Goal: Task Accomplishment & Management: Manage account settings

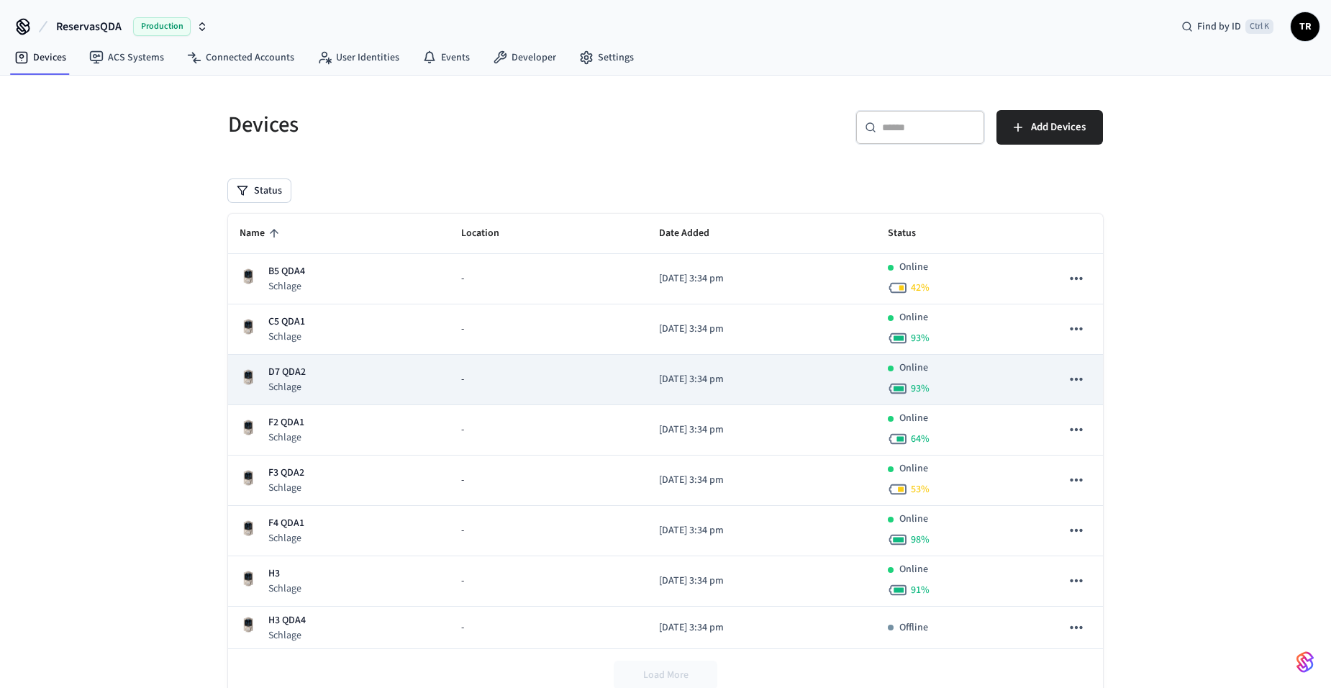
click at [279, 368] on p "D7 QDA2" at bounding box center [286, 372] width 37 height 15
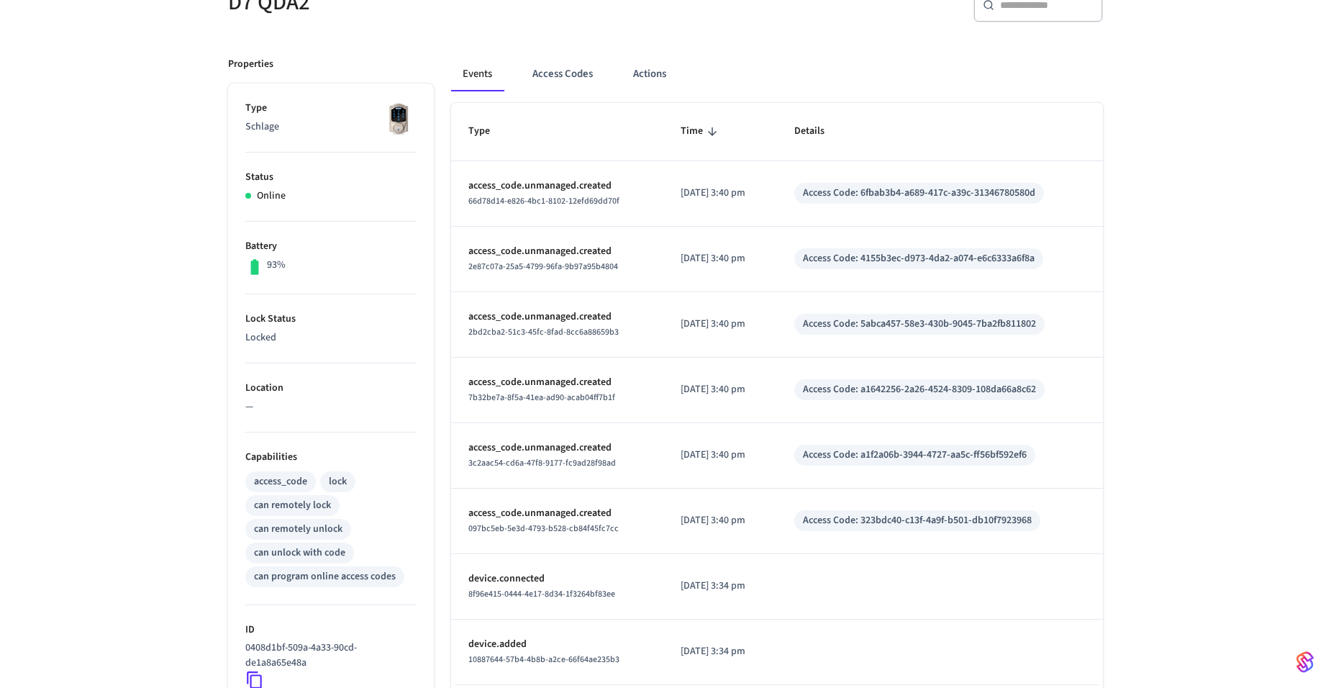
scroll to position [288, 0]
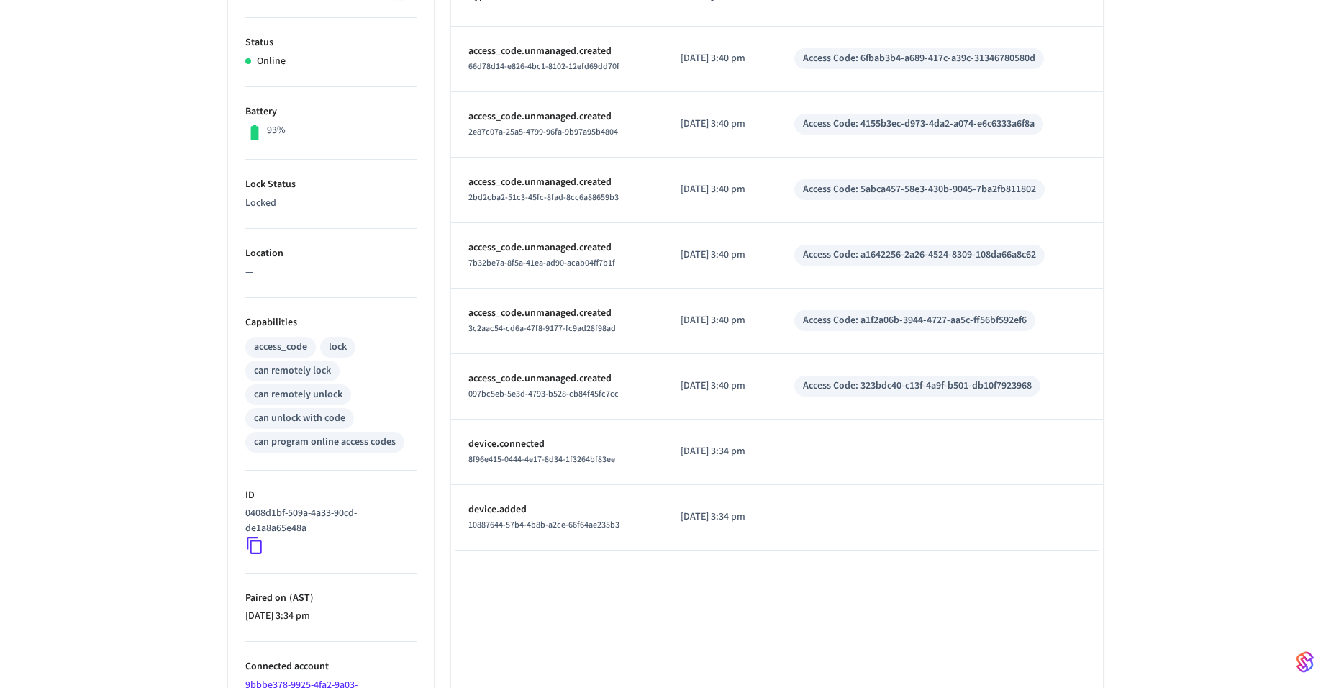
click at [258, 542] on icon at bounding box center [254, 545] width 15 height 17
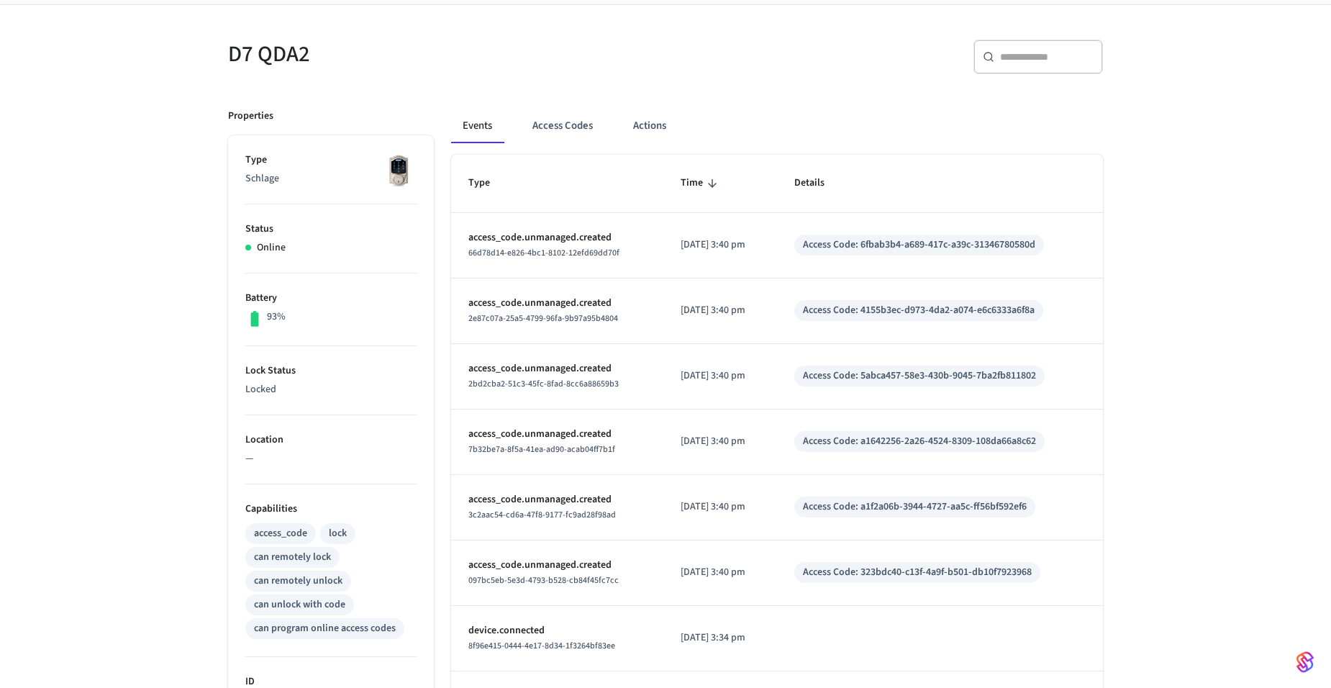
scroll to position [0, 0]
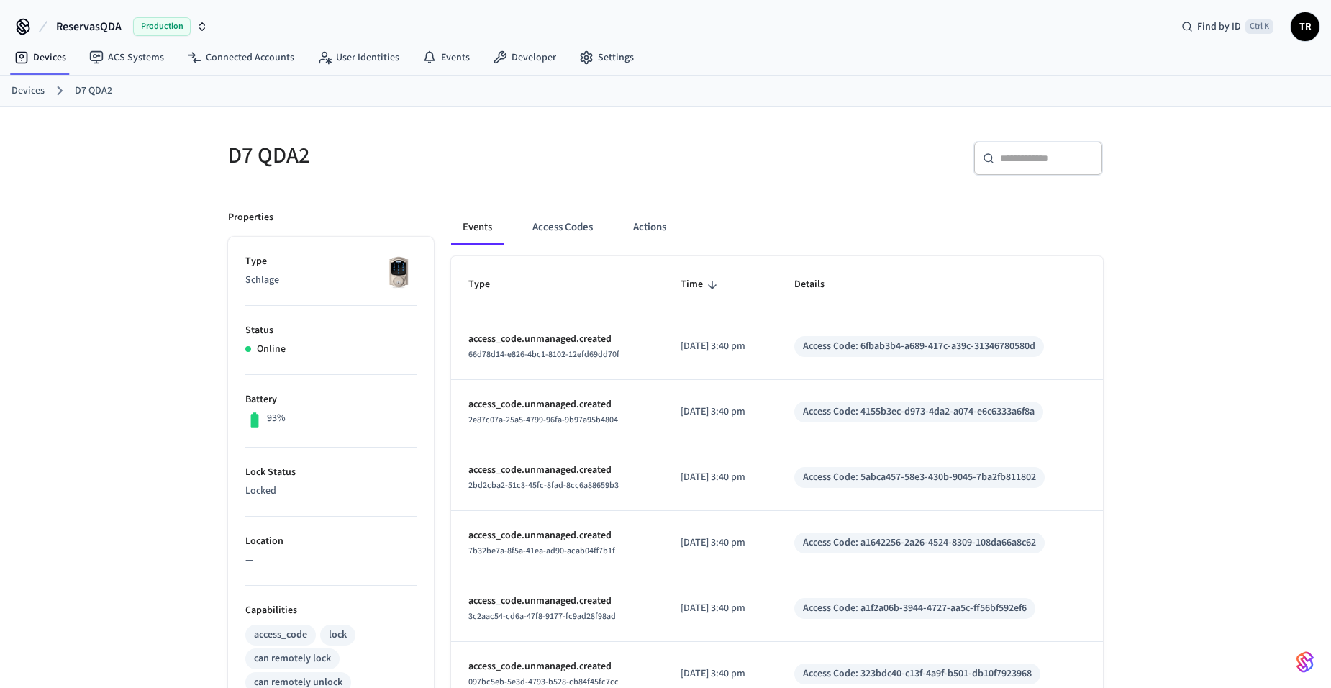
click at [27, 91] on link "Devices" at bounding box center [28, 90] width 33 height 15
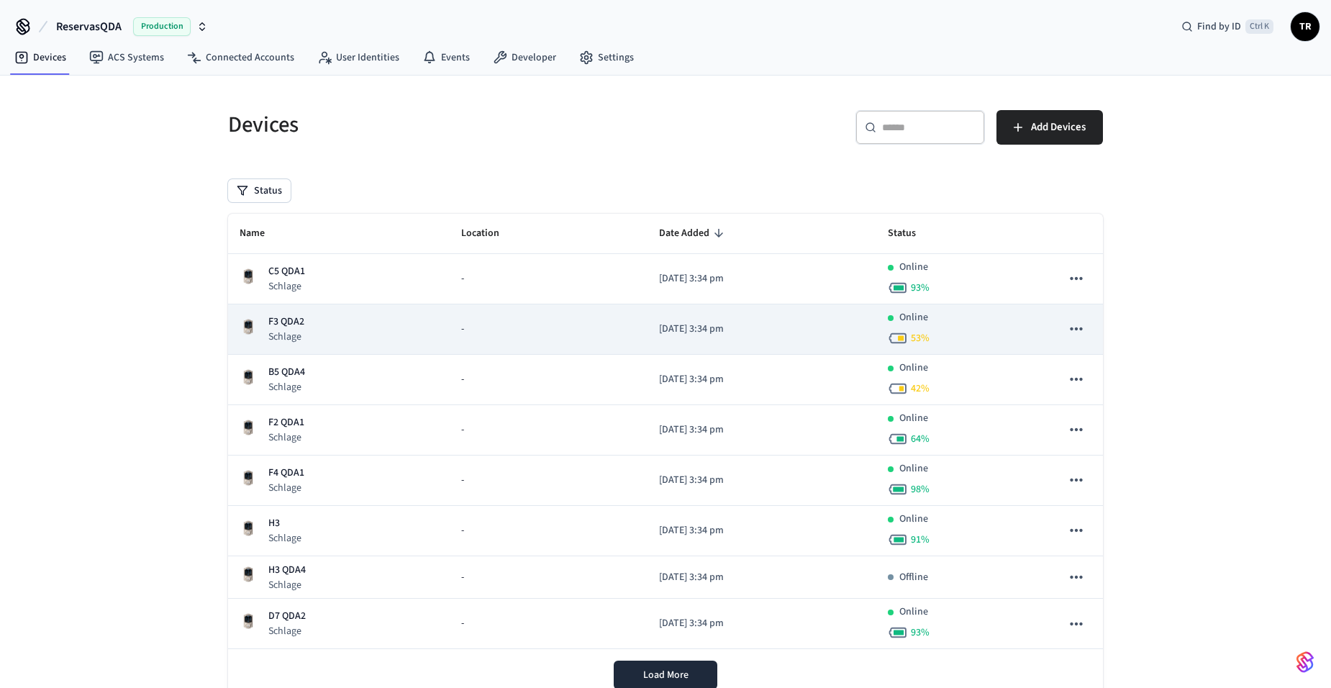
click at [316, 320] on div "F3 QDA2 Schlage" at bounding box center [339, 328] width 199 height 29
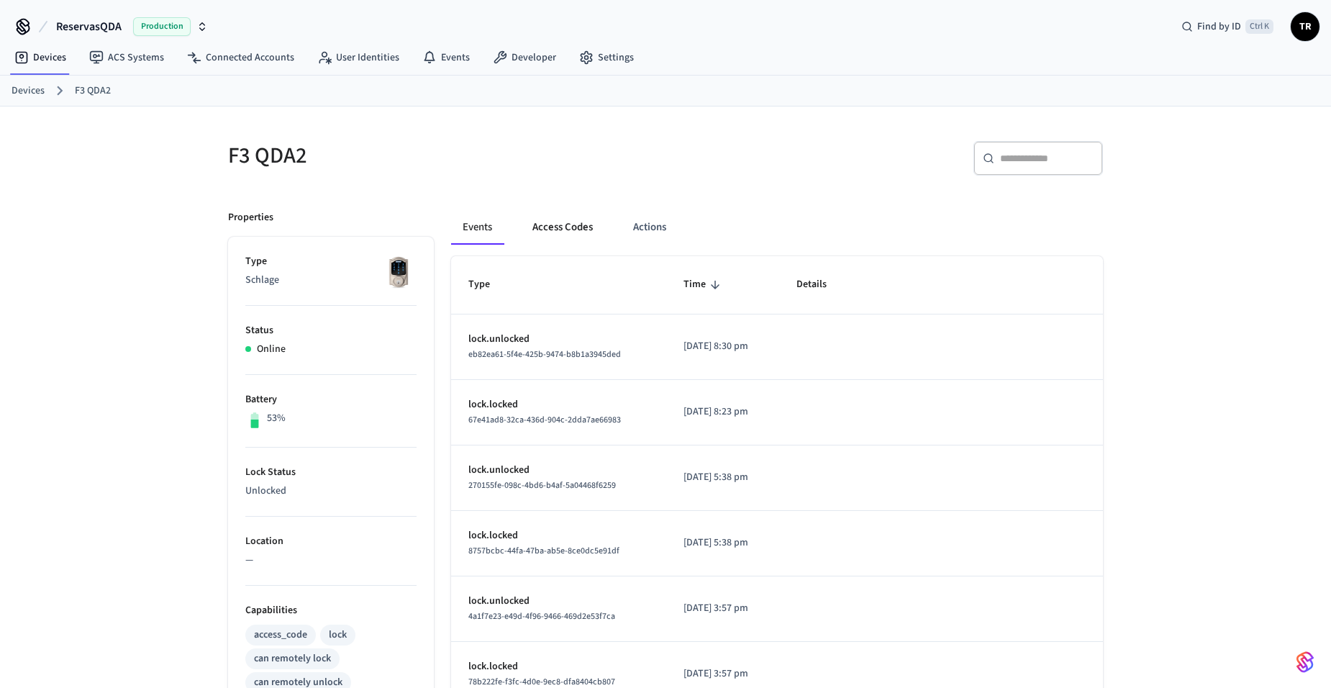
click at [575, 233] on button "Access Codes" at bounding box center [562, 227] width 83 height 35
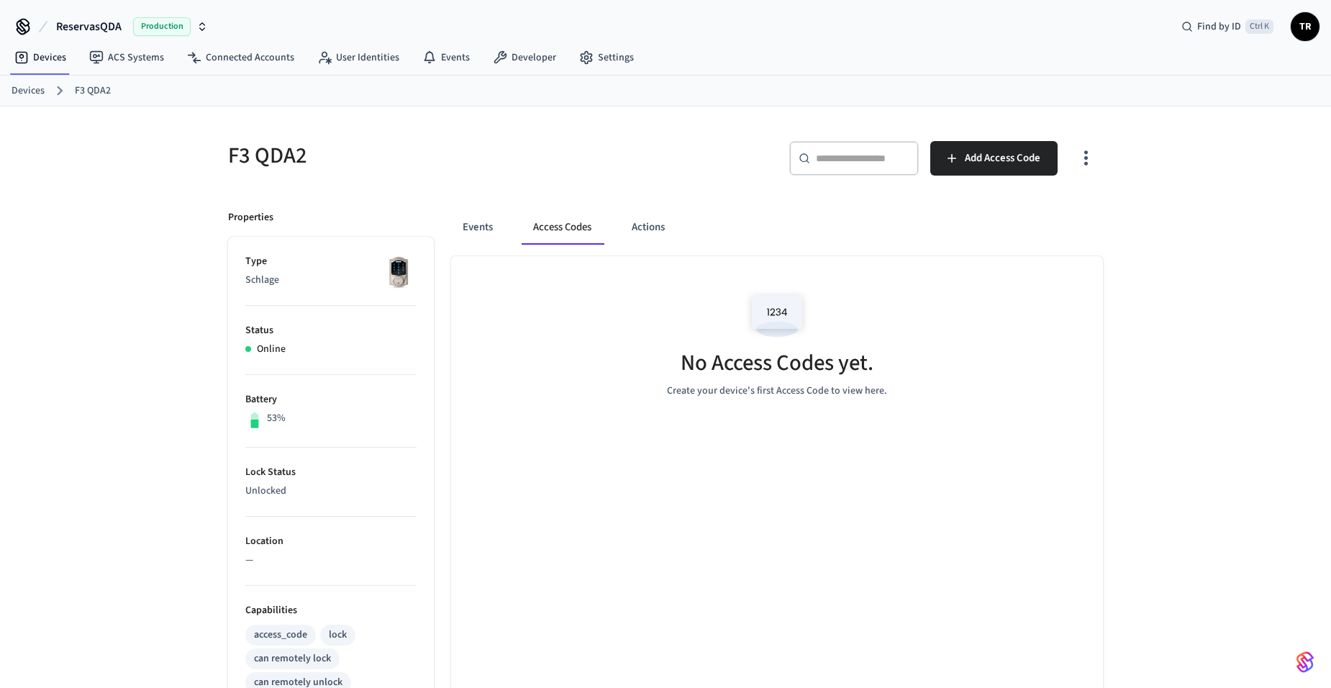
click at [452, 204] on div "Events Access Codes Actions No Access Codes yet. Create your device's first Acc…" at bounding box center [768, 630] width 669 height 874
click at [478, 219] on button "Events" at bounding box center [477, 227] width 53 height 35
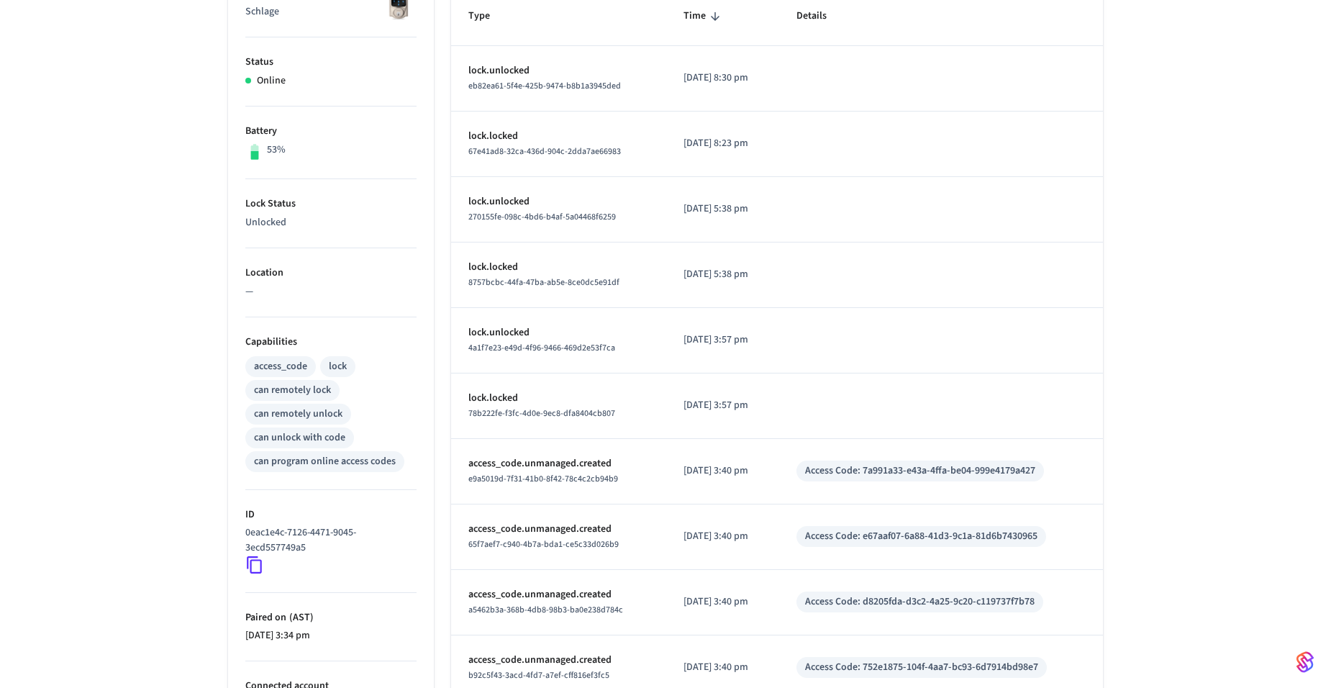
scroll to position [288, 0]
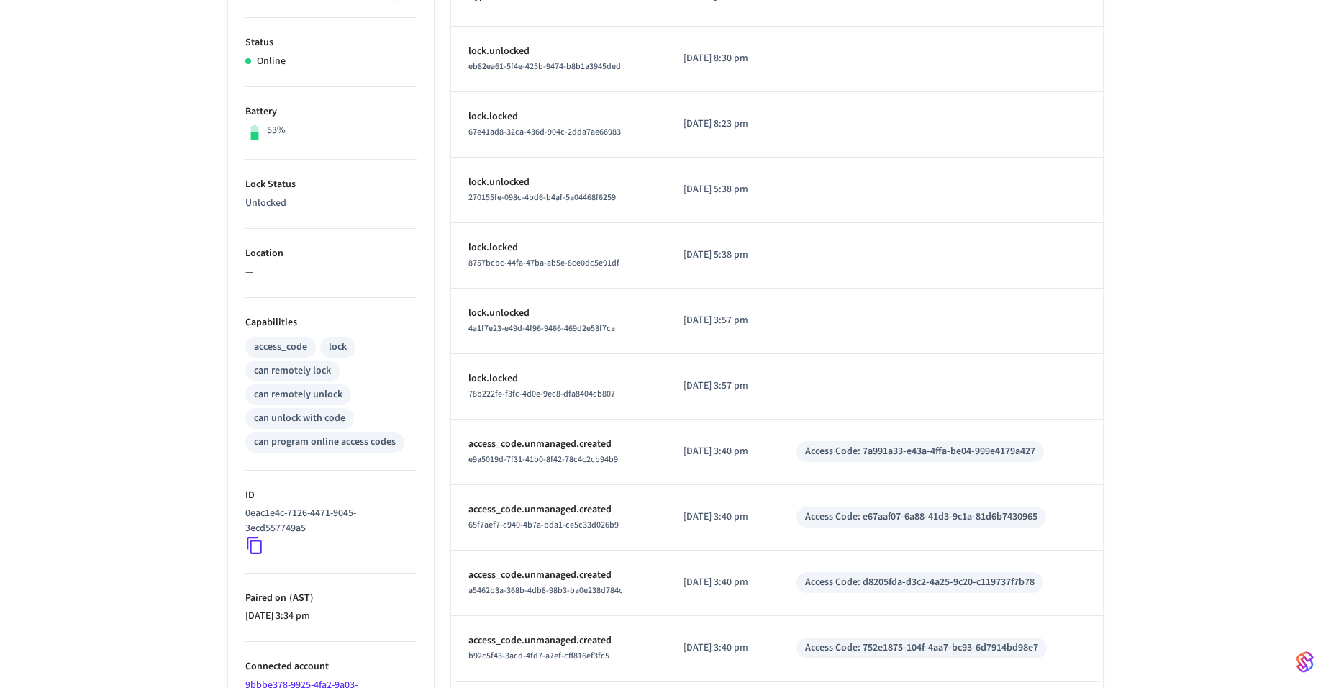
click at [253, 545] on icon at bounding box center [254, 545] width 19 height 19
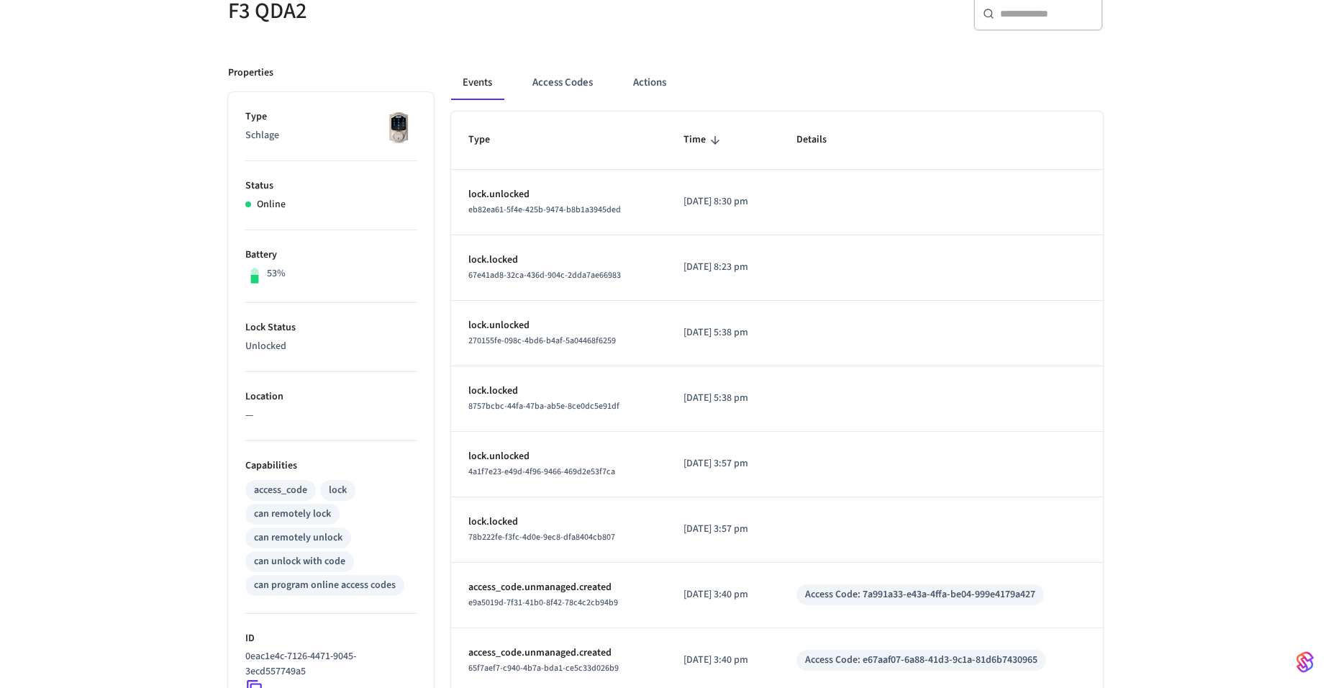
scroll to position [0, 0]
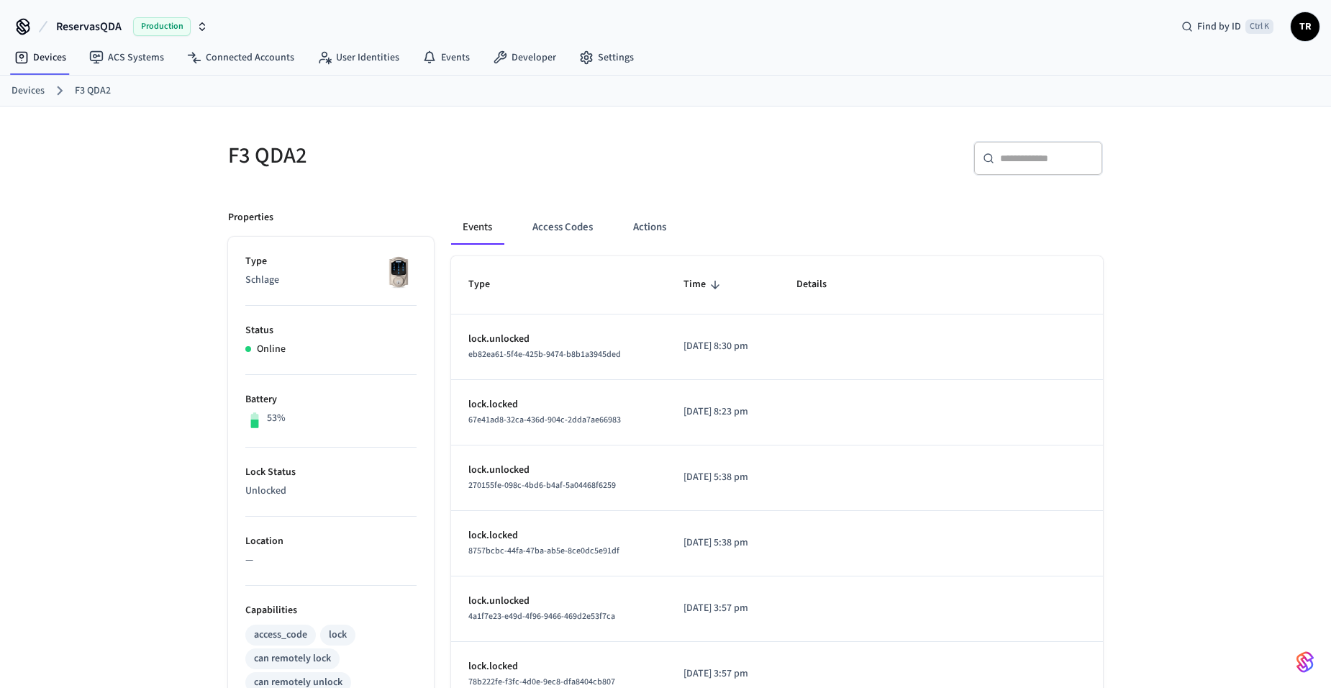
click at [27, 88] on link "Devices" at bounding box center [28, 90] width 33 height 15
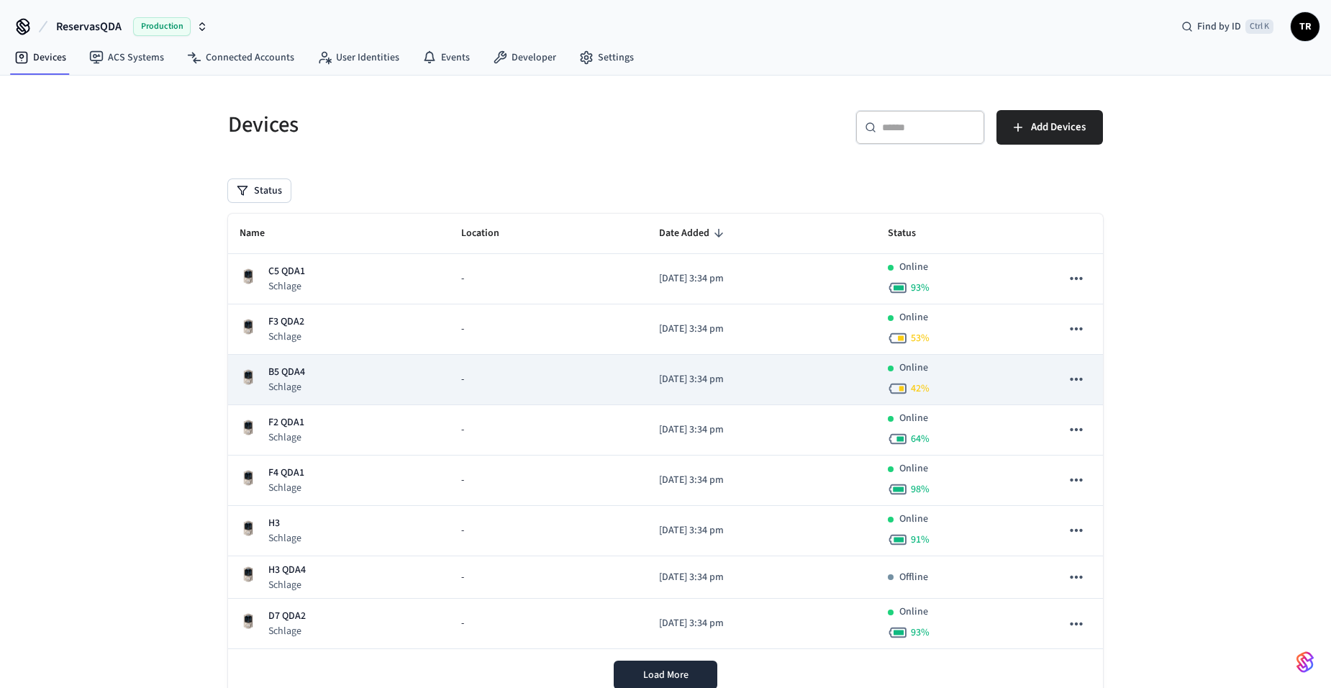
click at [311, 384] on div "B5 QDA4 Schlage" at bounding box center [339, 379] width 199 height 29
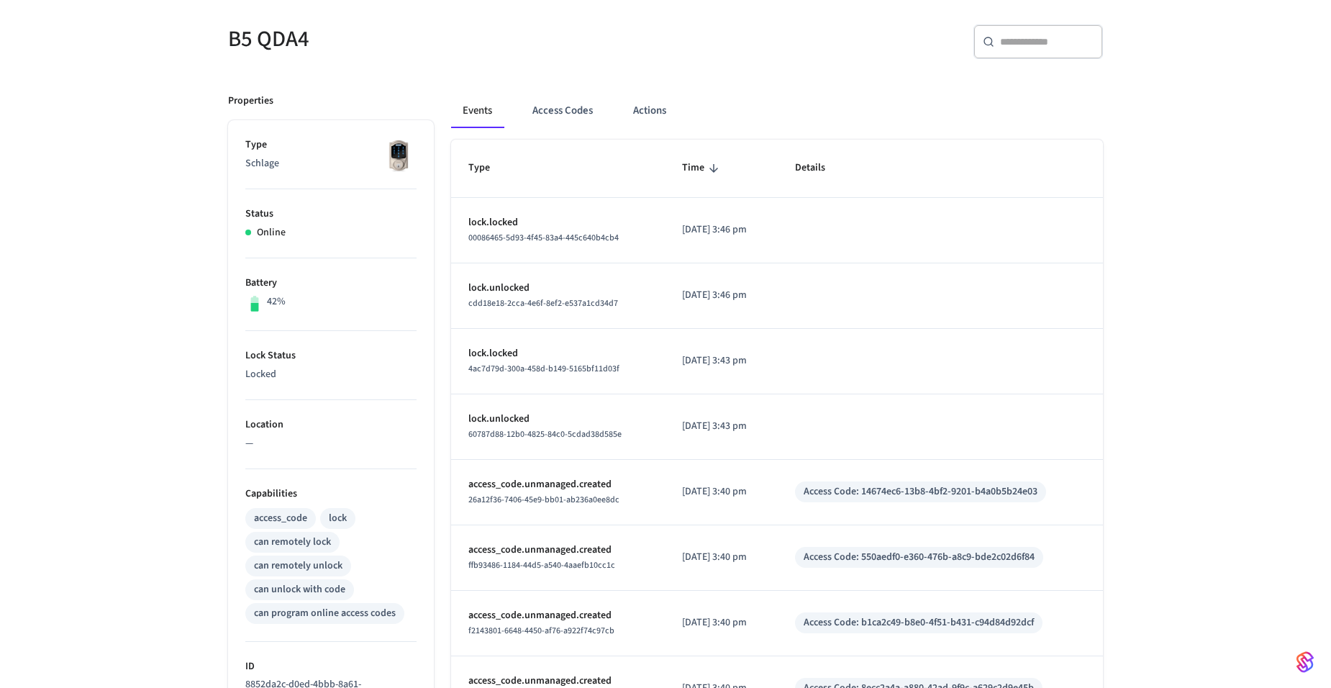
scroll to position [288, 0]
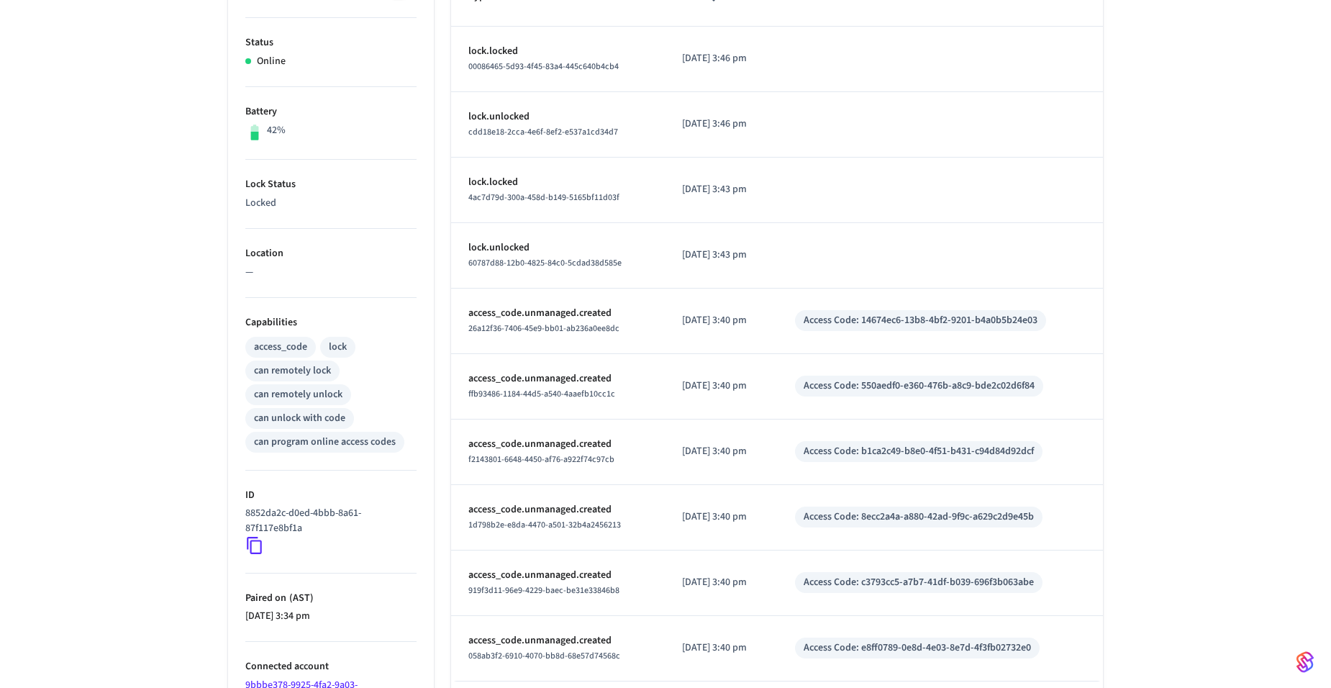
click at [257, 545] on icon at bounding box center [254, 545] width 19 height 19
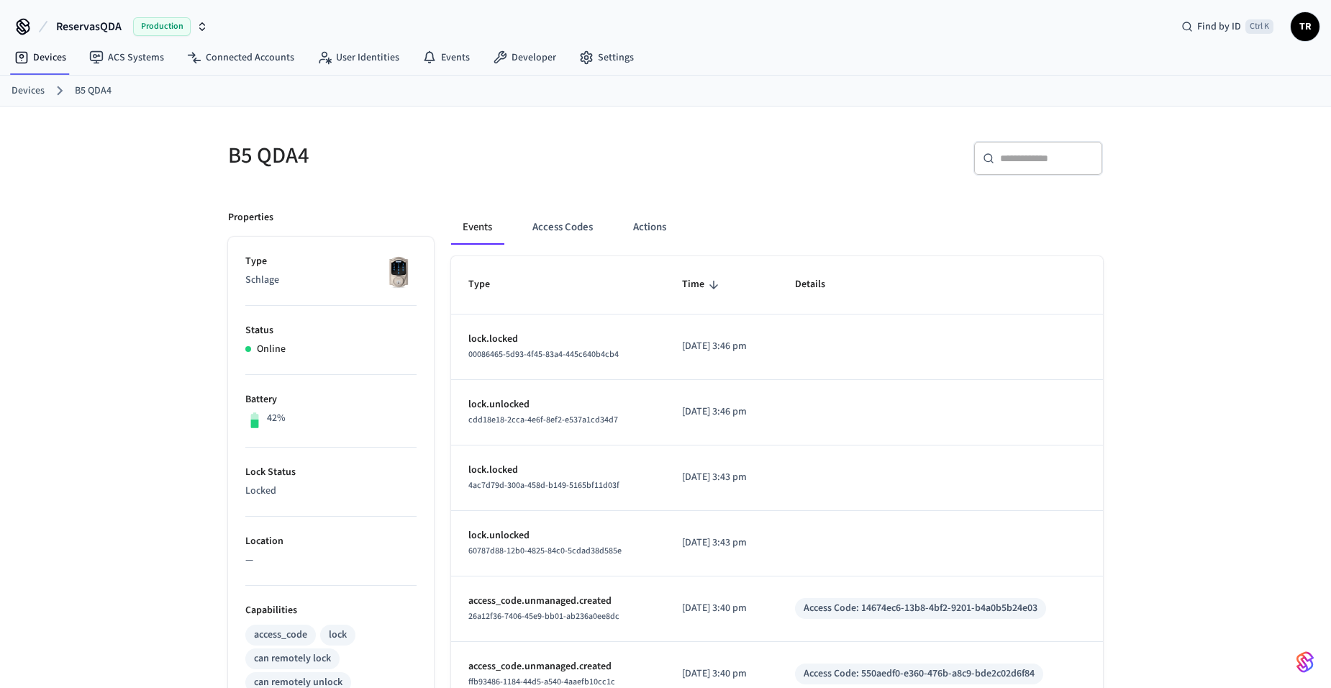
click at [13, 94] on link "Devices" at bounding box center [28, 90] width 33 height 15
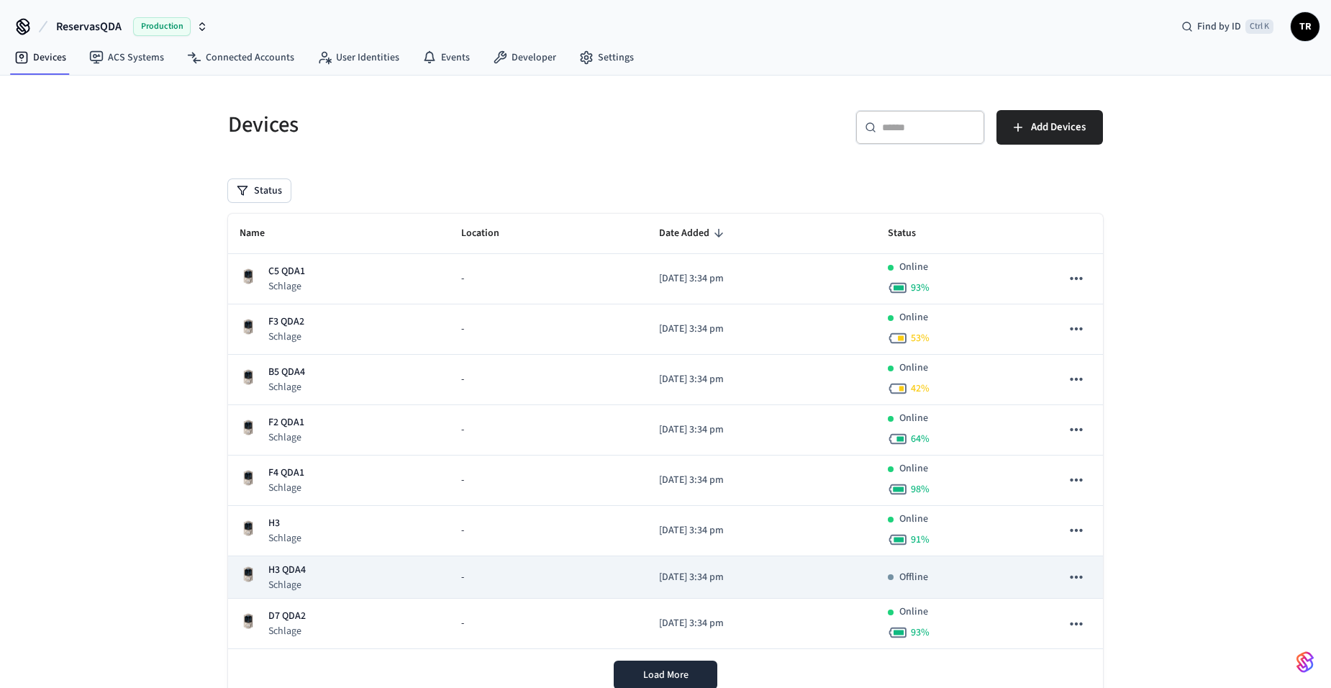
click at [372, 580] on div "H3 QDA4 Schlage" at bounding box center [339, 577] width 199 height 29
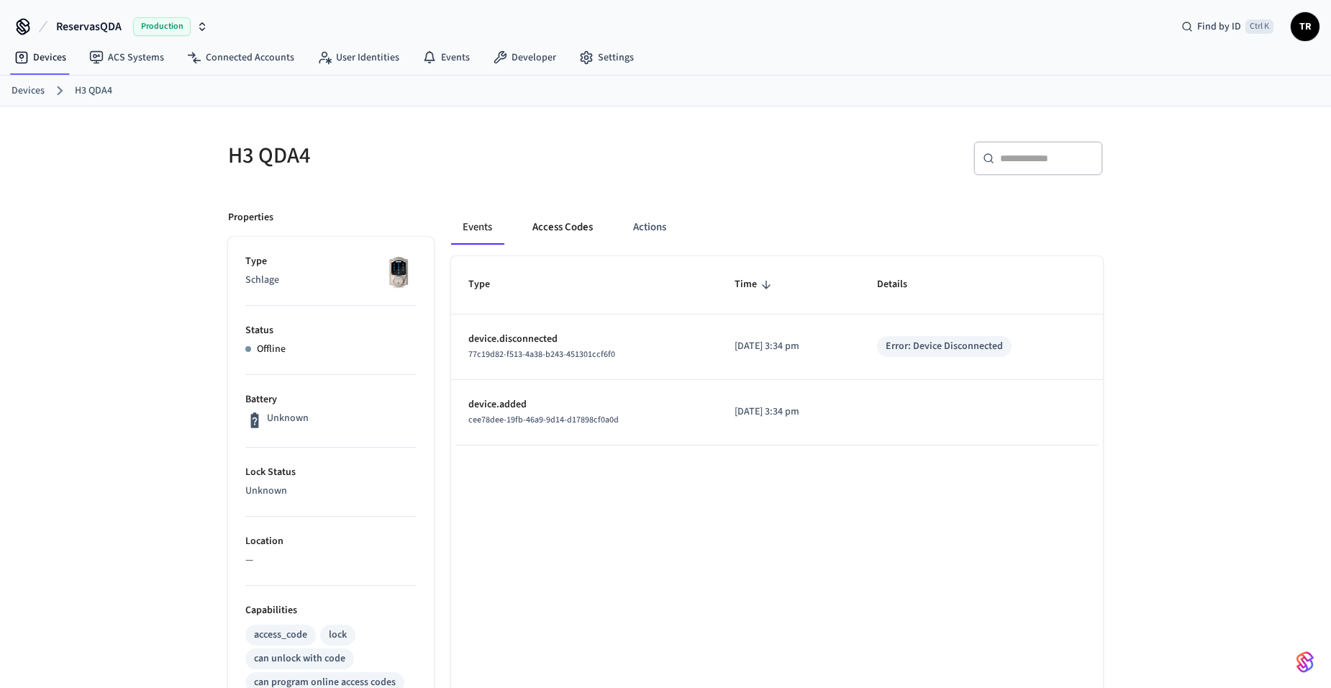
click at [538, 214] on button "Access Codes" at bounding box center [562, 227] width 83 height 35
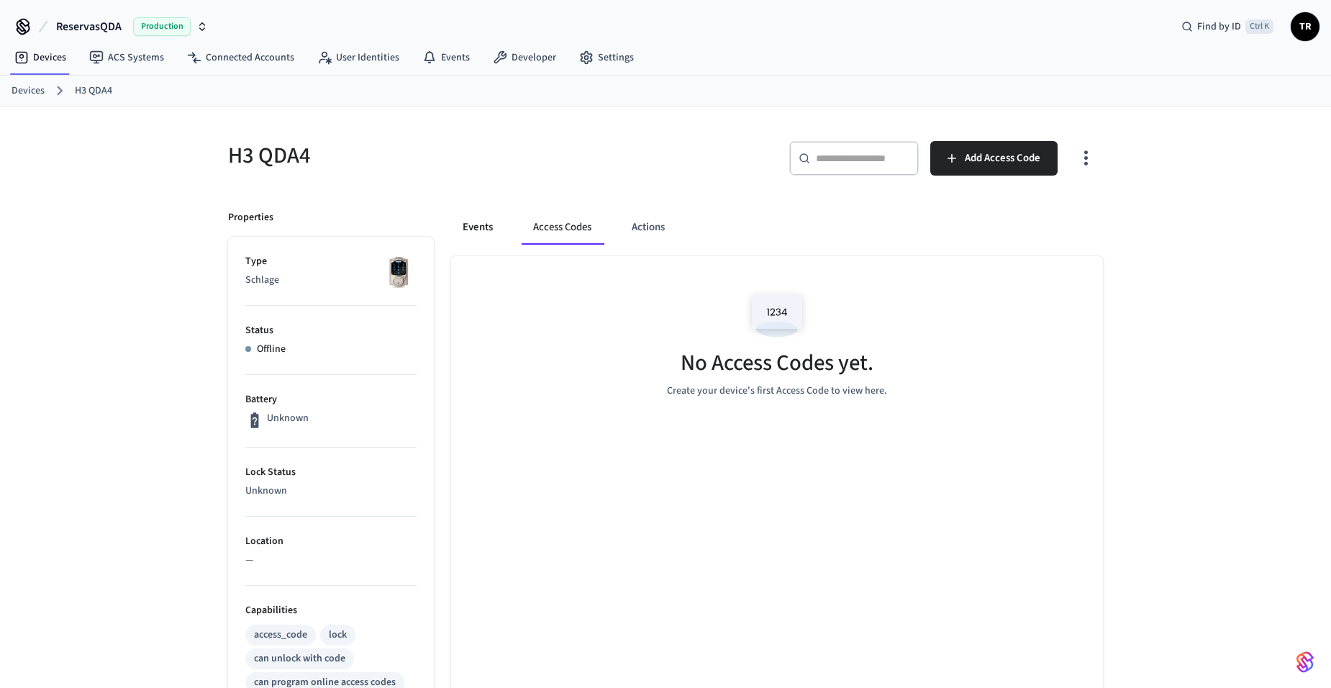
click at [492, 228] on button "Events" at bounding box center [477, 227] width 53 height 35
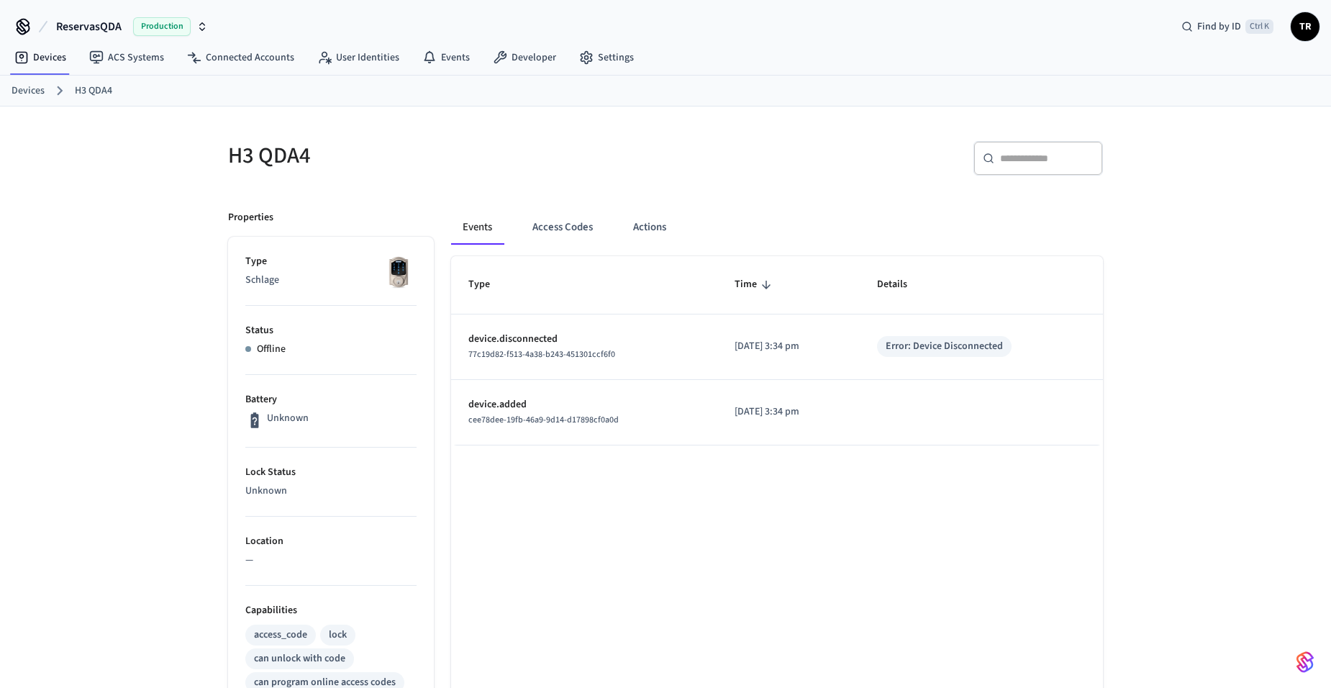
click at [31, 88] on link "Devices" at bounding box center [28, 90] width 33 height 15
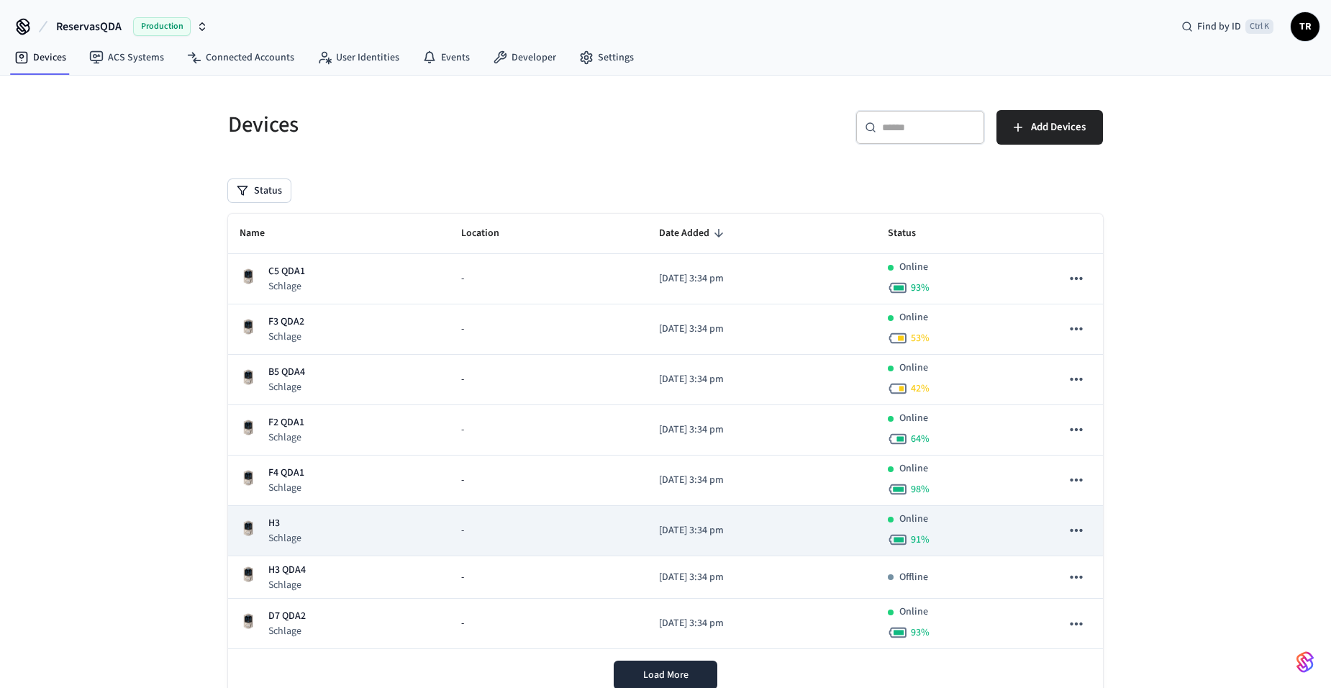
click at [325, 519] on div "H3 Schlage" at bounding box center [339, 530] width 199 height 29
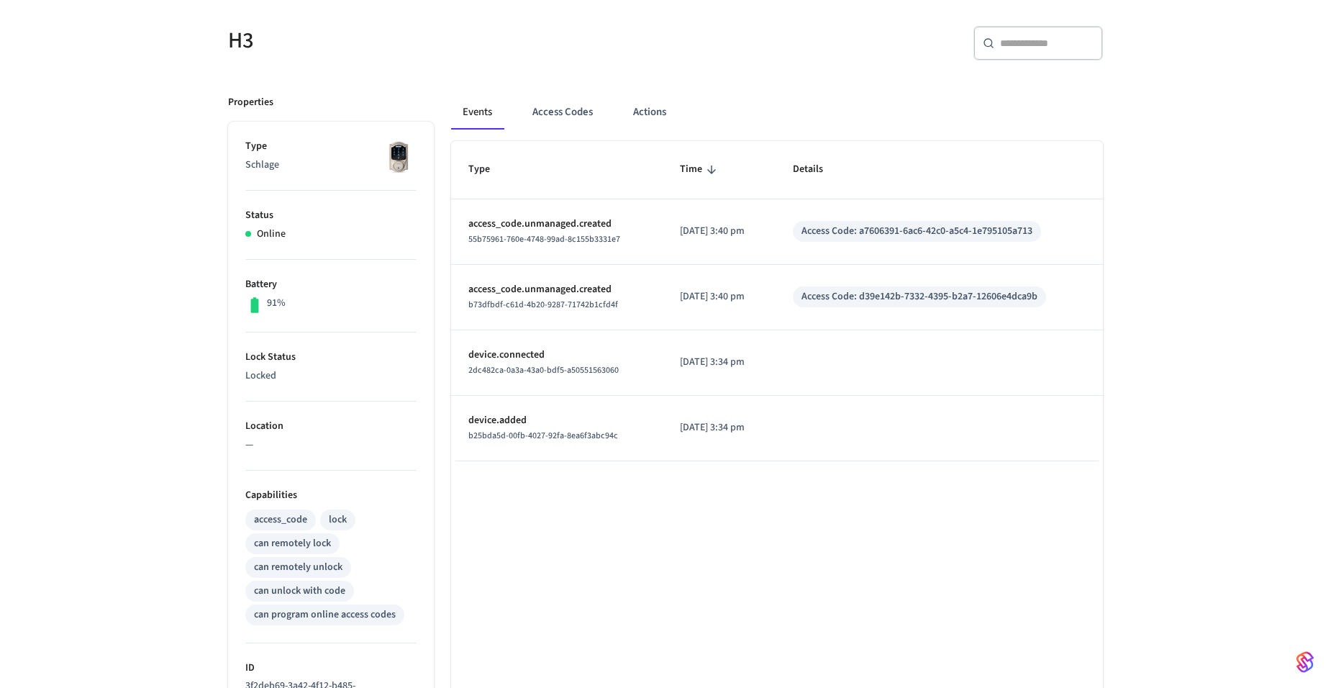
scroll to position [288, 0]
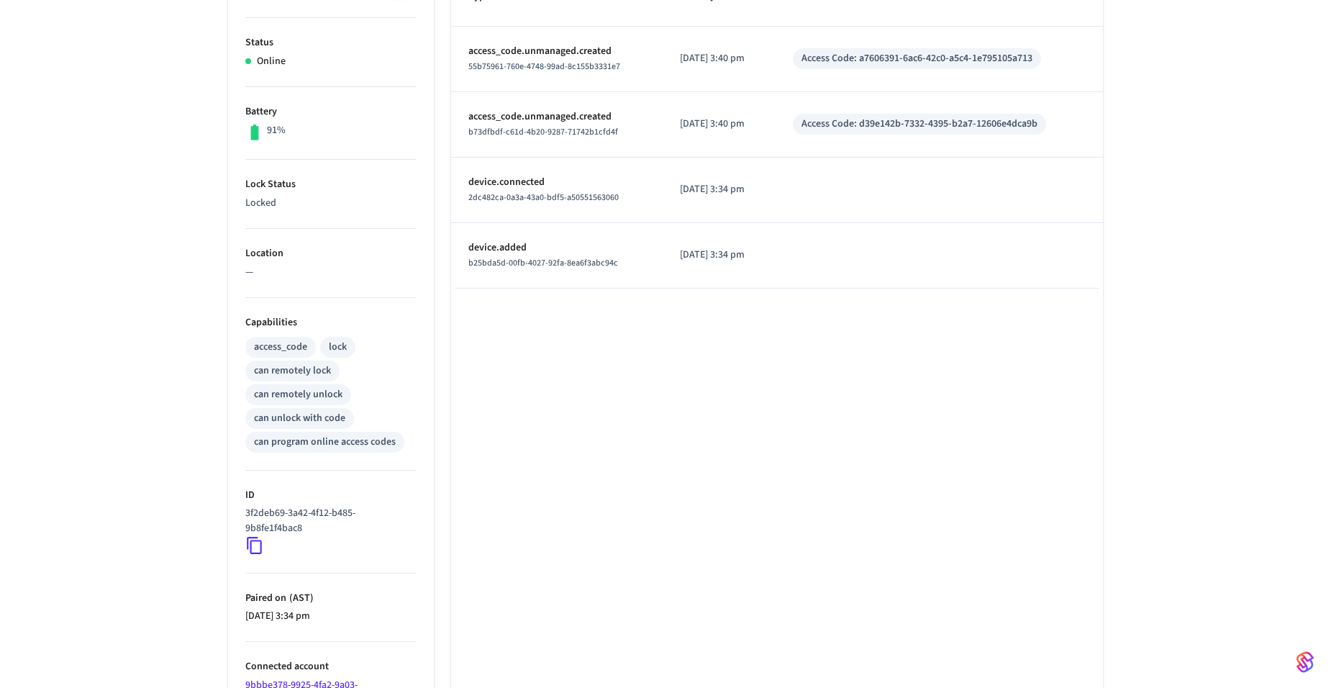
click at [261, 540] on icon at bounding box center [254, 545] width 19 height 19
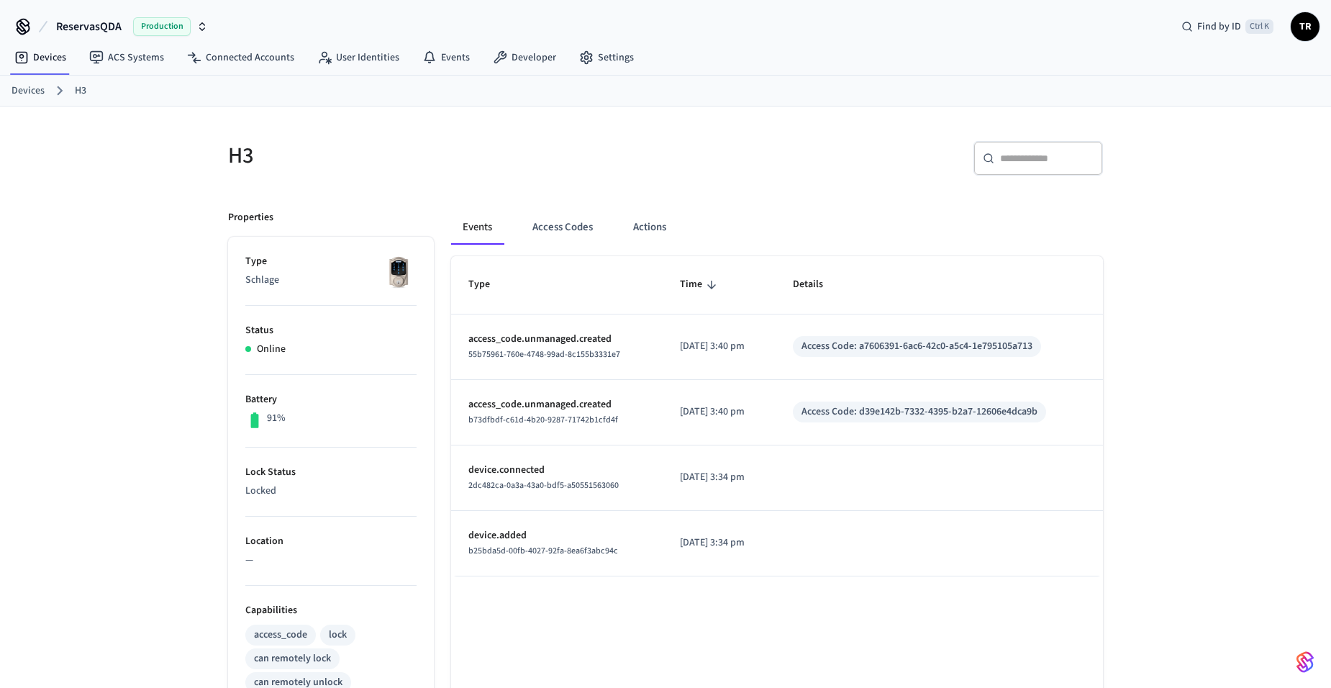
click at [35, 97] on link "Devices" at bounding box center [28, 90] width 33 height 15
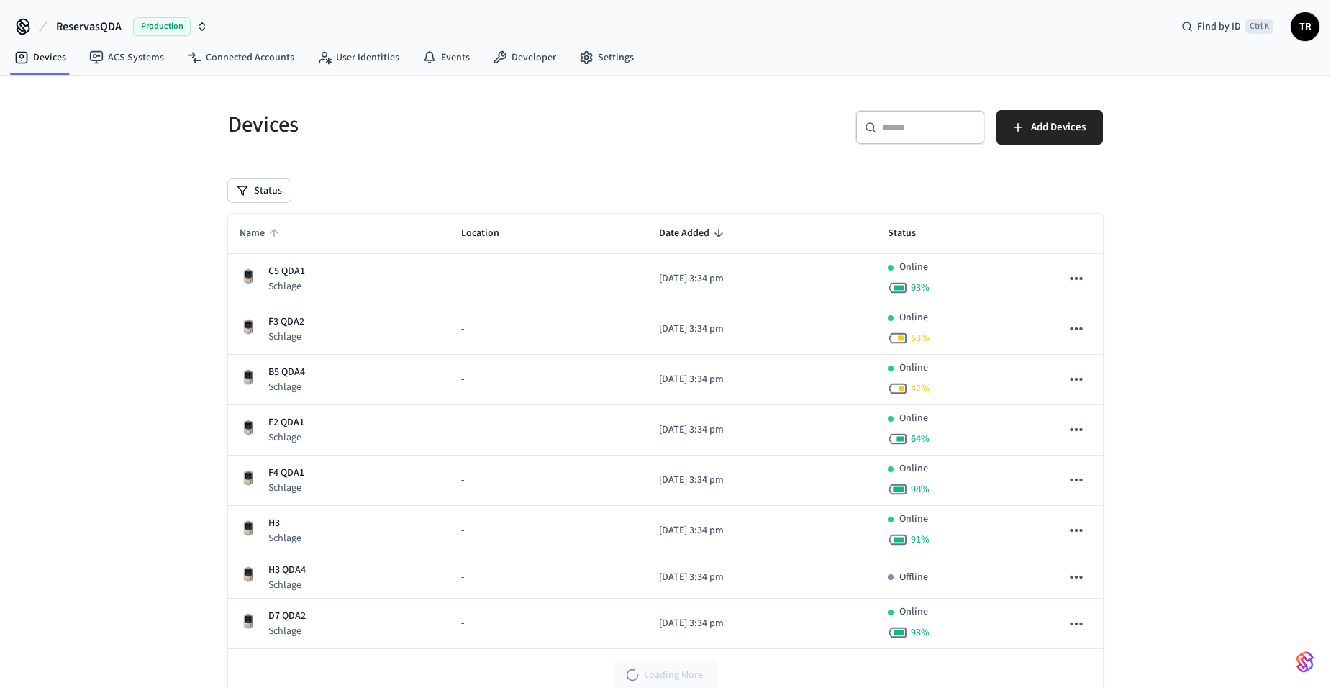
click at [282, 234] on span "Name" at bounding box center [262, 233] width 44 height 22
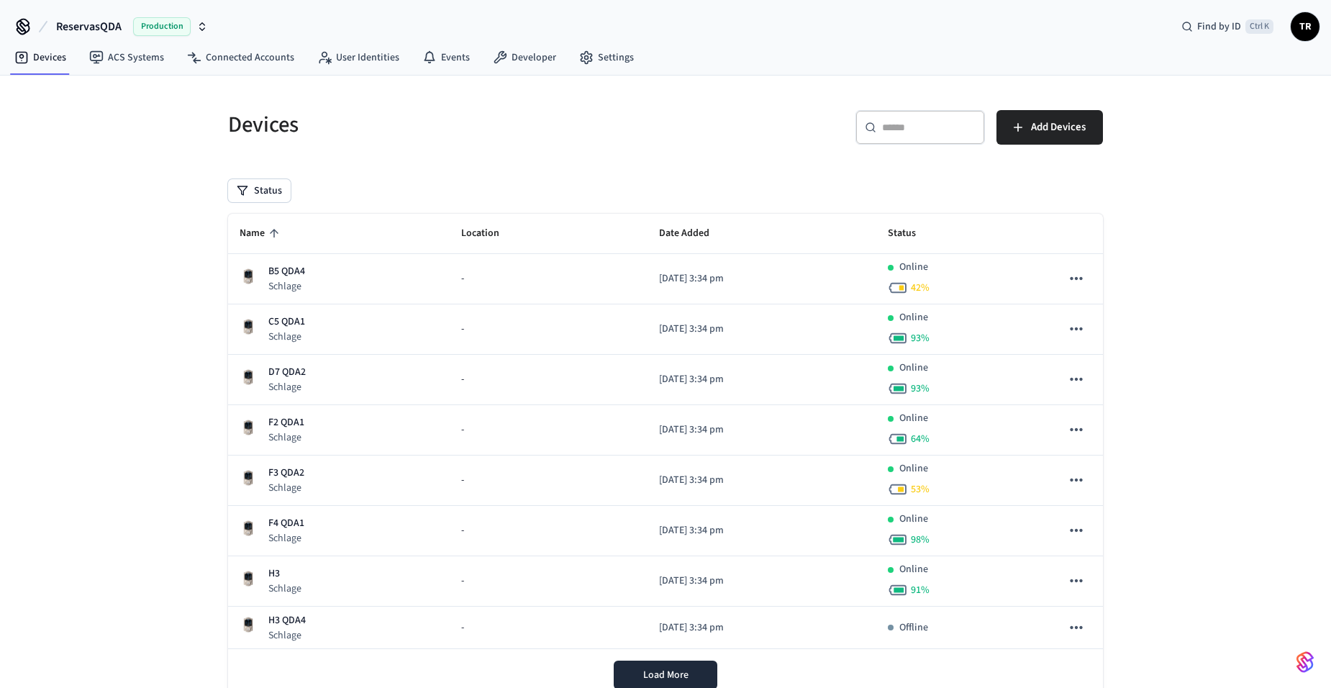
click at [282, 234] on span "Name" at bounding box center [262, 233] width 44 height 22
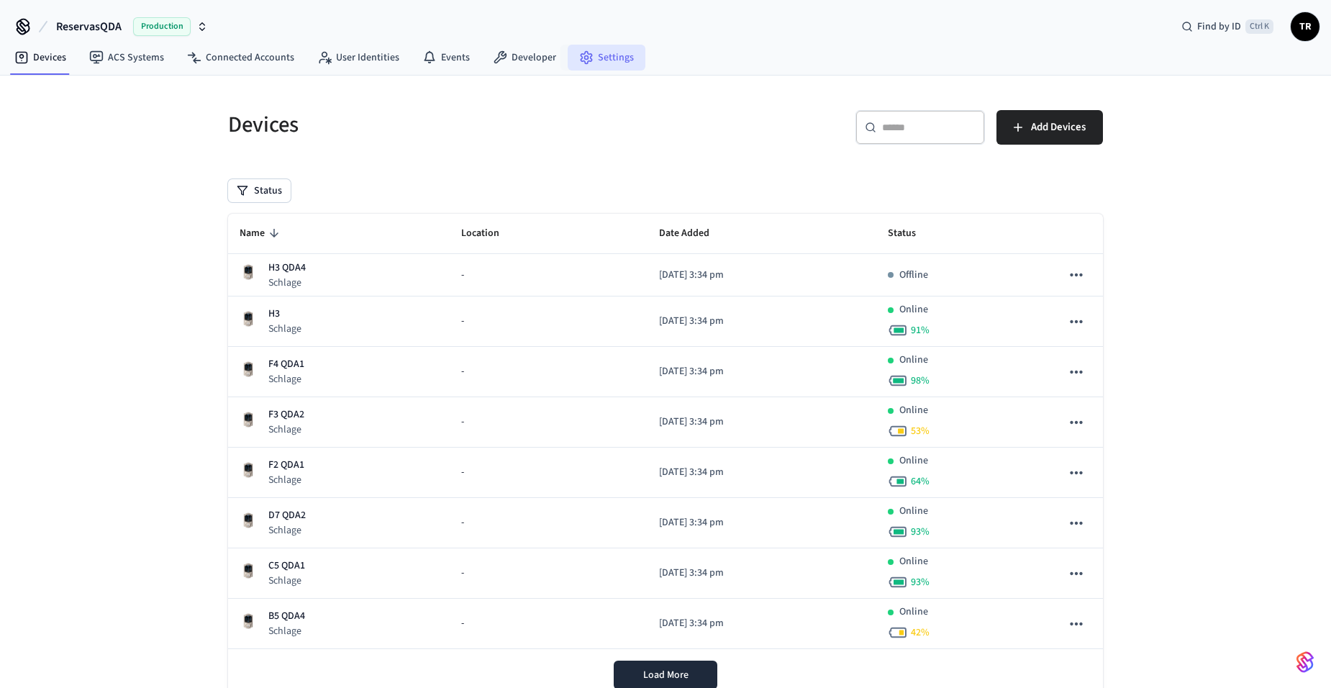
click at [594, 51] on link "Settings" at bounding box center [607, 58] width 78 height 26
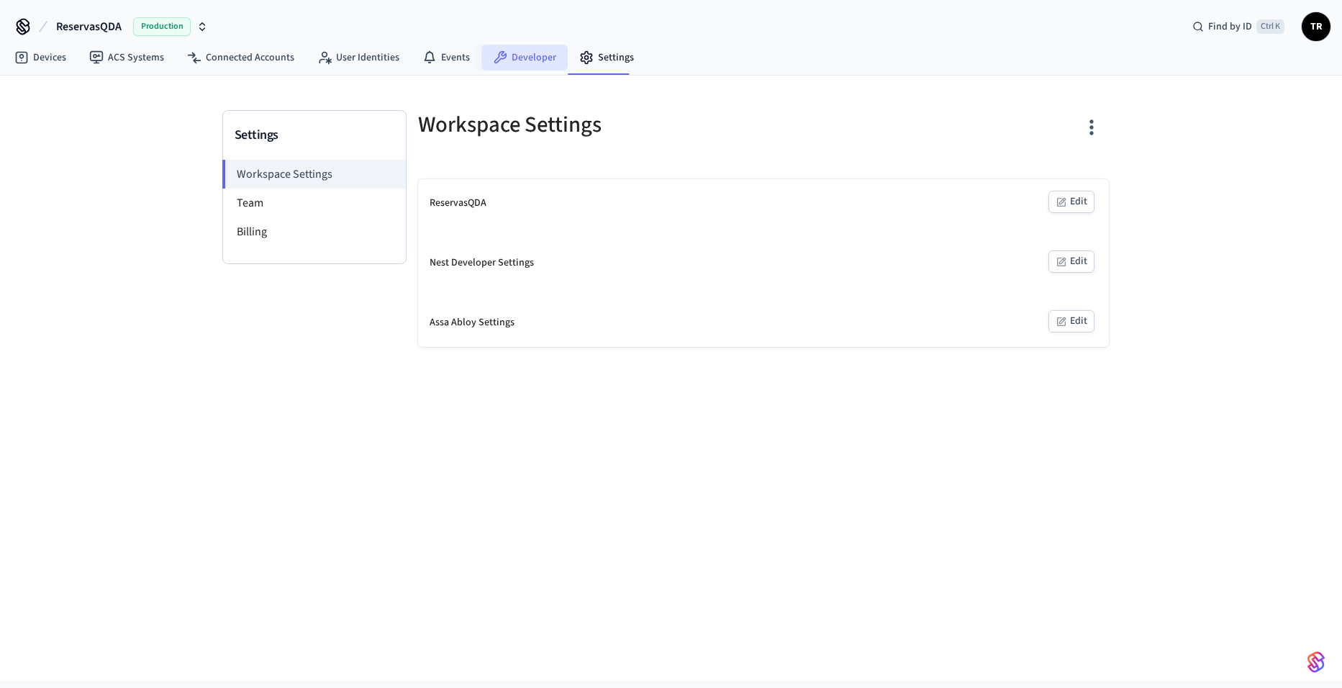
click at [535, 54] on link "Developer" at bounding box center [524, 58] width 86 height 26
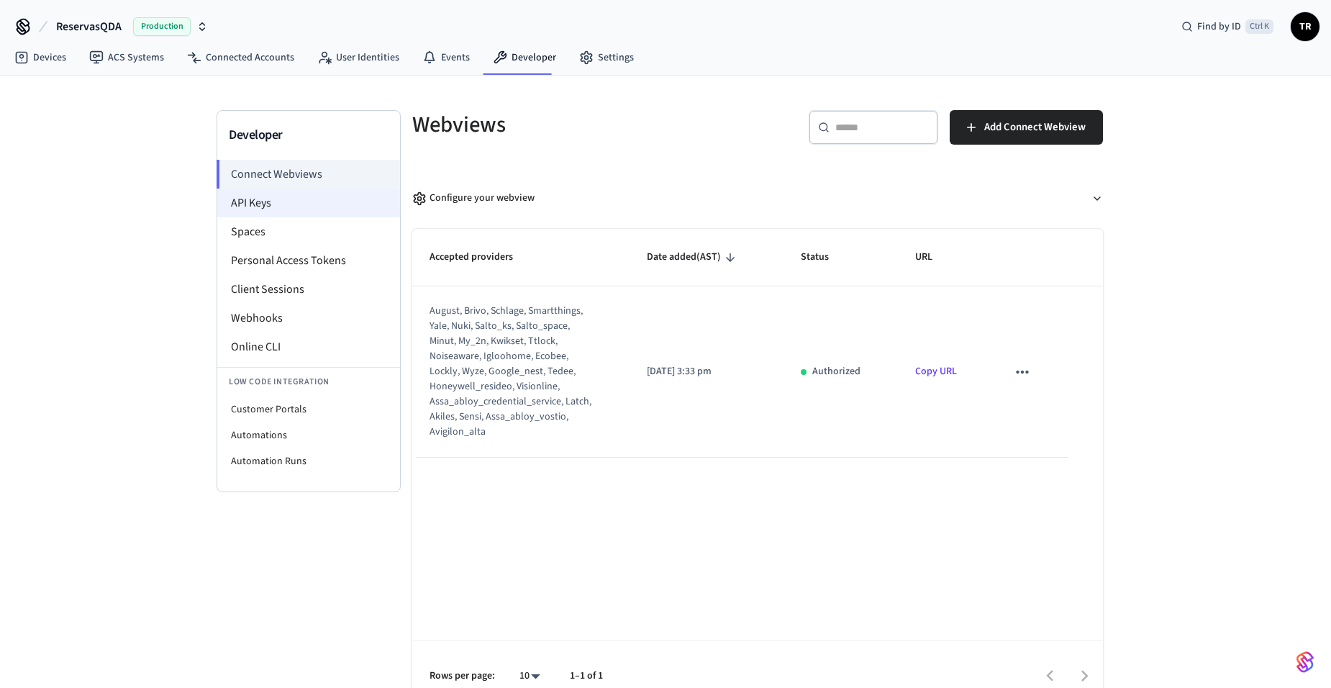
click at [310, 211] on li "API Keys" at bounding box center [308, 202] width 183 height 29
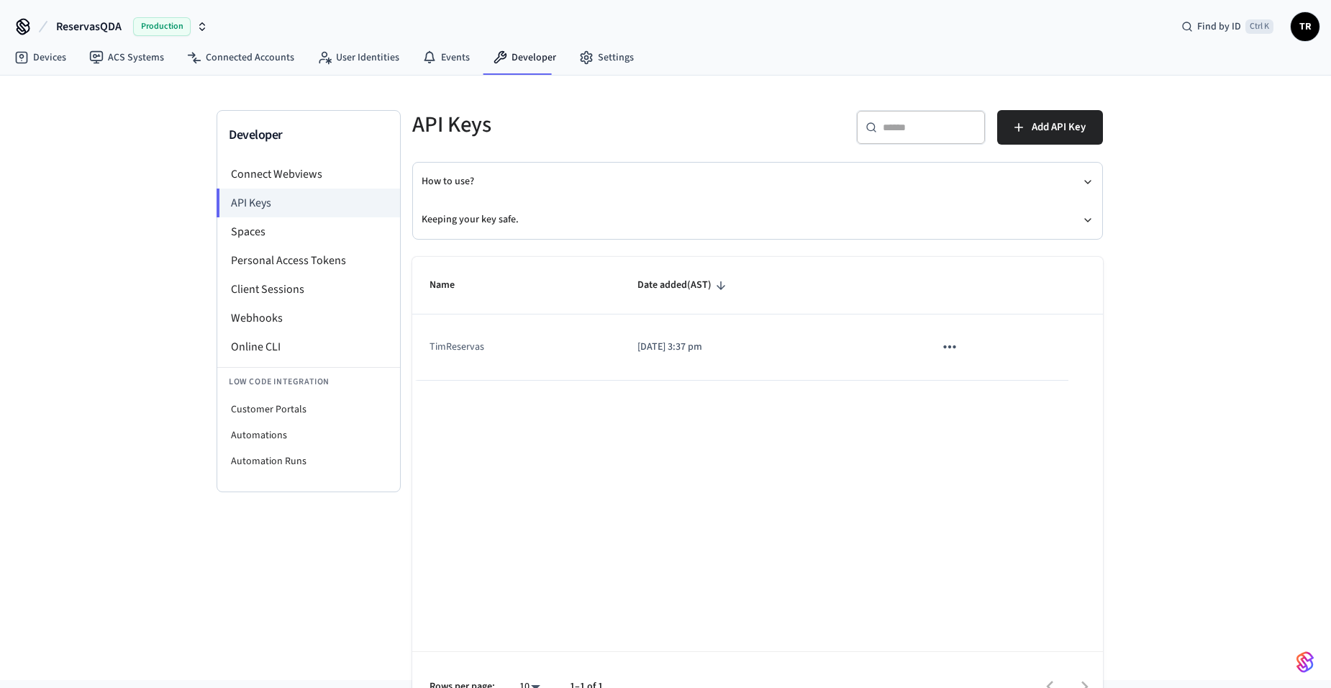
click at [469, 348] on td "TimReservas" at bounding box center [516, 346] width 208 height 65
copy td "TimReservas"
click at [281, 168] on li "Connect Webviews" at bounding box center [308, 174] width 183 height 29
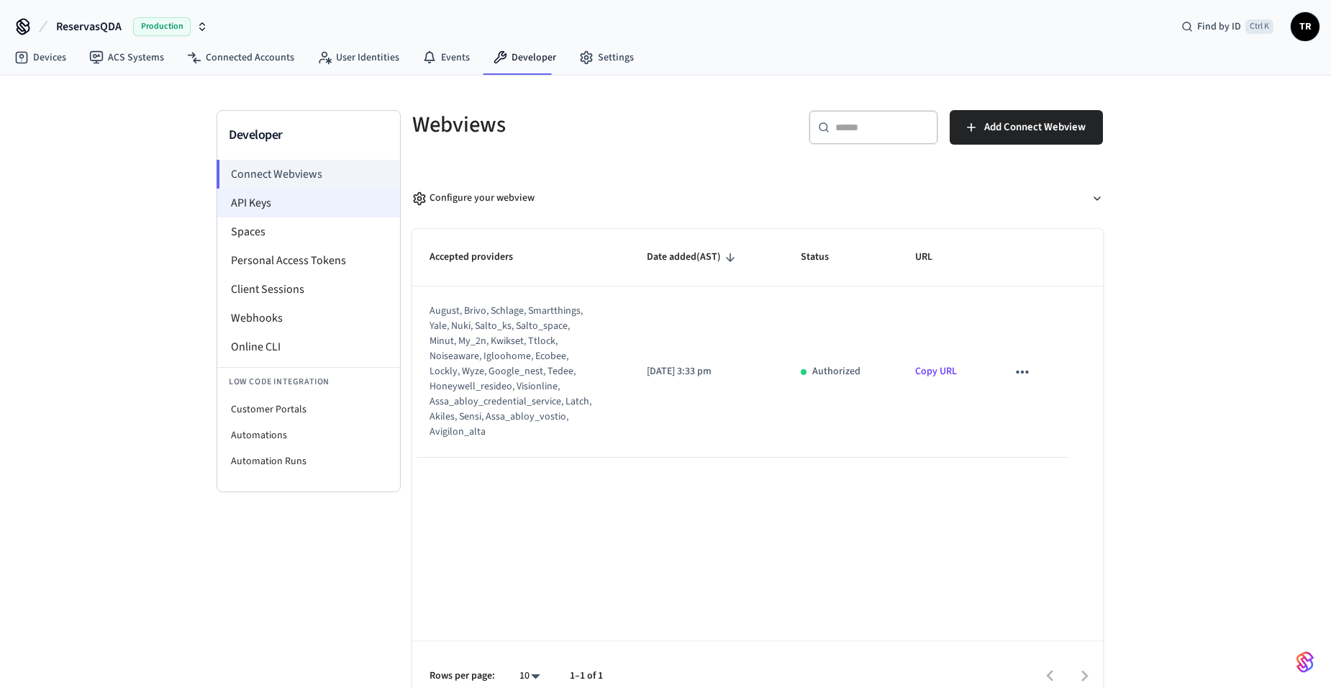
click at [290, 201] on li "API Keys" at bounding box center [308, 202] width 183 height 29
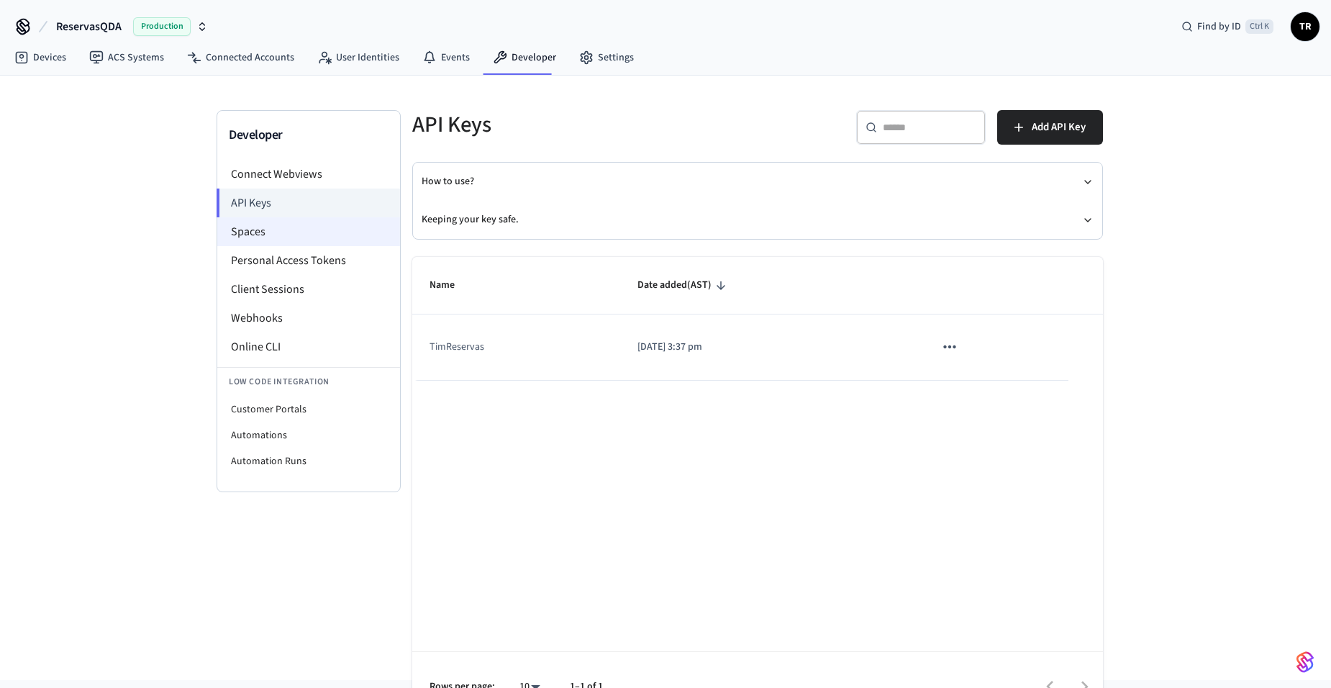
click at [282, 224] on li "Spaces" at bounding box center [308, 231] width 183 height 29
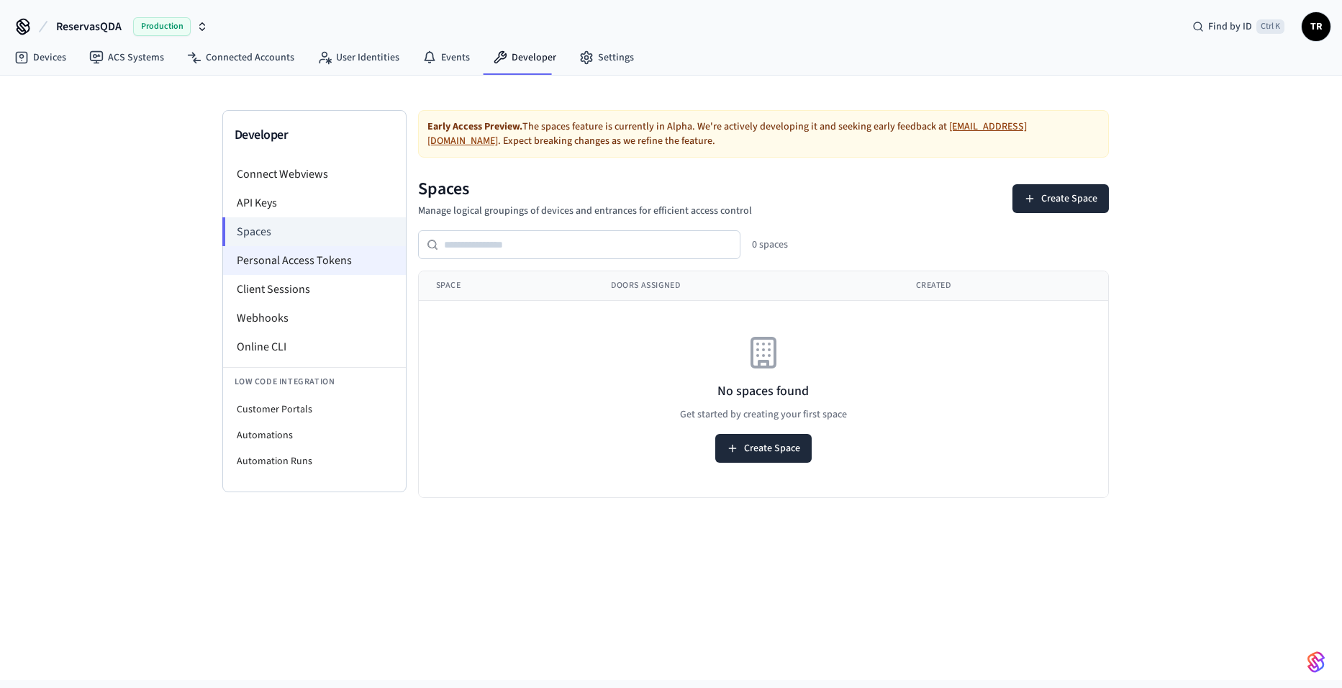
click at [279, 266] on li "Personal Access Tokens" at bounding box center [314, 260] width 183 height 29
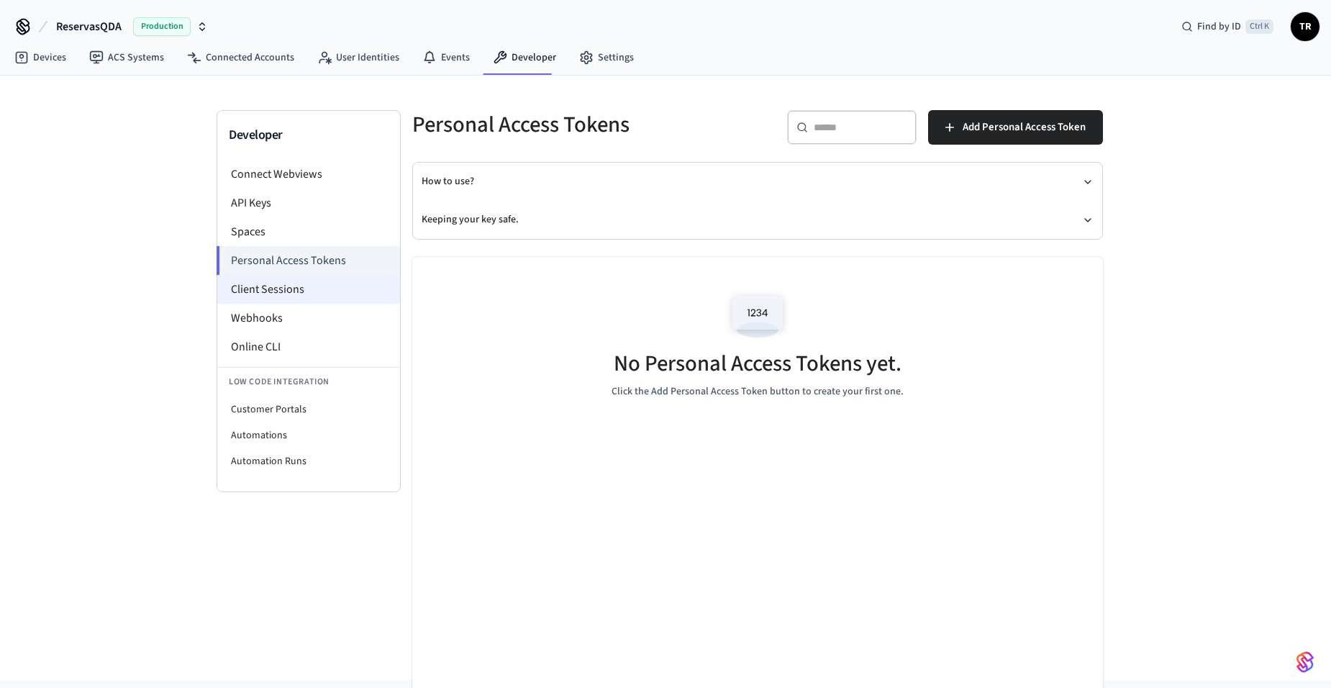
click at [290, 293] on li "Client Sessions" at bounding box center [308, 289] width 183 height 29
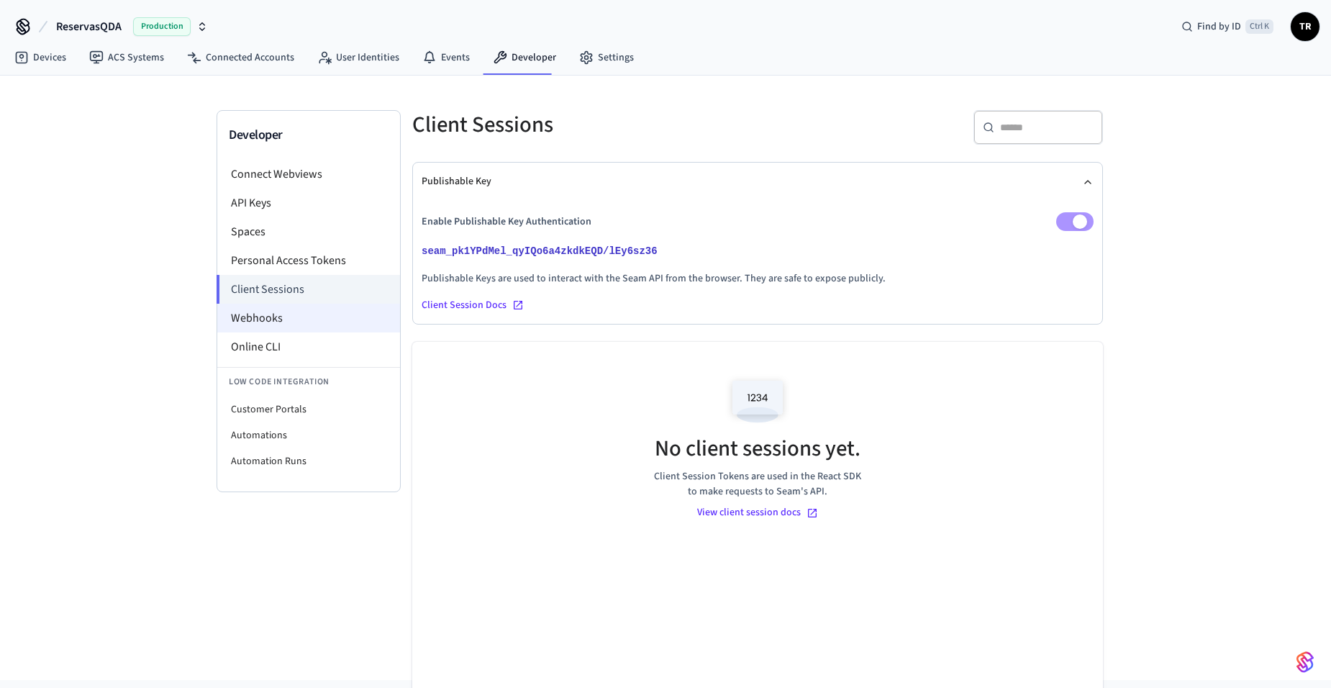
click at [321, 318] on li "Webhooks" at bounding box center [308, 318] width 183 height 29
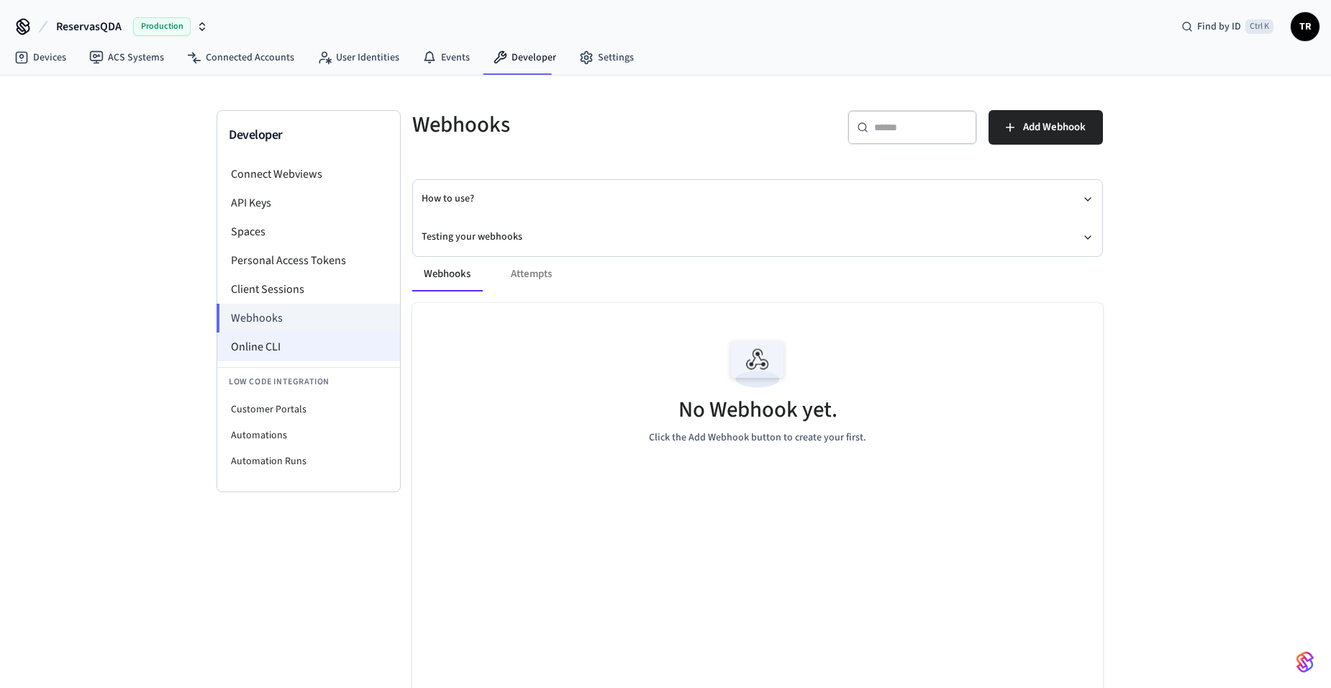
click at [300, 336] on li "Online CLI" at bounding box center [308, 346] width 183 height 29
click at [591, 52] on link "Settings" at bounding box center [607, 58] width 78 height 26
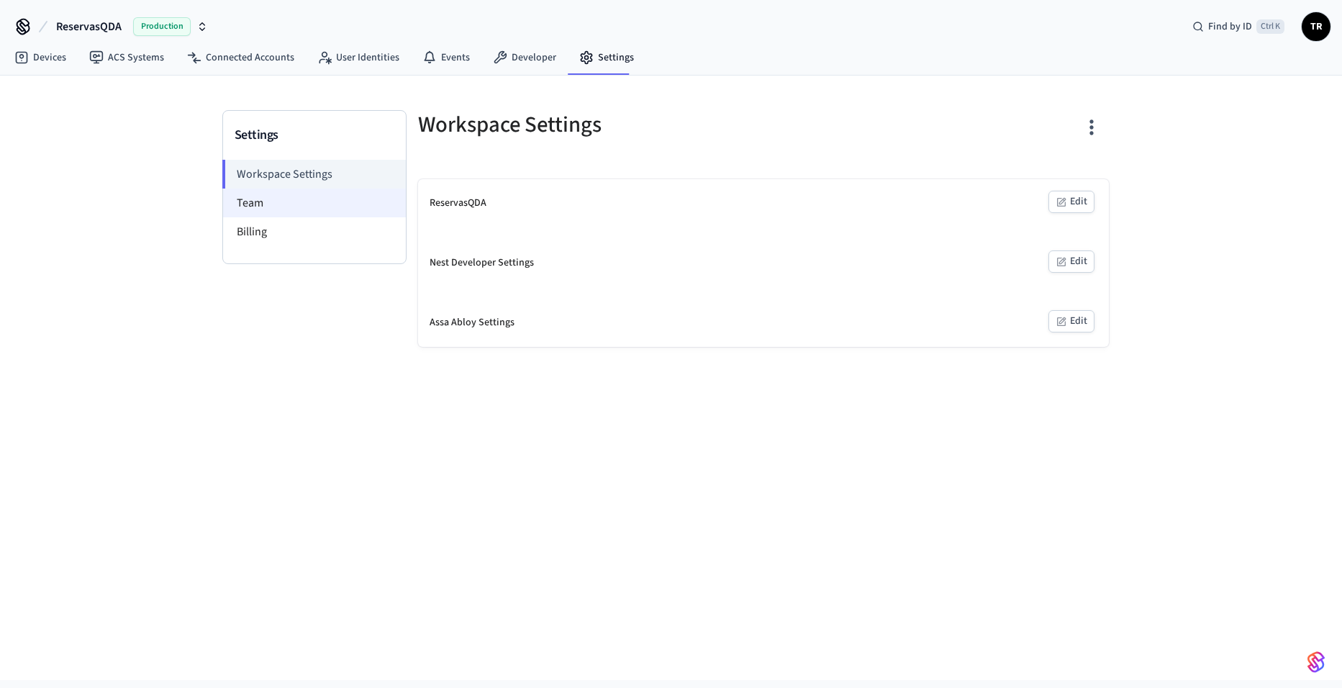
click at [320, 210] on li "Team" at bounding box center [314, 202] width 183 height 29
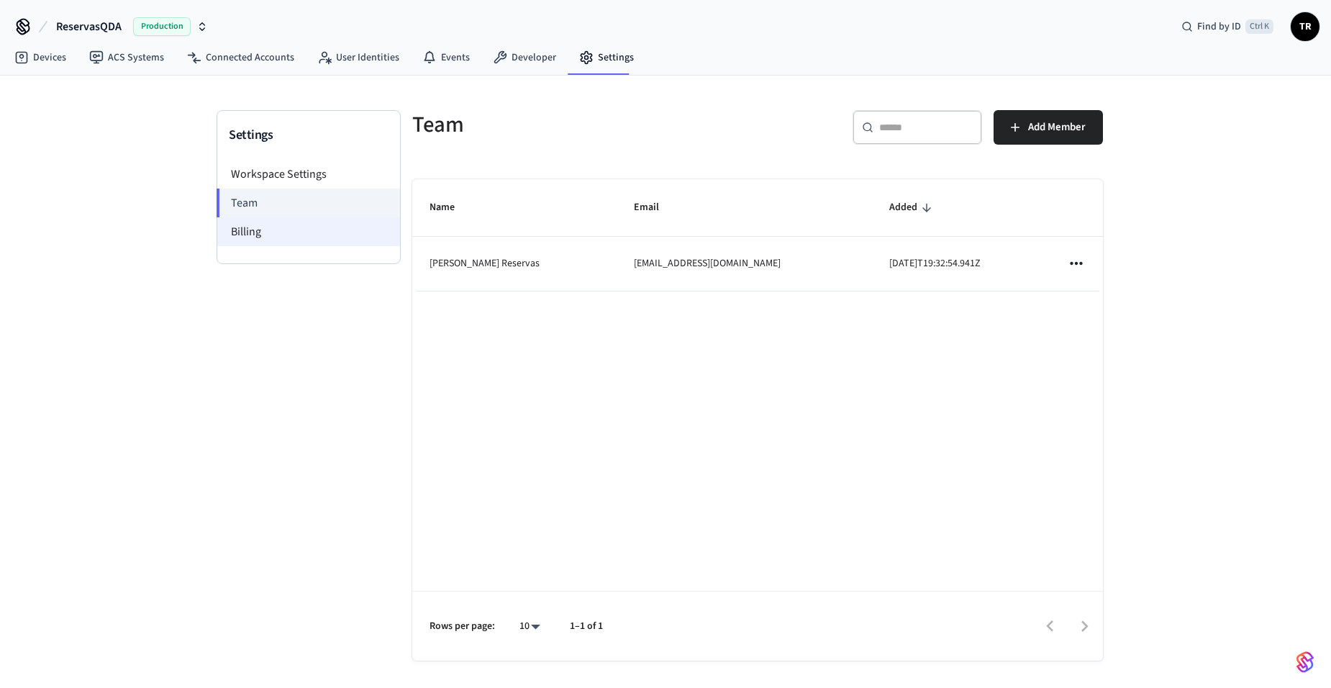
click at [291, 236] on li "Billing" at bounding box center [308, 231] width 183 height 29
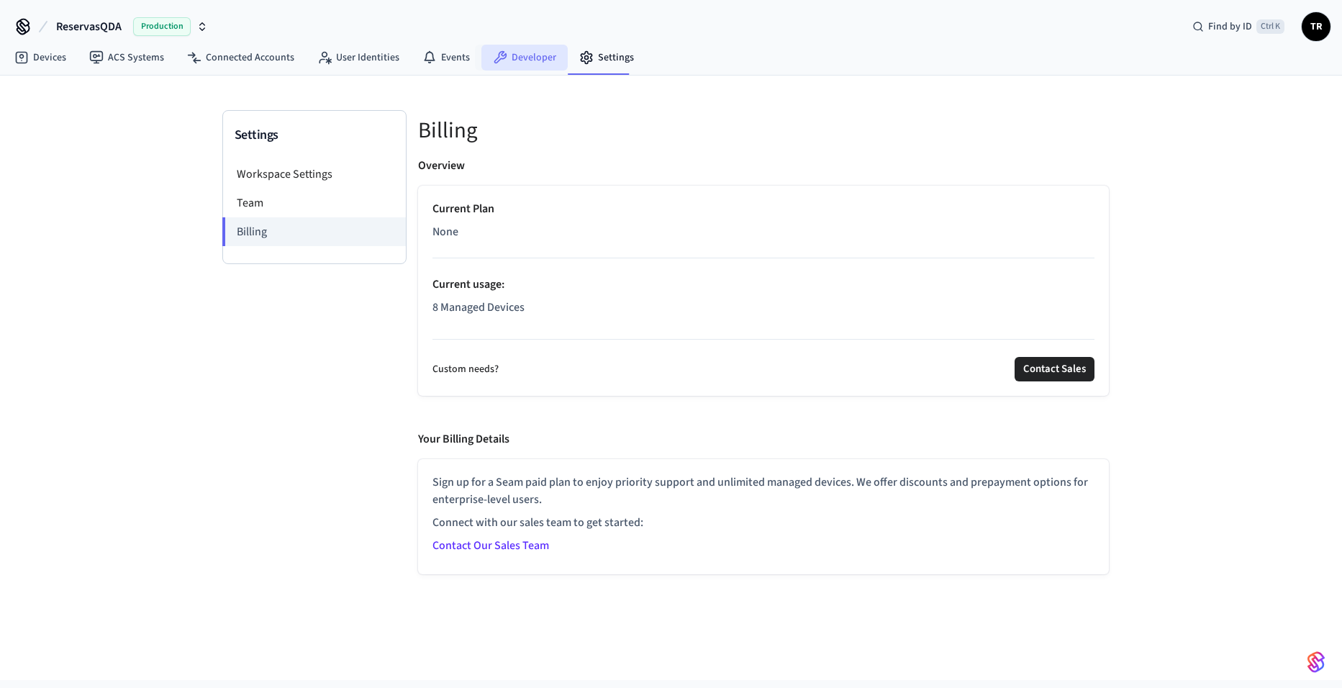
click at [511, 59] on link "Developer" at bounding box center [524, 58] width 86 height 26
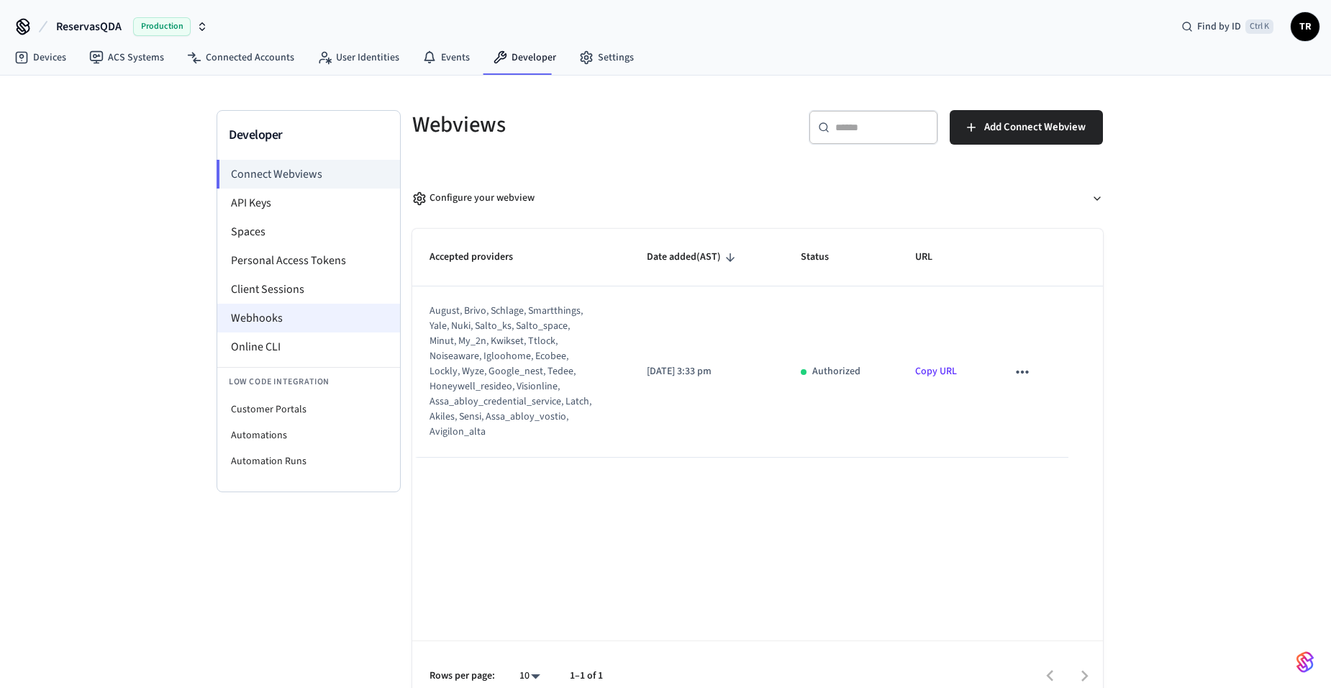
click at [312, 310] on li "Webhooks" at bounding box center [308, 318] width 183 height 29
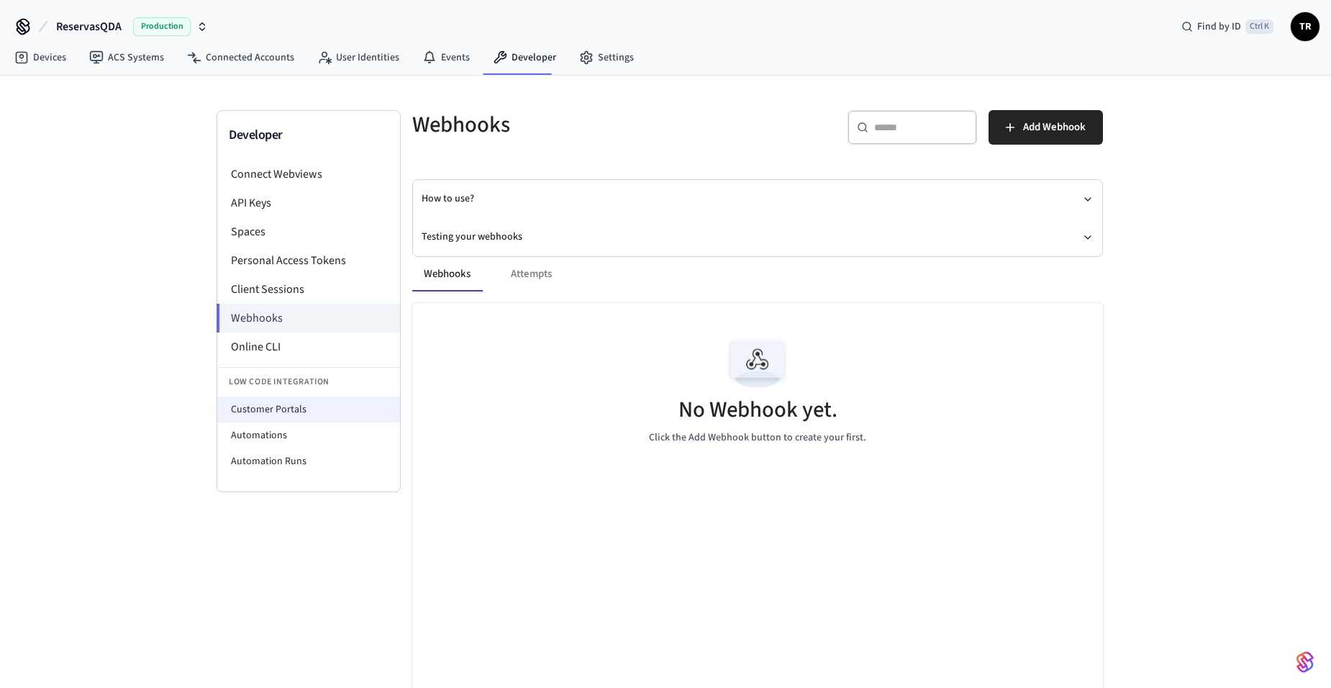
click at [322, 401] on li "Customer Portals" at bounding box center [308, 409] width 183 height 26
select select "**********"
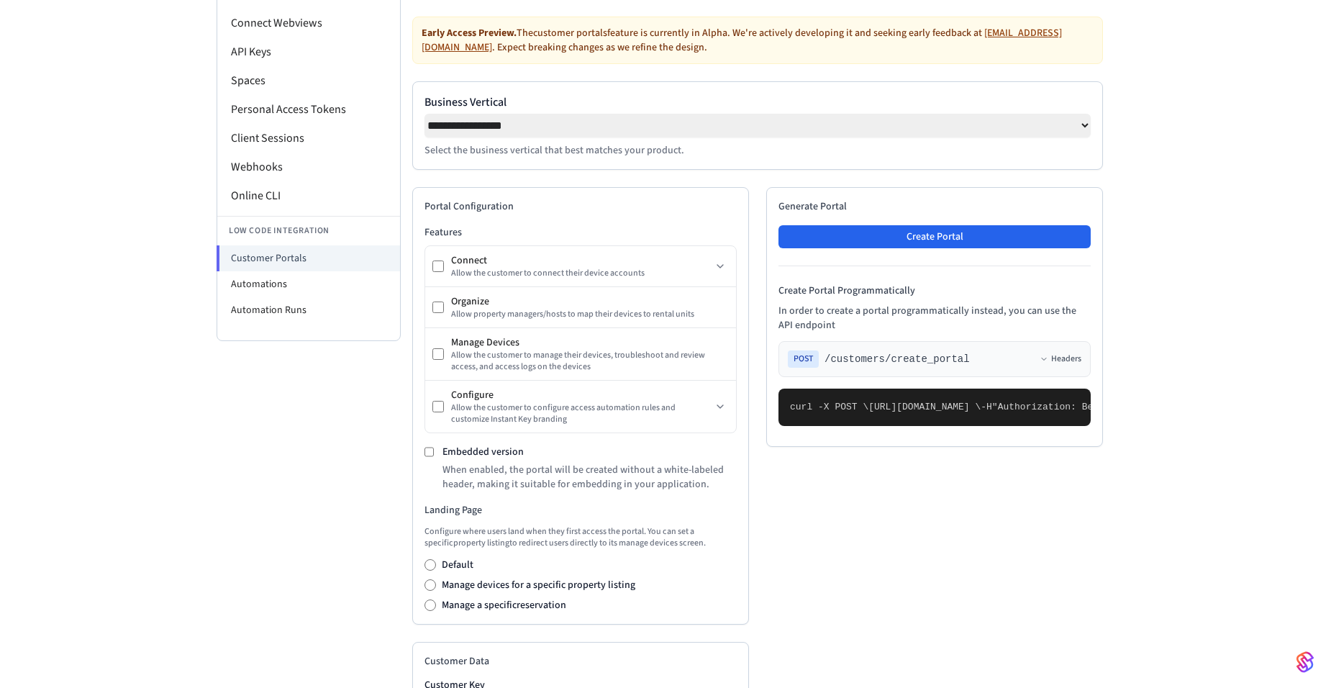
scroll to position [144, 0]
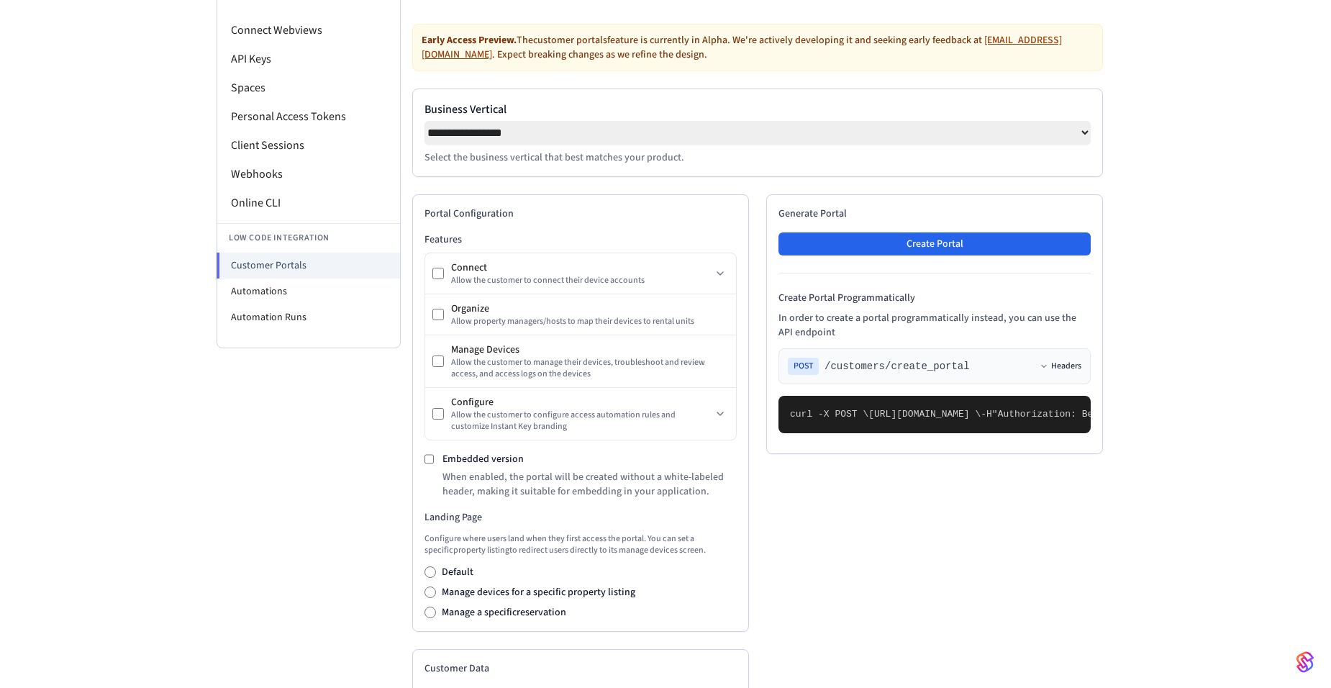
click at [1062, 370] on button "Headers" at bounding box center [1060, 366] width 42 height 12
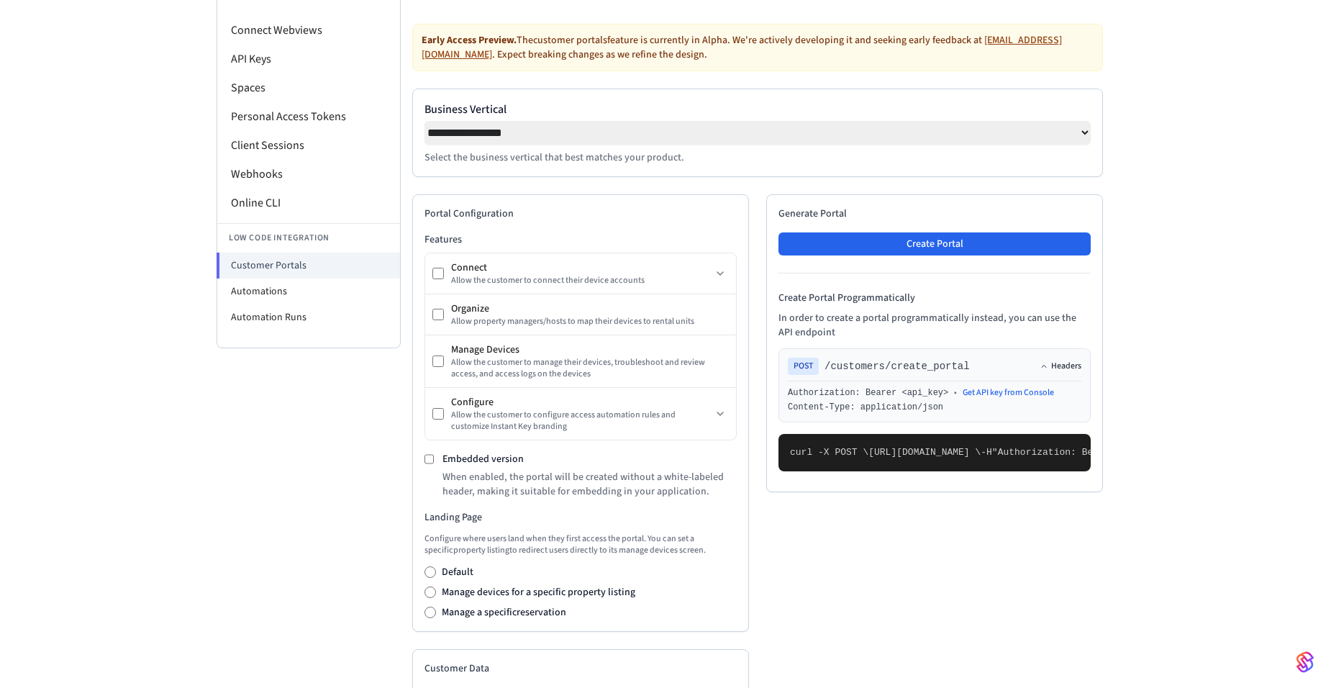
click at [1062, 370] on button "Headers" at bounding box center [1060, 366] width 42 height 12
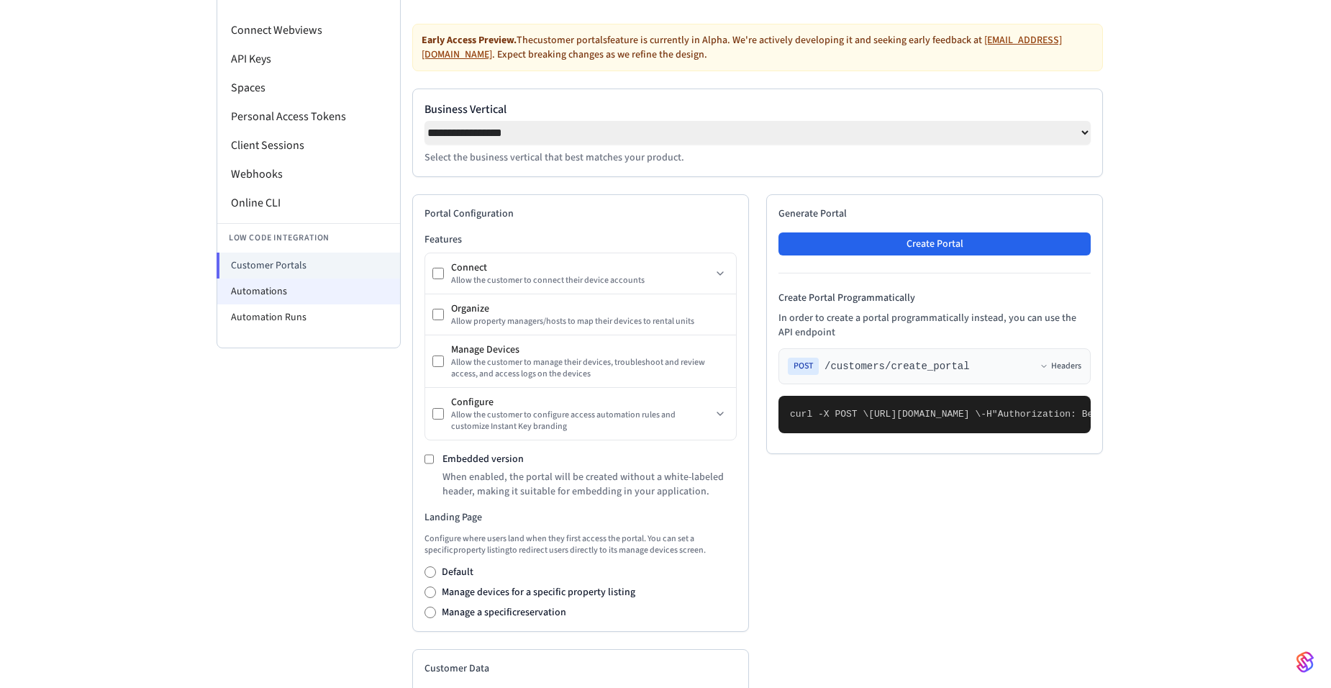
click at [250, 288] on li "Automations" at bounding box center [308, 291] width 183 height 26
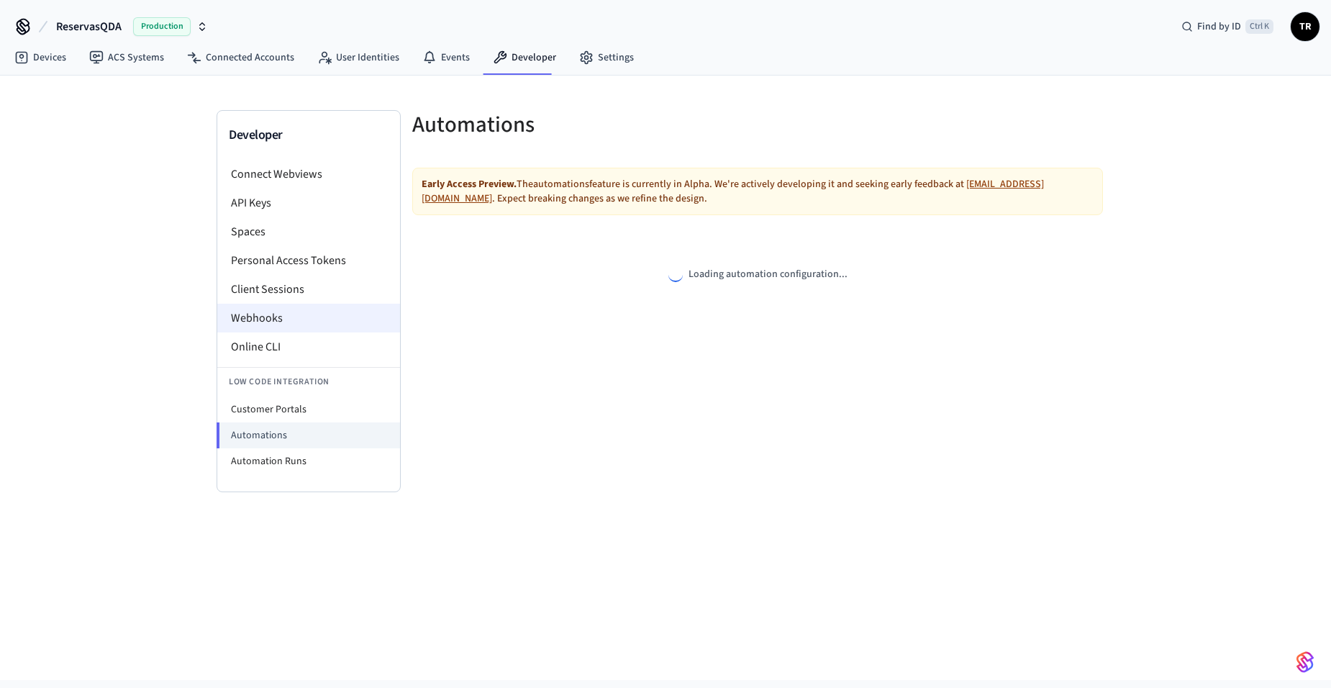
select select "**********"
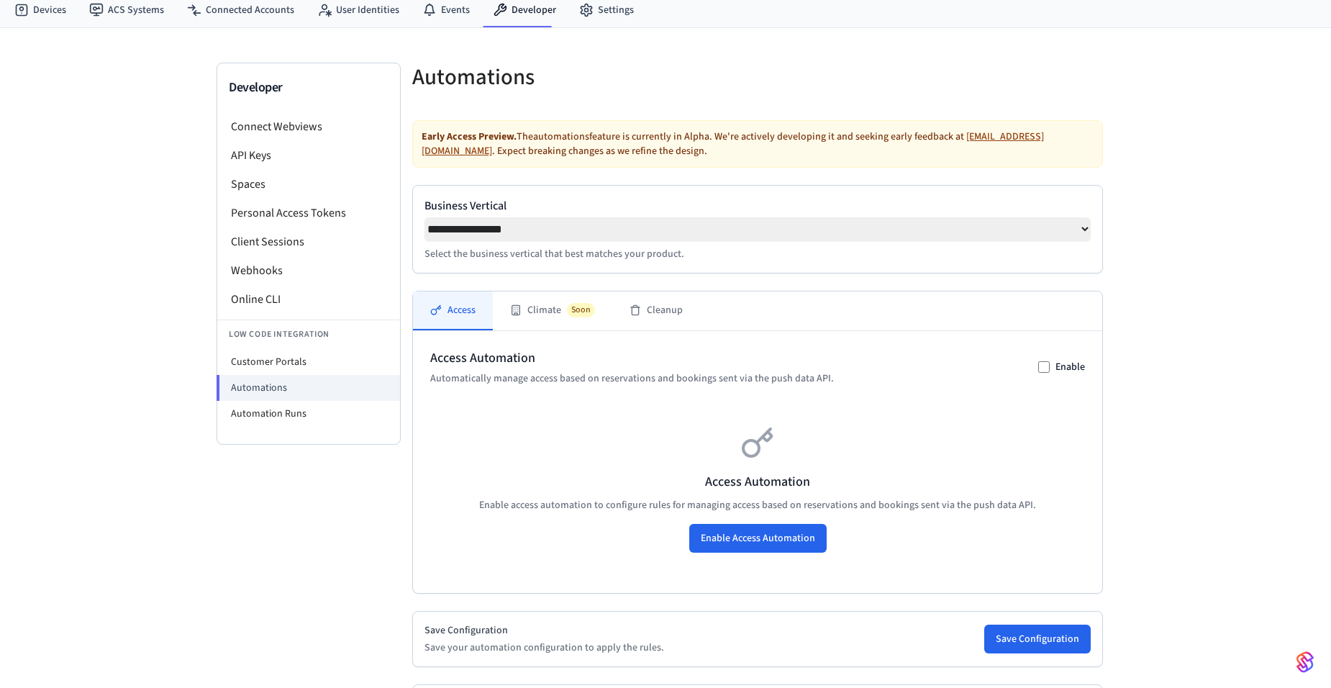
scroll to position [72, 0]
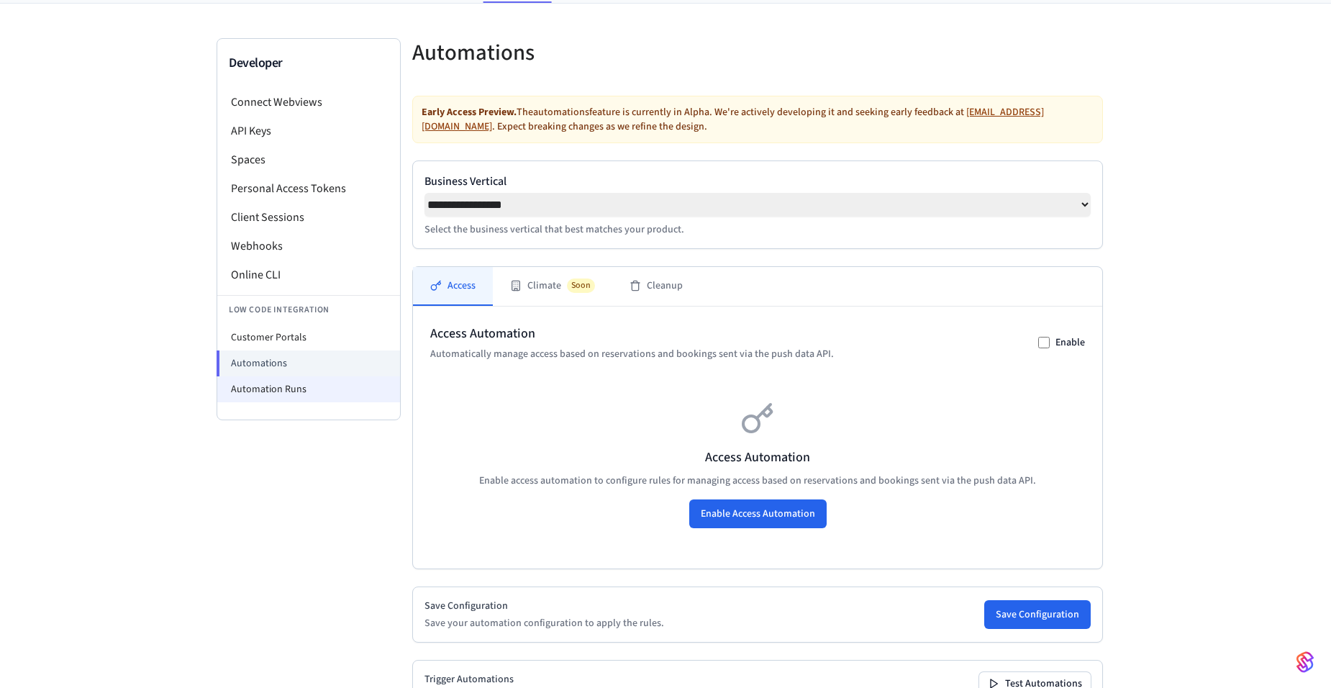
click at [291, 397] on li "Automation Runs" at bounding box center [308, 389] width 183 height 26
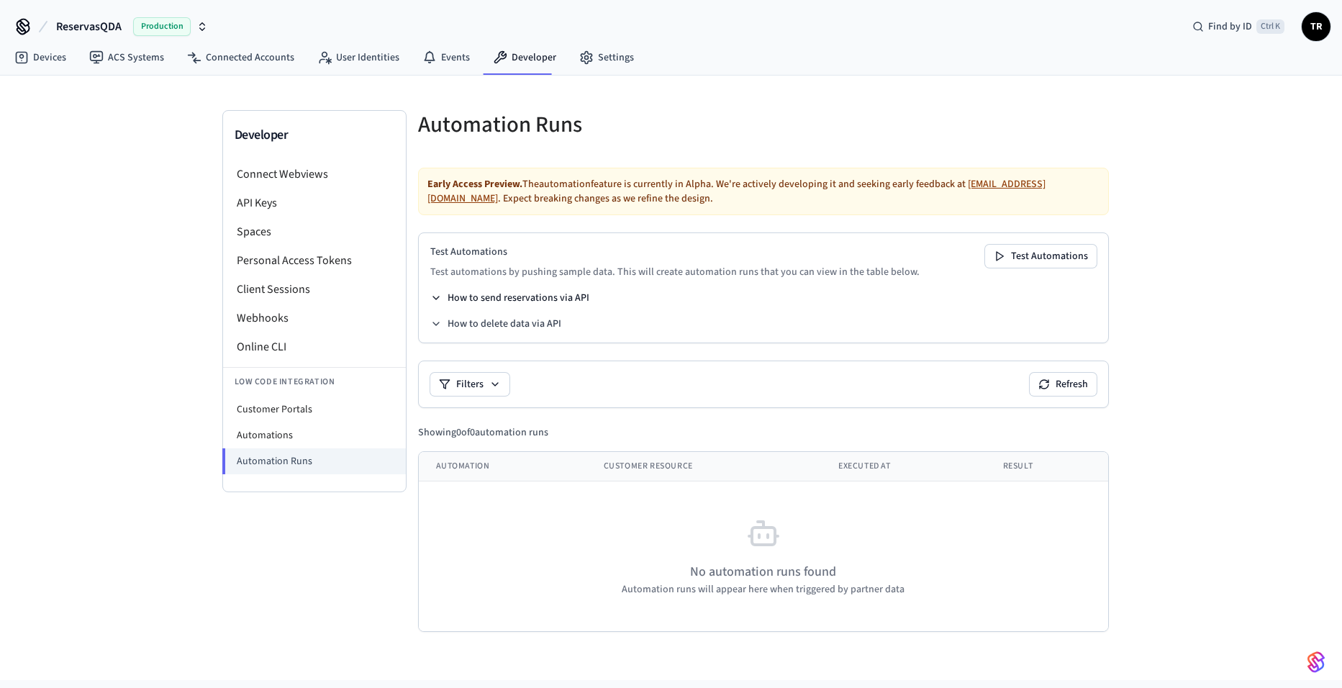
click at [567, 304] on button "How to send reservations via API" at bounding box center [509, 298] width 159 height 14
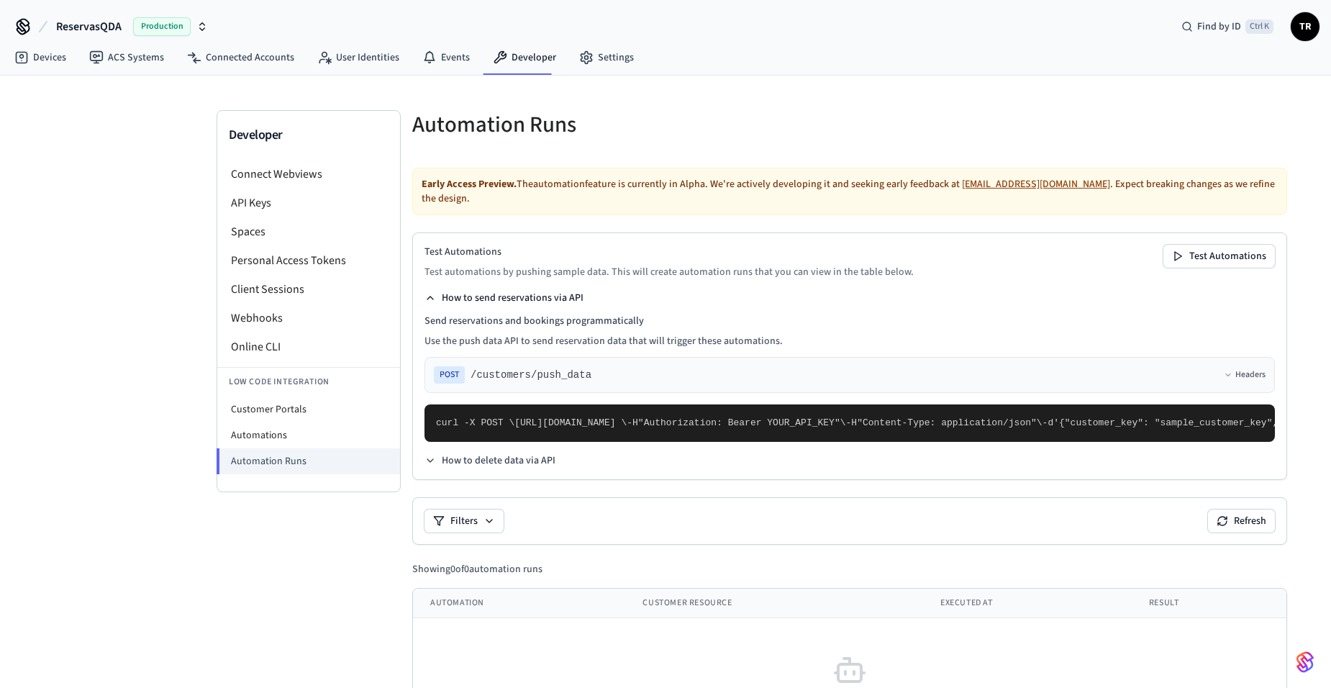
click at [521, 294] on button "How to send reservations via API" at bounding box center [503, 298] width 159 height 14
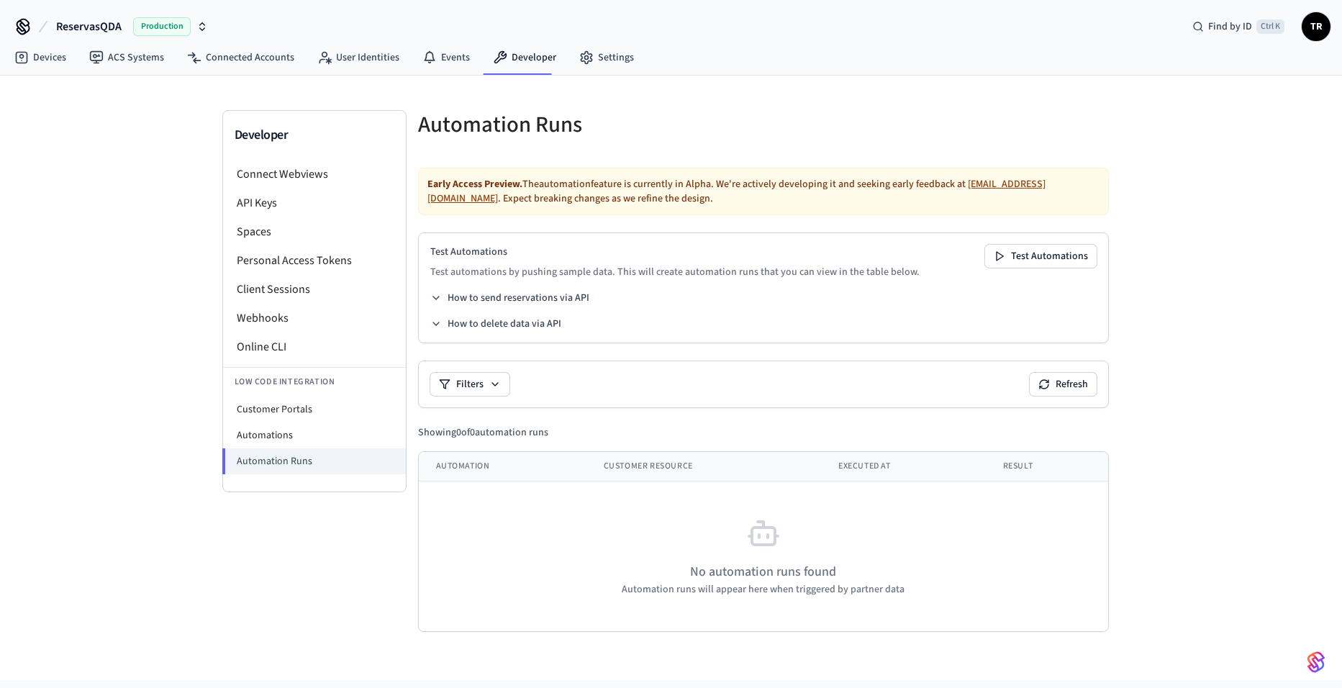
click at [522, 332] on div "Test Automations Test automations by pushing sample data. This will create auto…" at bounding box center [763, 287] width 691 height 111
click at [530, 327] on button "How to delete data via API" at bounding box center [495, 324] width 131 height 14
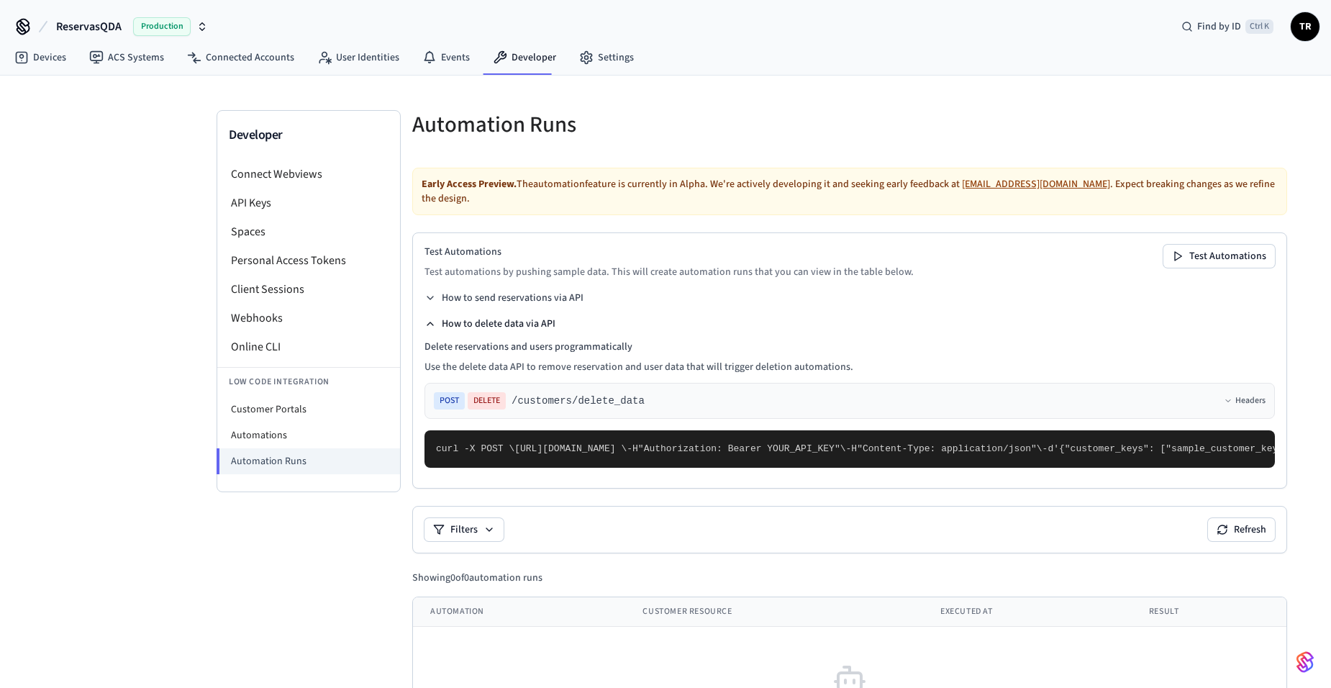
click at [530, 327] on button "How to delete data via API" at bounding box center [489, 324] width 131 height 14
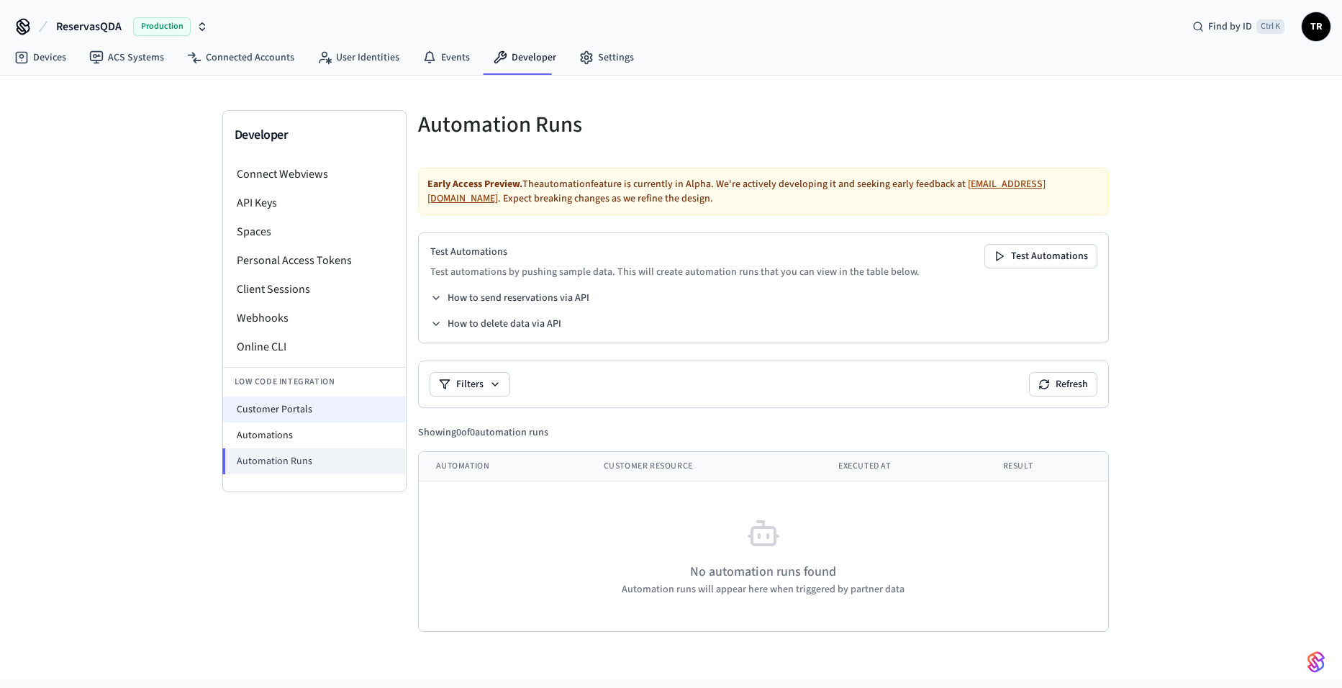
click at [304, 409] on li "Customer Portals" at bounding box center [314, 409] width 183 height 26
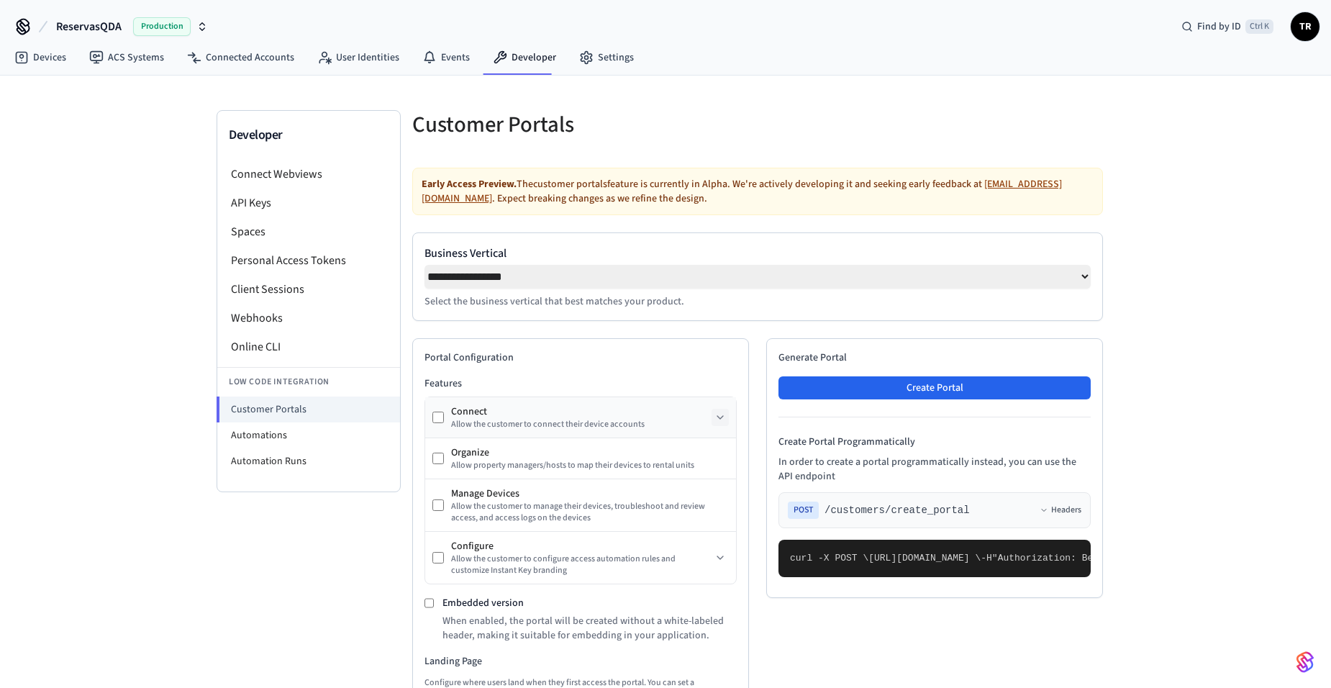
click at [718, 414] on button at bounding box center [719, 417] width 17 height 17
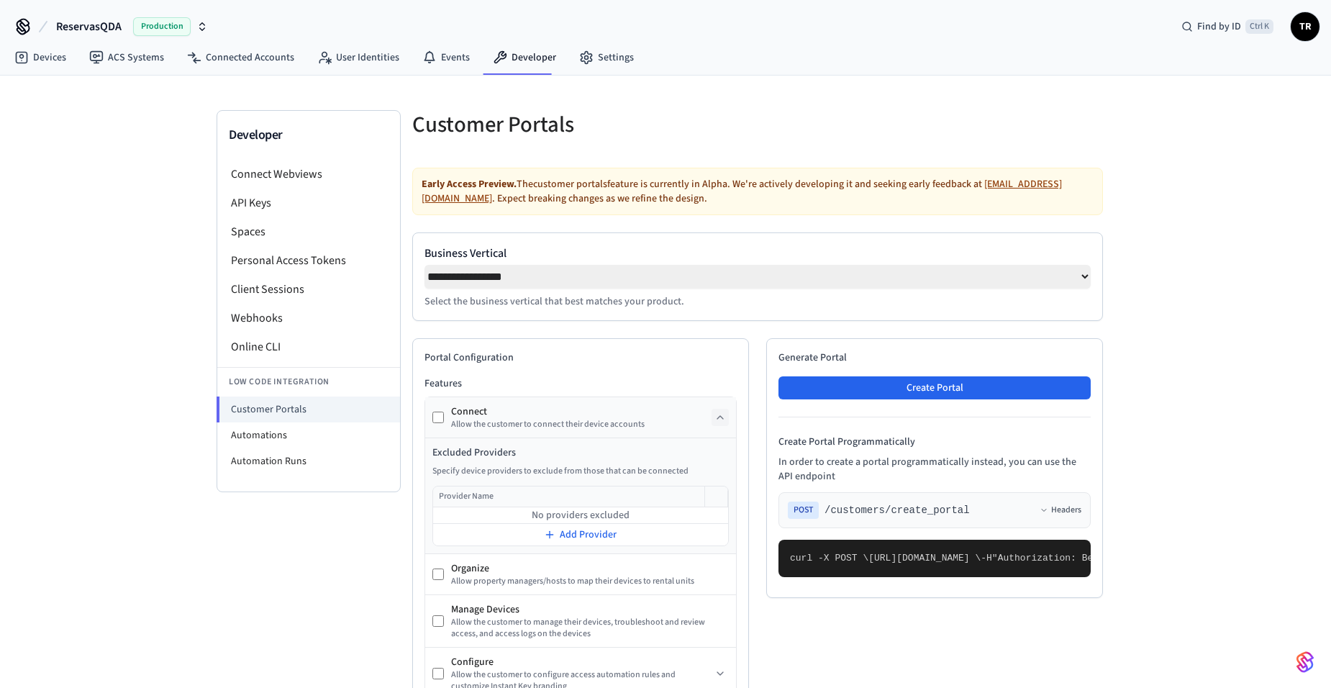
click at [718, 414] on button at bounding box center [719, 417] width 17 height 17
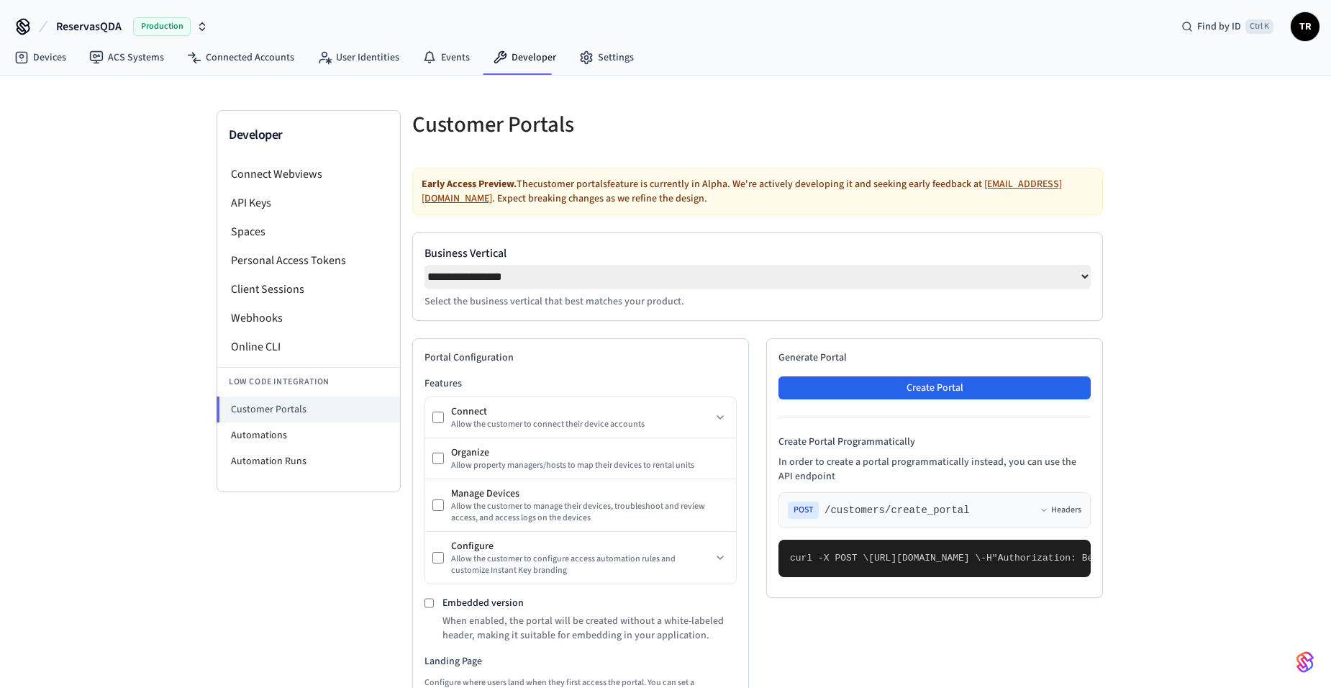
click at [544, 284] on select "**********" at bounding box center [757, 277] width 666 height 24
click at [424, 265] on select "**********" at bounding box center [757, 277] width 666 height 24
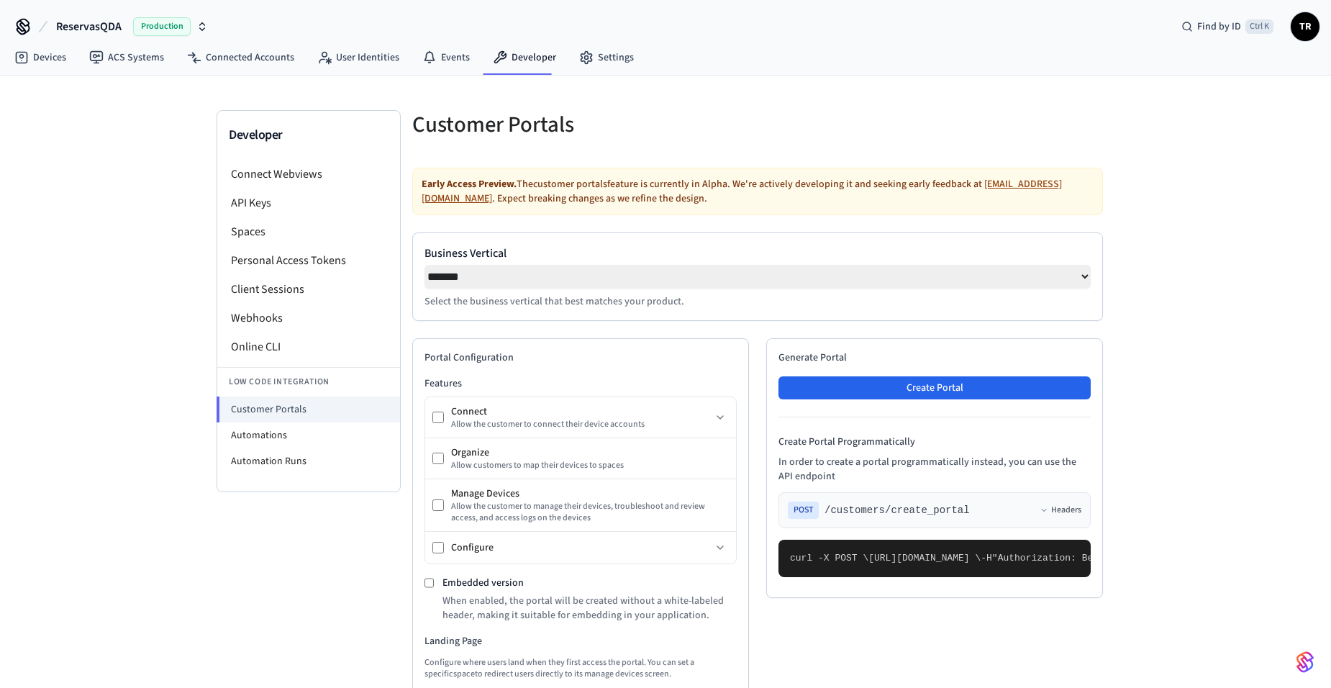
click at [552, 288] on select "**********" at bounding box center [757, 277] width 666 height 24
select select "**********"
click at [424, 265] on select "**********" at bounding box center [757, 277] width 666 height 24
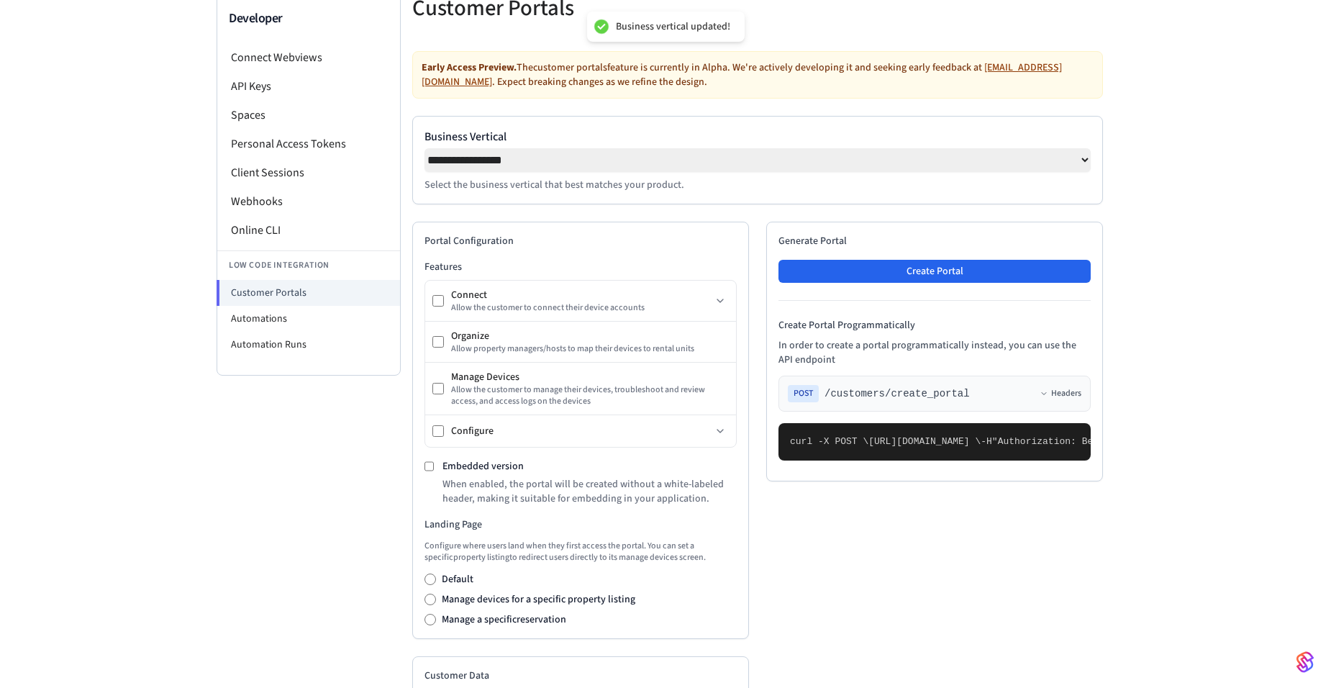
scroll to position [144, 0]
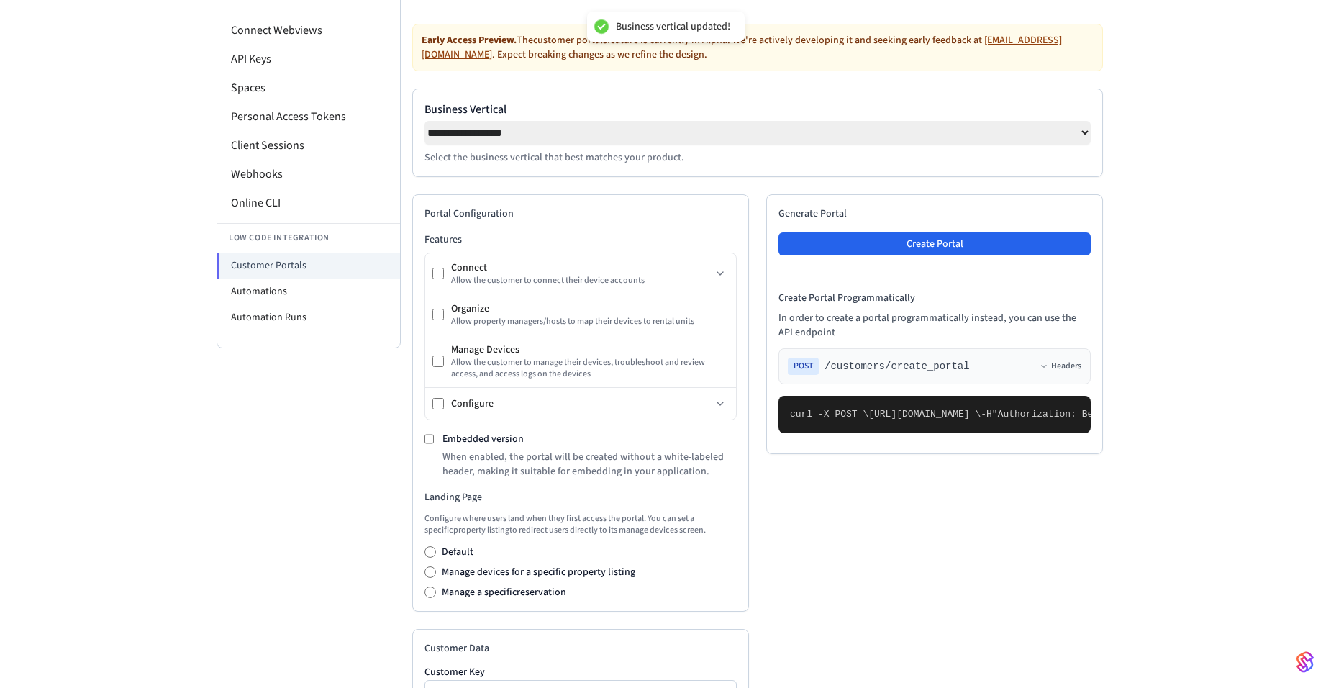
click at [967, 370] on div "POST /customers/create_portal Headers" at bounding box center [934, 366] width 293 height 17
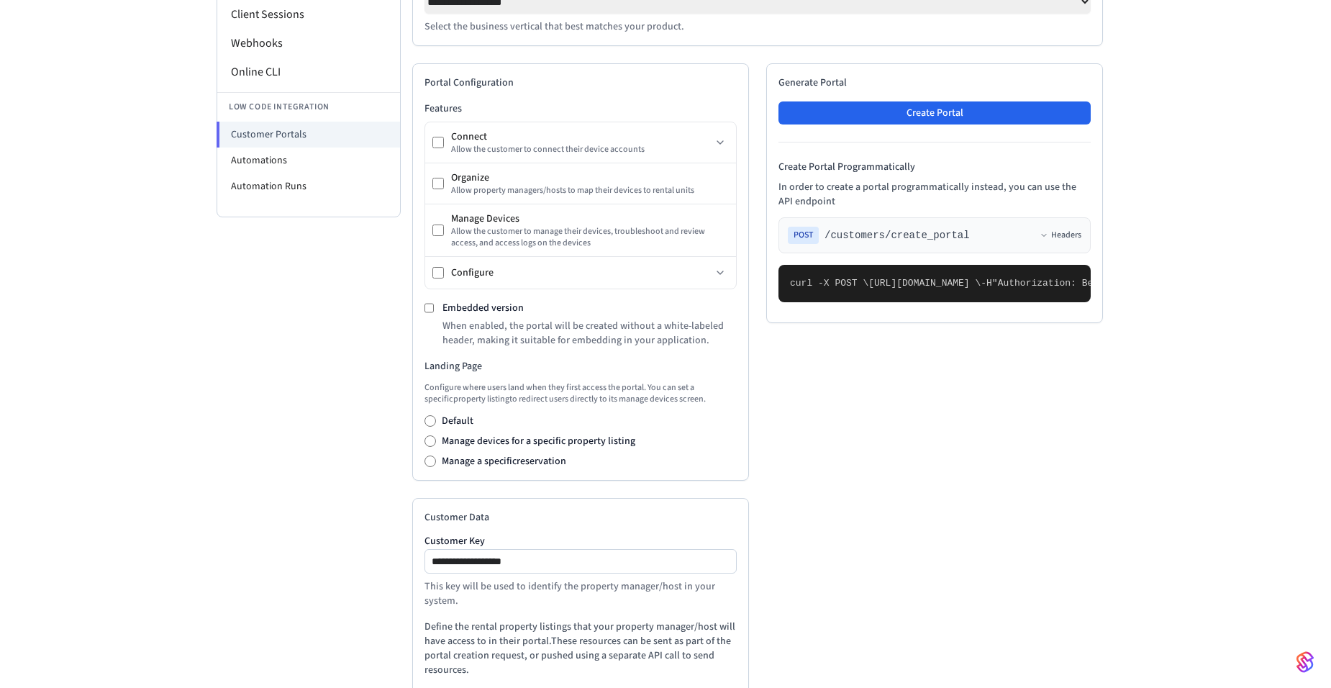
scroll to position [250, 0]
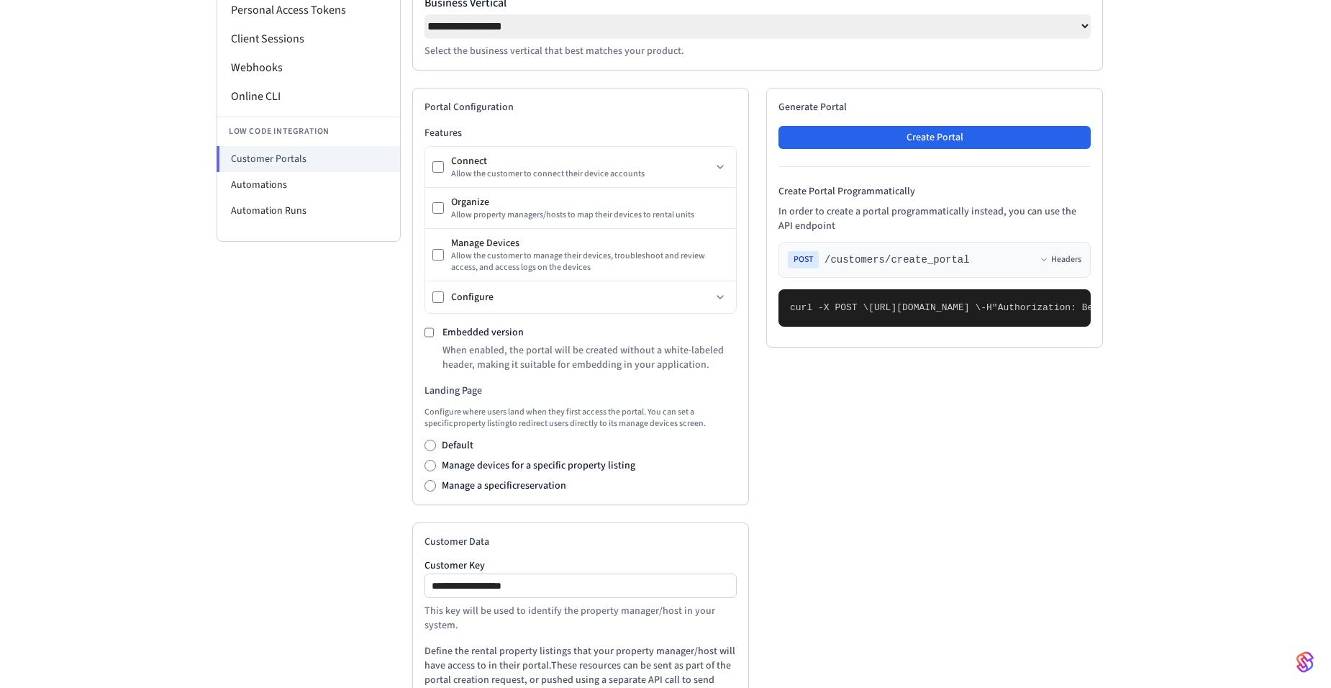
click at [891, 263] on span "/customers/create_portal" at bounding box center [896, 259] width 145 height 14
click at [1065, 262] on button "Headers" at bounding box center [1060, 260] width 42 height 12
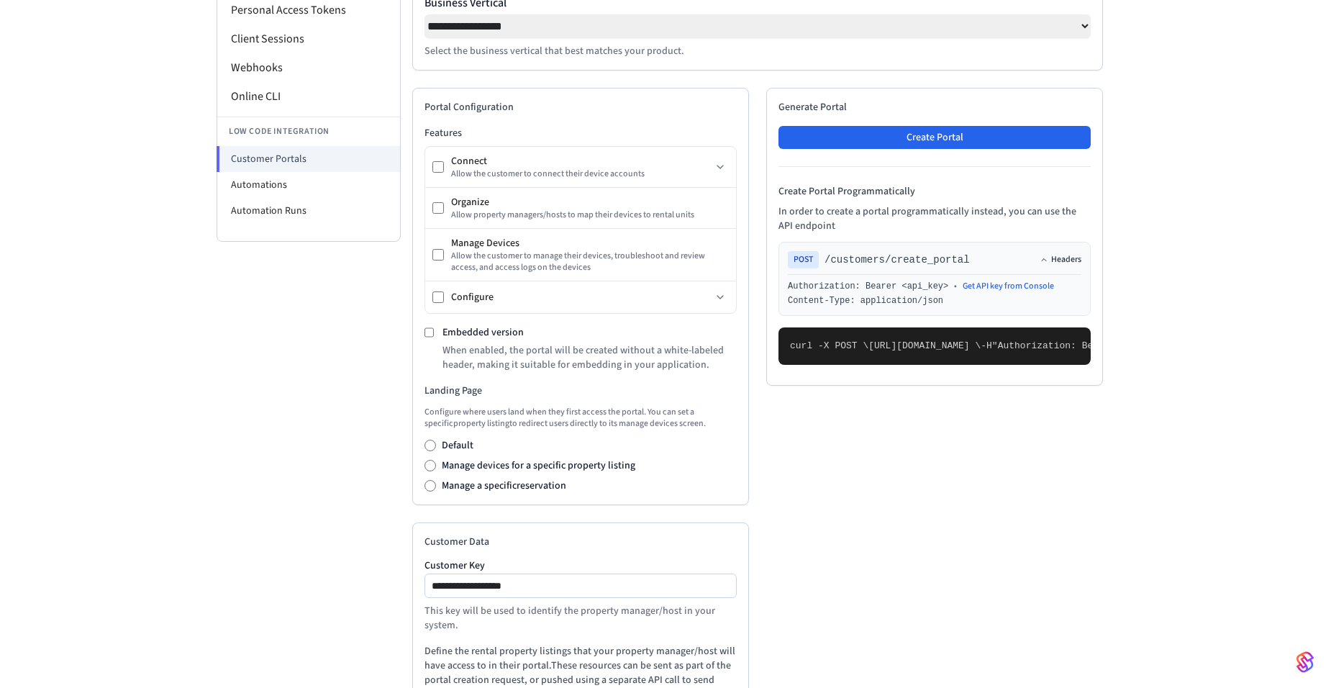
click at [1065, 262] on button "Headers" at bounding box center [1060, 260] width 42 height 12
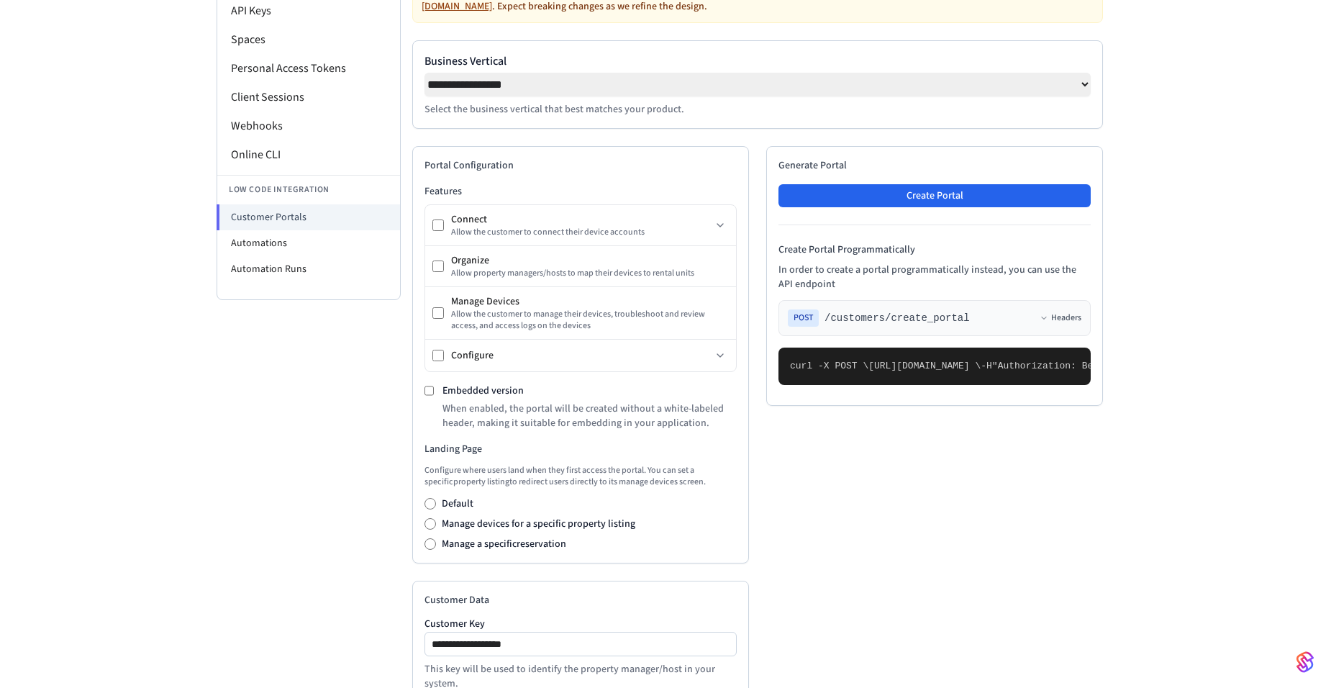
scroll to position [106, 0]
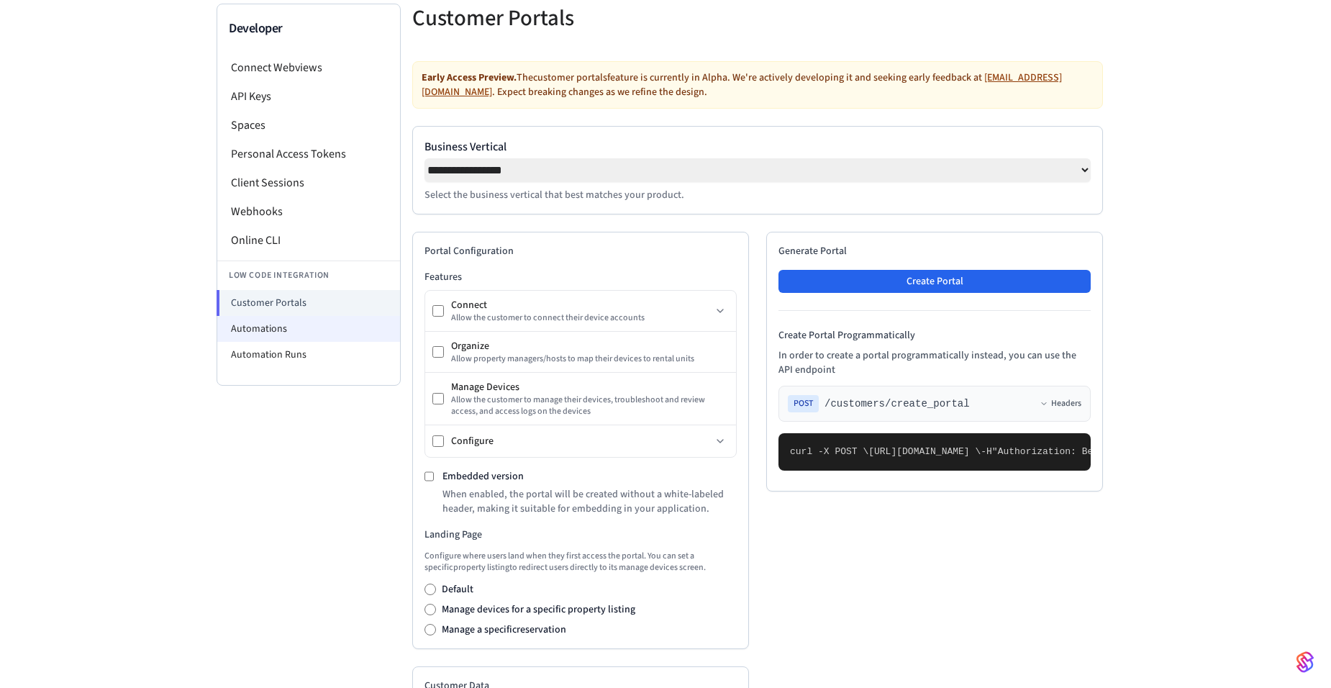
click at [322, 318] on li "Automations" at bounding box center [308, 329] width 183 height 26
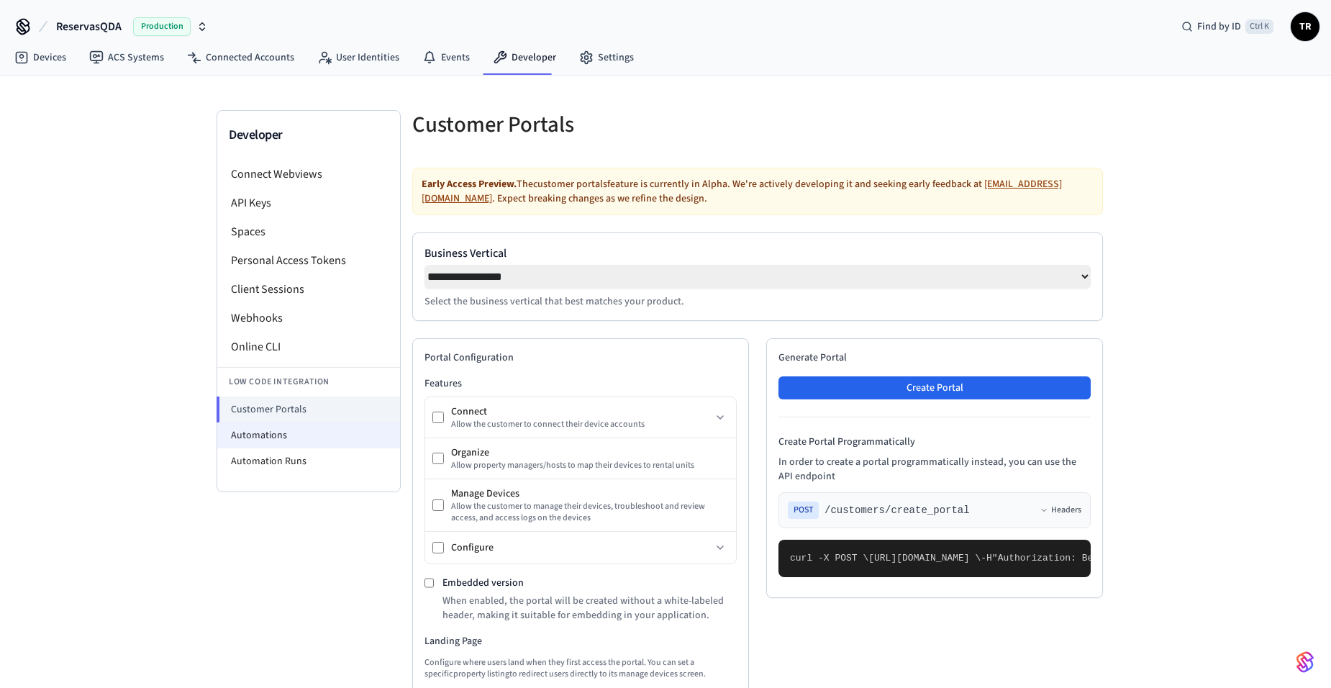
select select "**********"
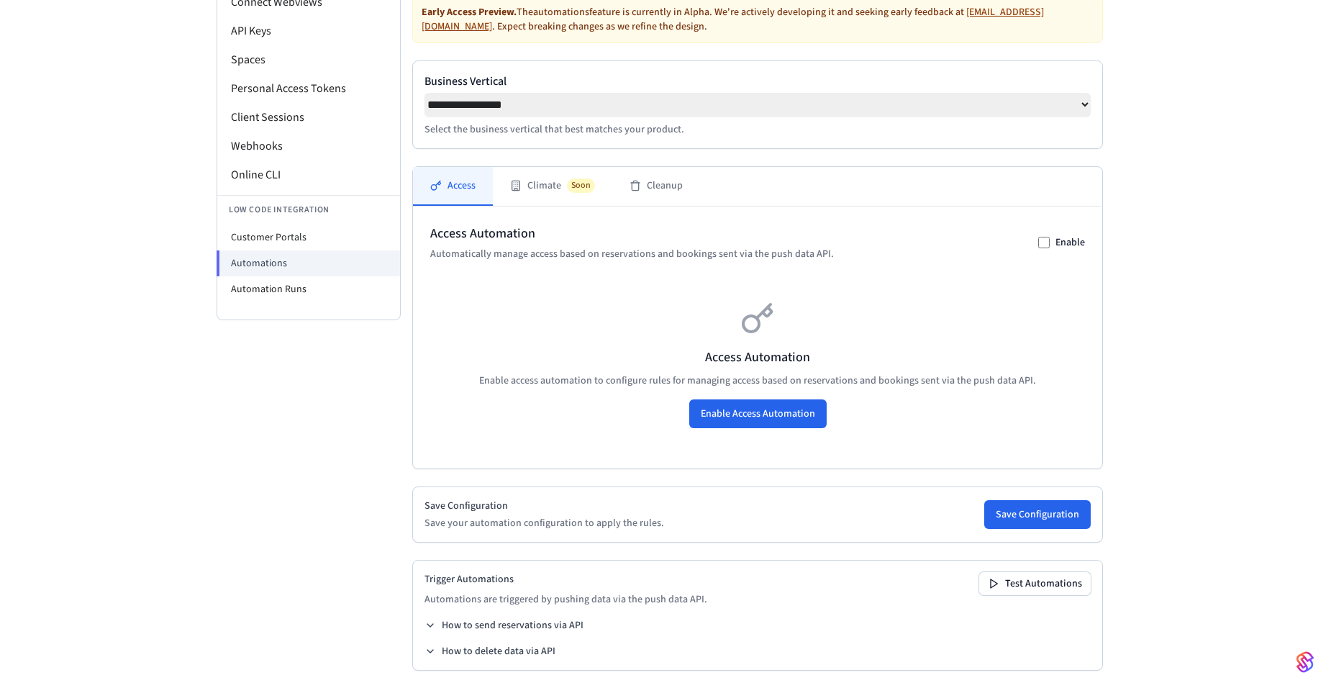
scroll to position [183, 0]
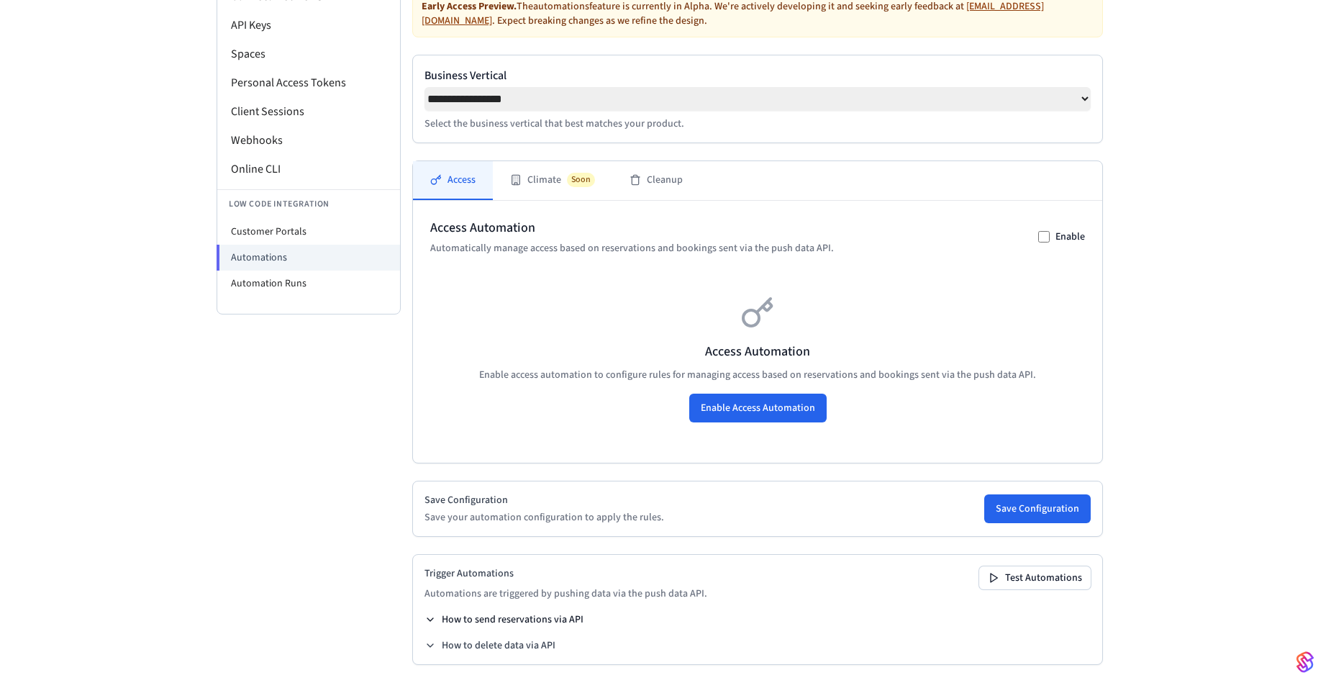
click at [505, 616] on button "How to send reservations via API" at bounding box center [503, 619] width 159 height 14
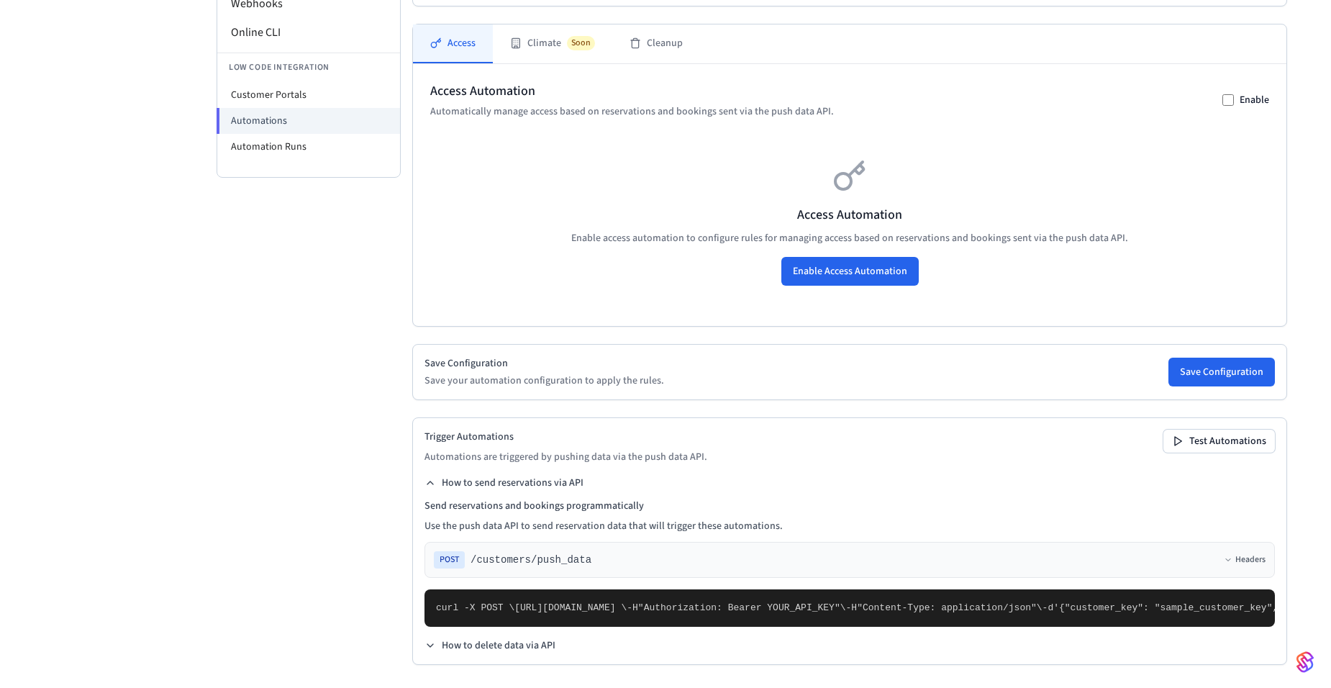
scroll to position [614, 0]
click at [564, 475] on button "How to send reservations via API" at bounding box center [503, 482] width 159 height 14
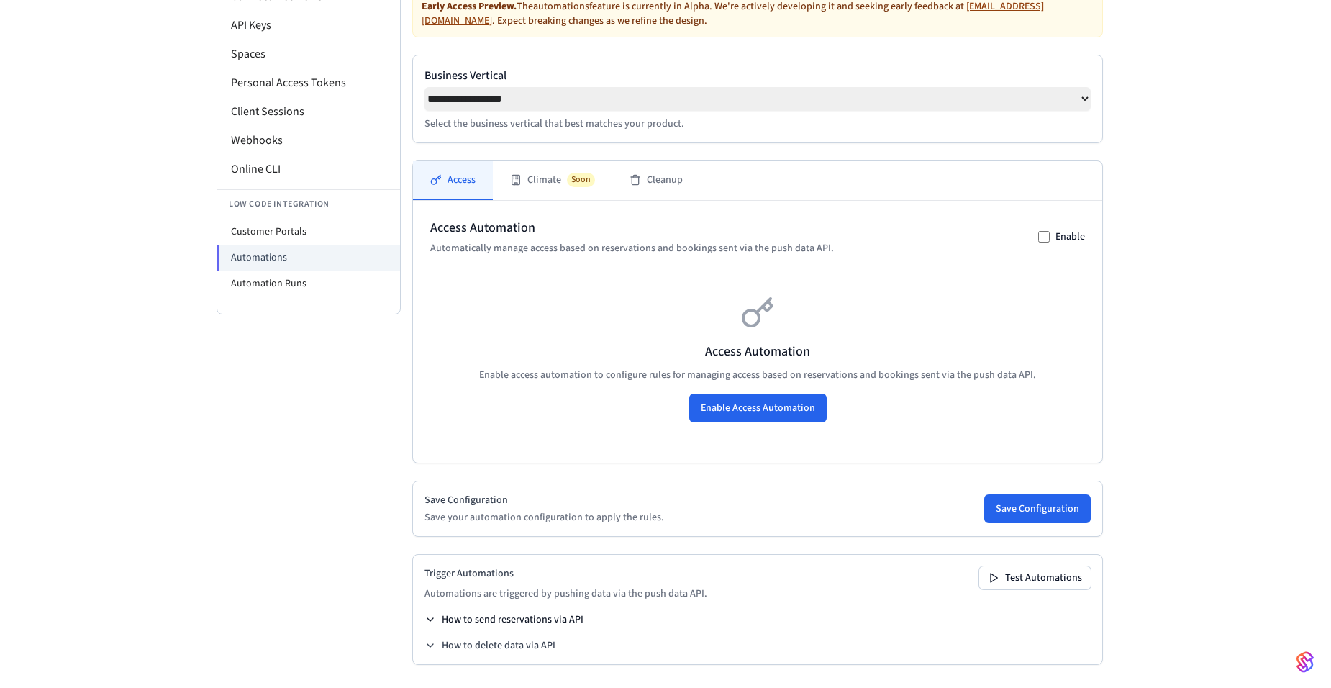
click at [542, 624] on button "How to send reservations via API" at bounding box center [503, 619] width 159 height 14
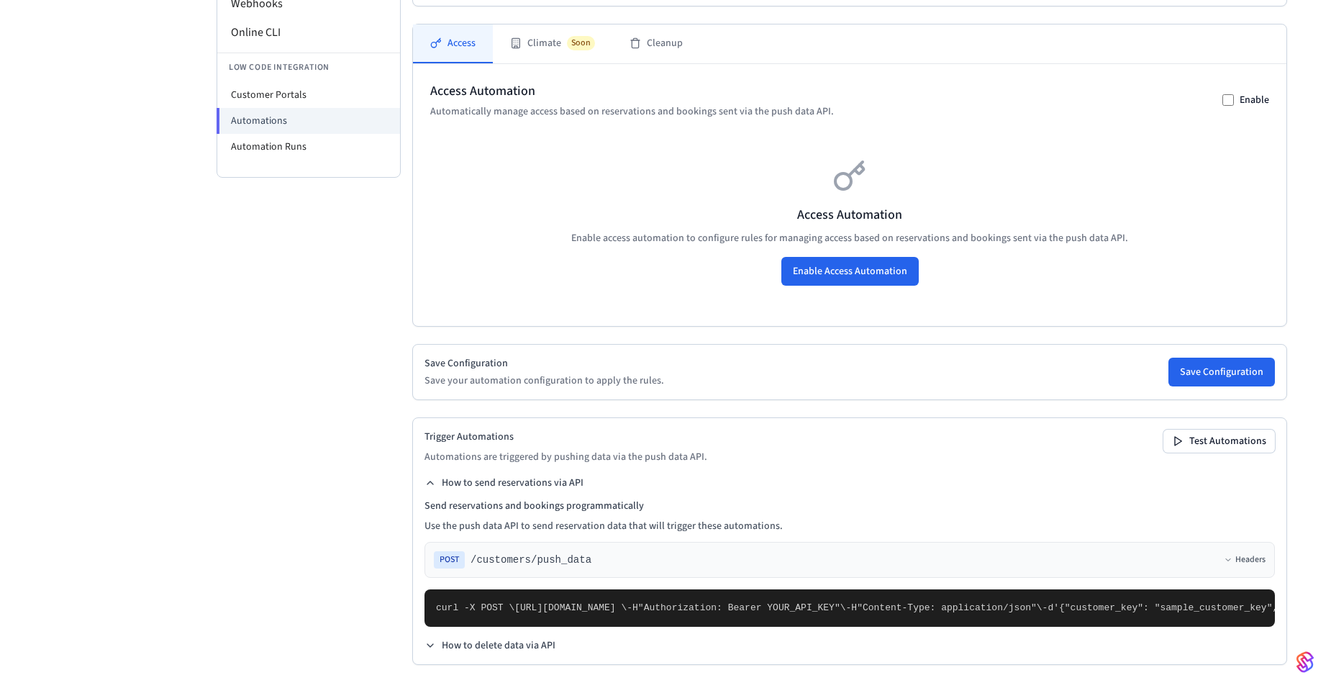
scroll to position [628, 0]
drag, startPoint x: 552, startPoint y: 538, endPoint x: 507, endPoint y: 352, distance: 190.9
click at [507, 589] on pre "curl -X POST \ https://connect.getseam.com/customers/push_data \ -H "Authorizat…" at bounding box center [849, 607] width 850 height 37
click at [500, 475] on button "How to send reservations via API" at bounding box center [503, 482] width 159 height 14
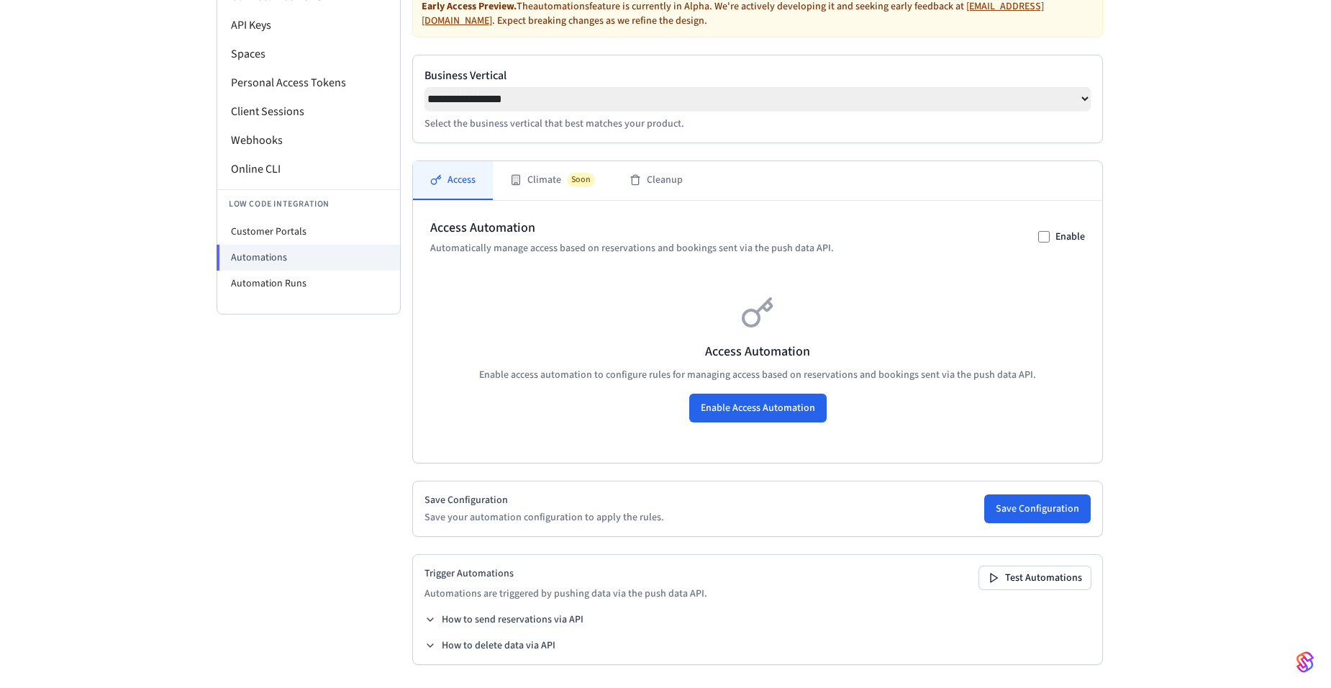
scroll to position [111, 0]
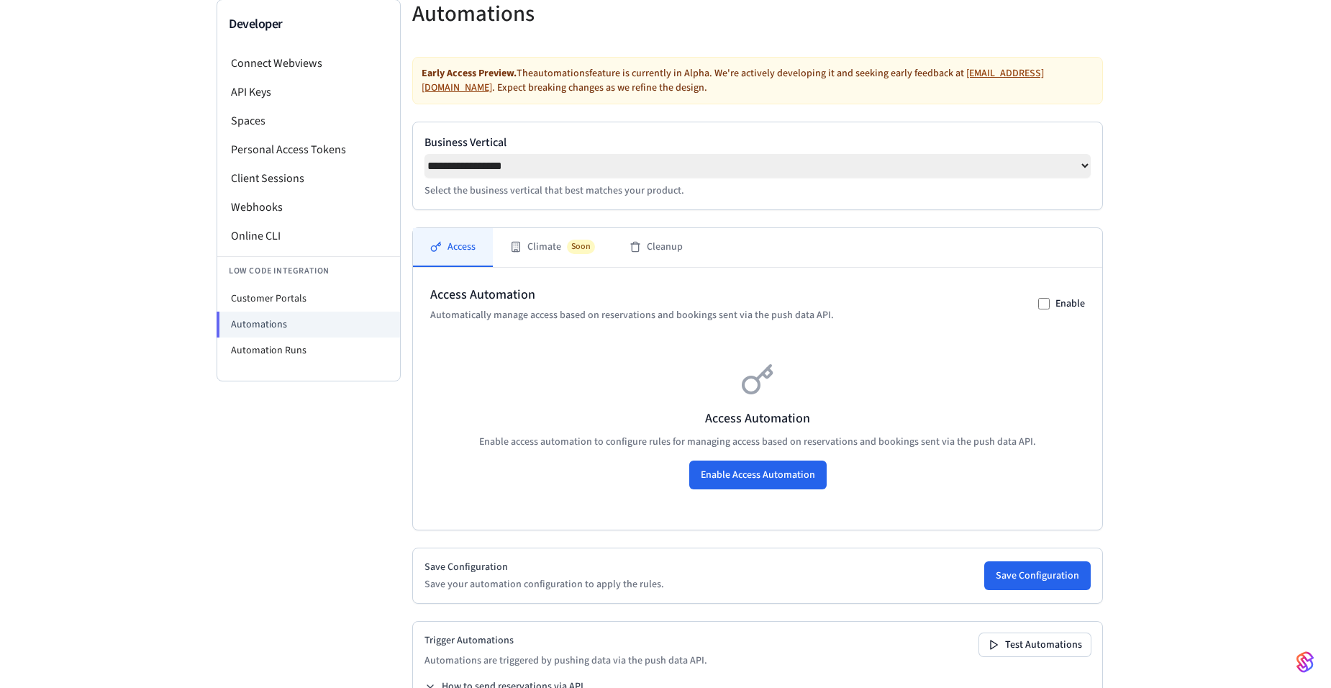
click at [588, 155] on select "**********" at bounding box center [757, 166] width 666 height 24
select select "*******"
click at [424, 154] on select "**********" at bounding box center [757, 166] width 666 height 24
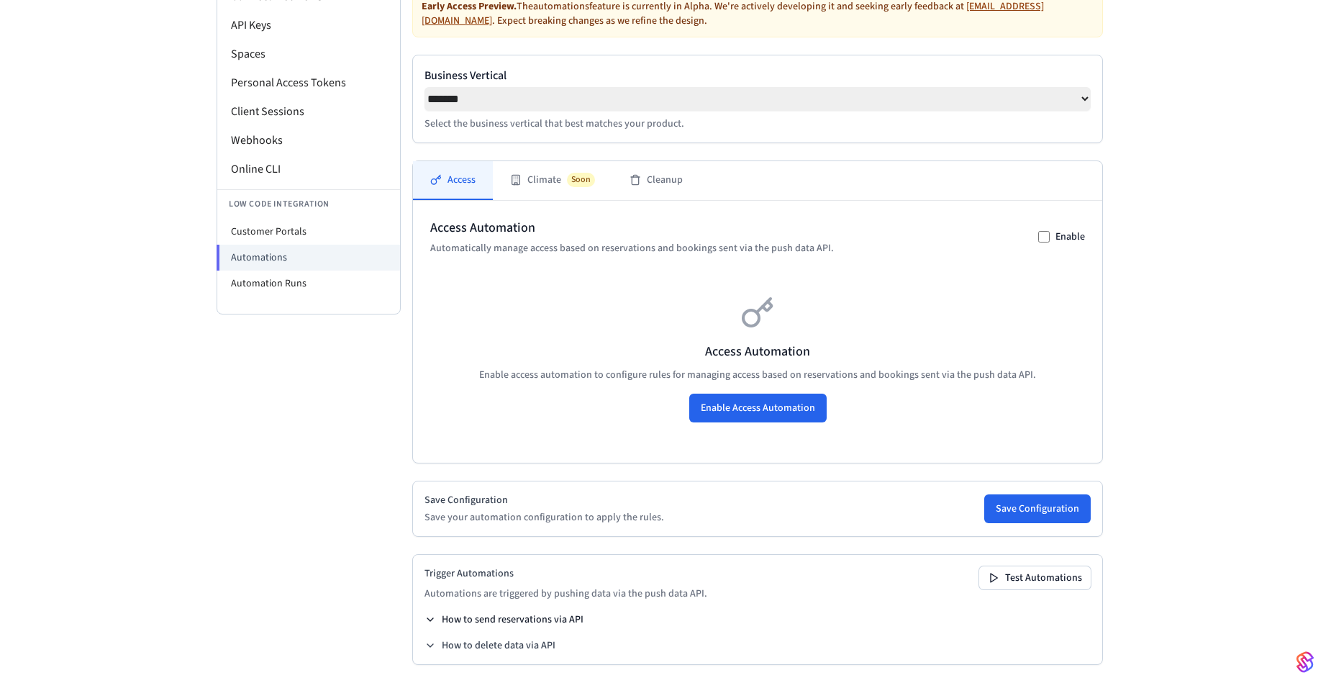
click at [522, 618] on button "How to send reservations via API" at bounding box center [503, 619] width 159 height 14
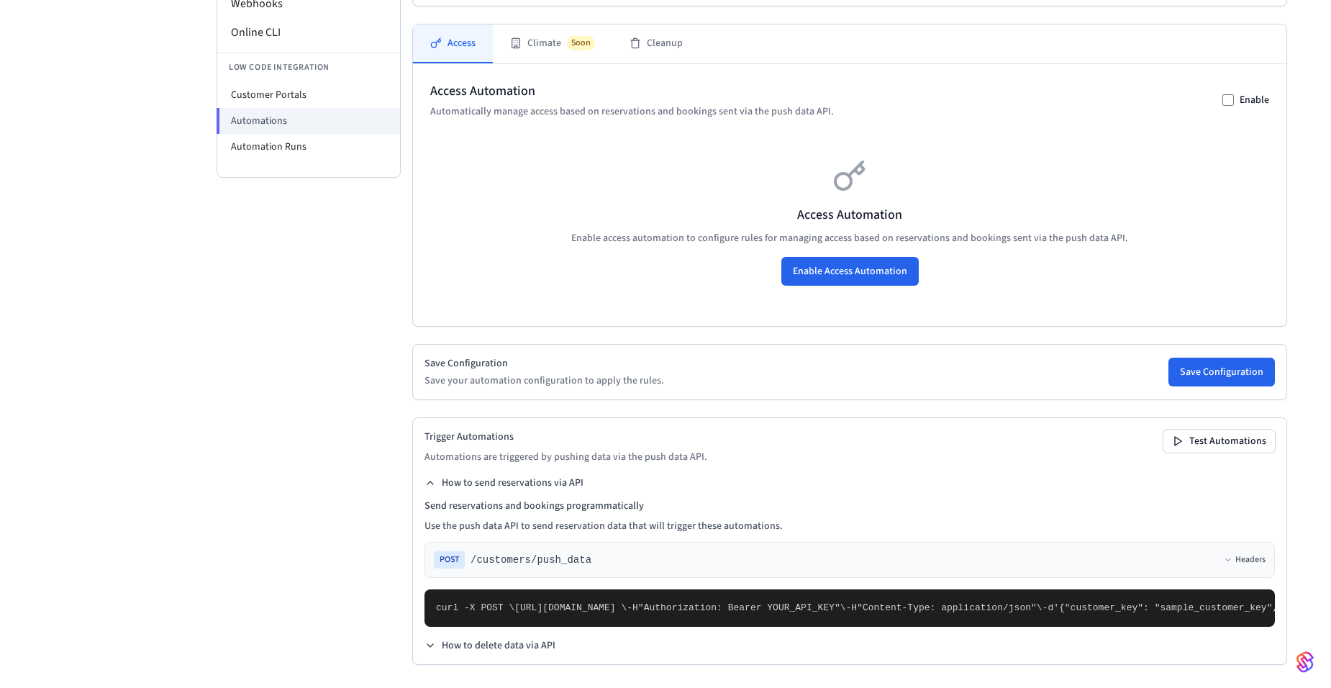
scroll to position [614, 0]
click at [450, 551] on span "POST" at bounding box center [449, 559] width 31 height 17
click at [521, 552] on span "/customers/push_data" at bounding box center [530, 559] width 121 height 14
click at [1224, 554] on button "Headers" at bounding box center [1245, 560] width 42 height 12
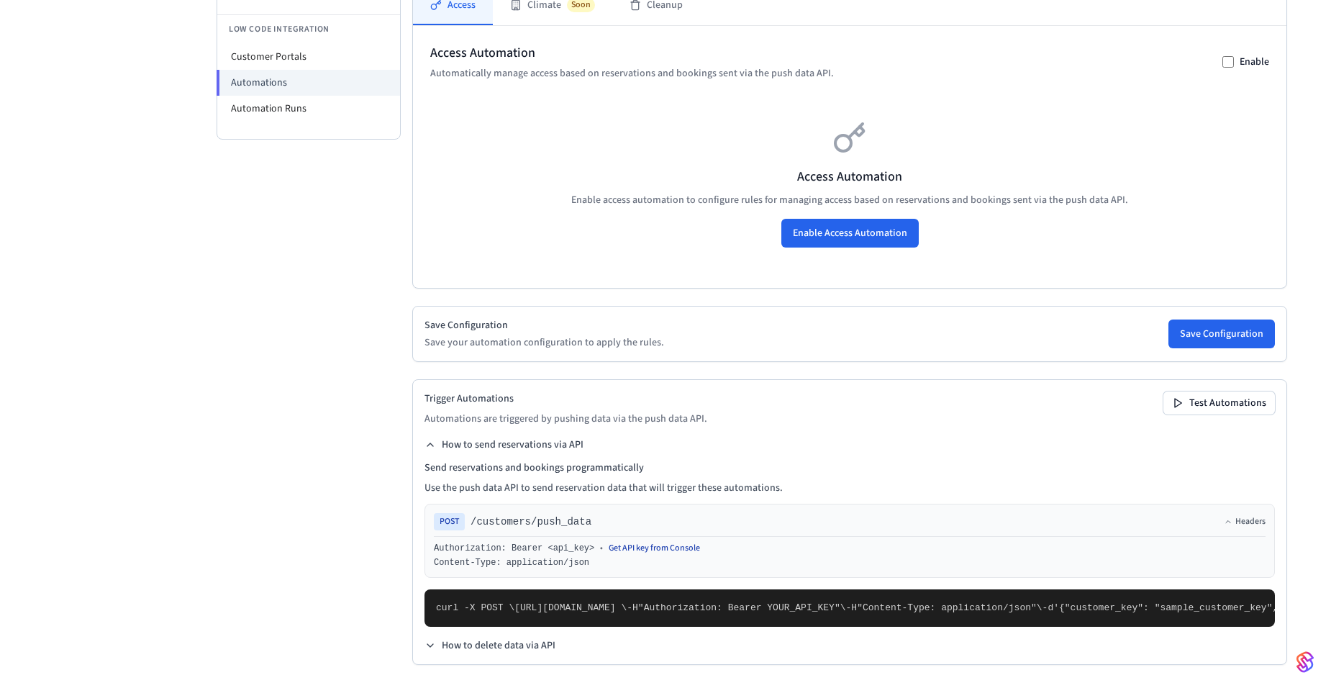
click at [614, 542] on link "Get API key from Console" at bounding box center [654, 548] width 91 height 12
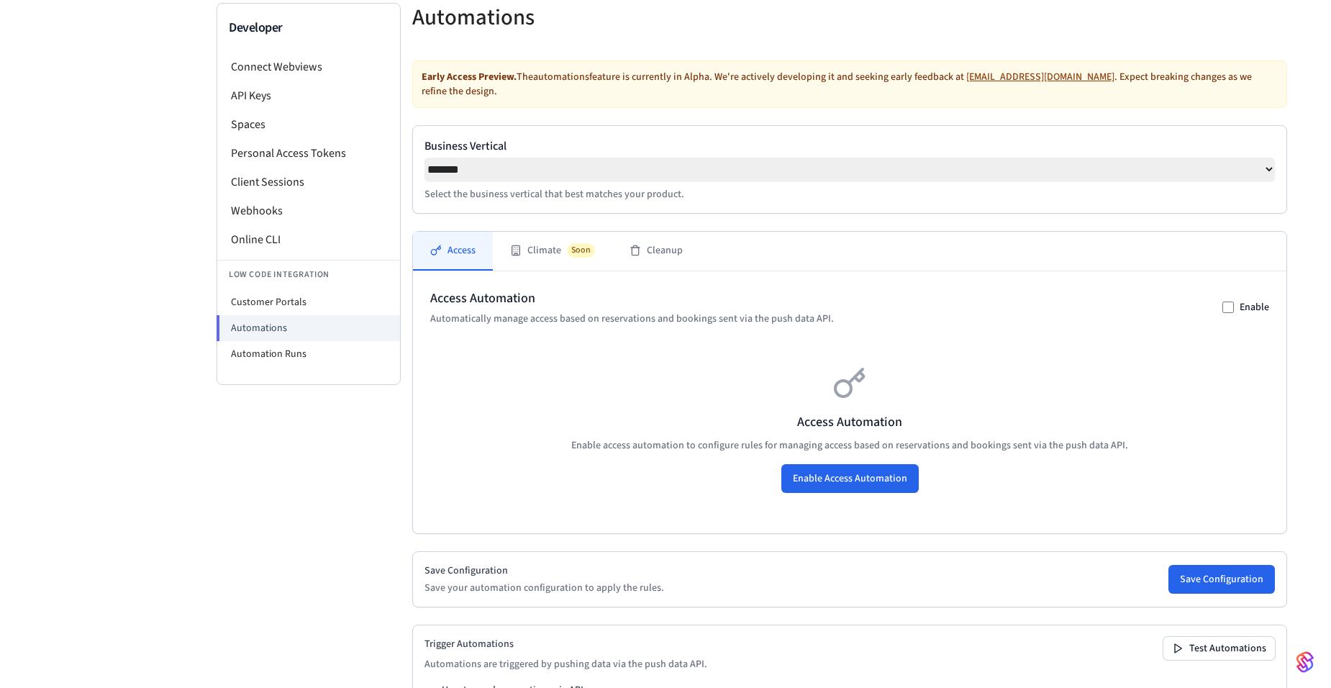
scroll to position [0, 0]
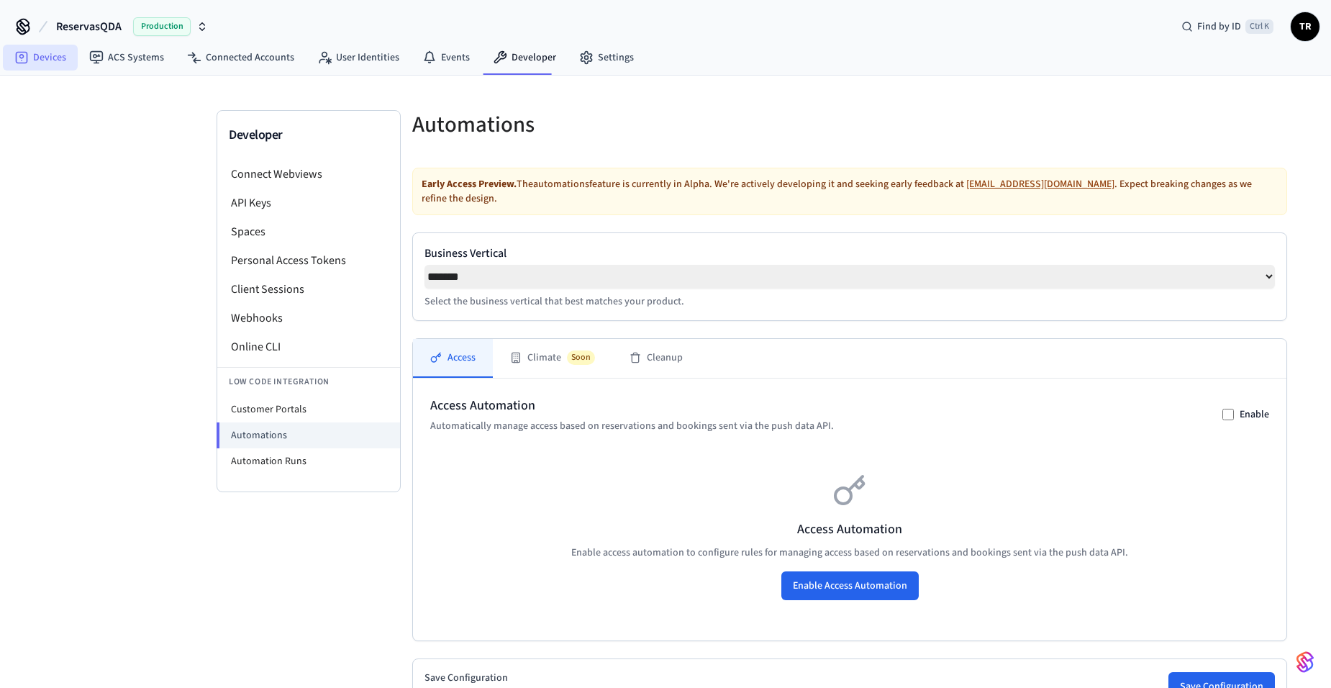
click at [51, 58] on link "Devices" at bounding box center [40, 58] width 75 height 26
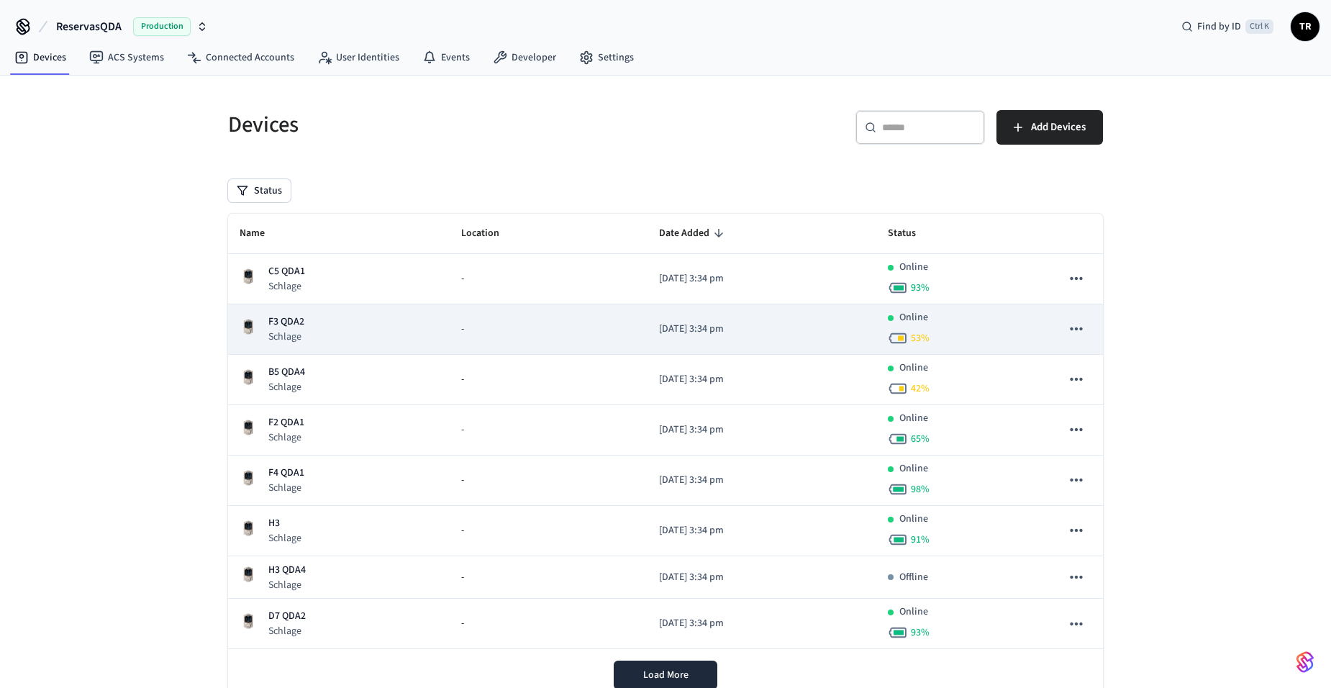
click at [311, 339] on div "F3 QDA2 Schlage" at bounding box center [339, 328] width 199 height 29
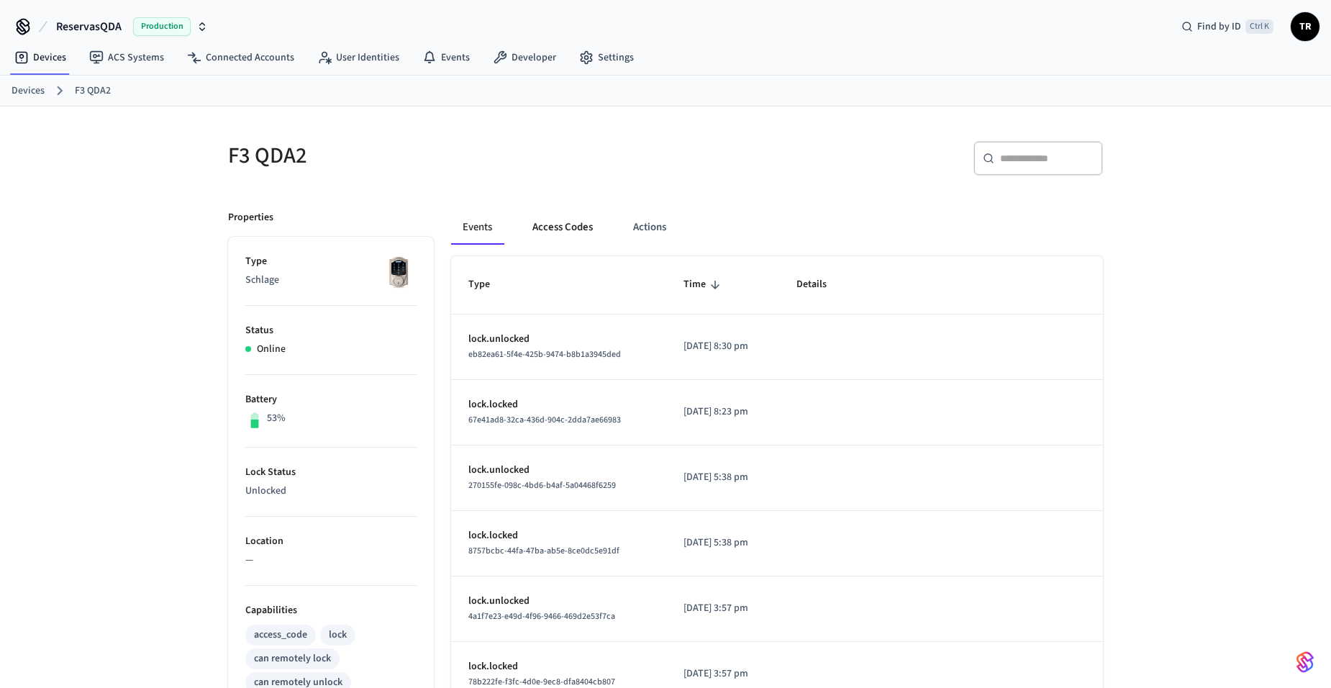
click at [563, 231] on button "Access Codes" at bounding box center [562, 227] width 83 height 35
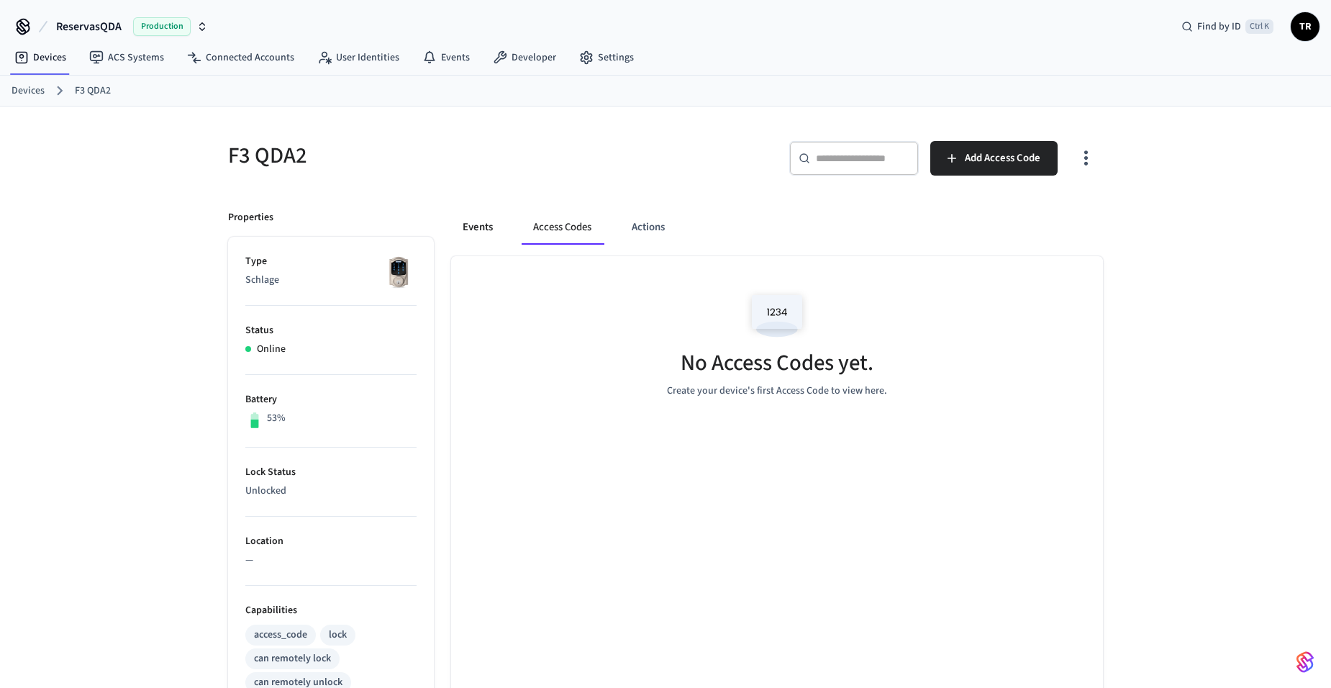
click at [472, 231] on button "Events" at bounding box center [477, 227] width 53 height 35
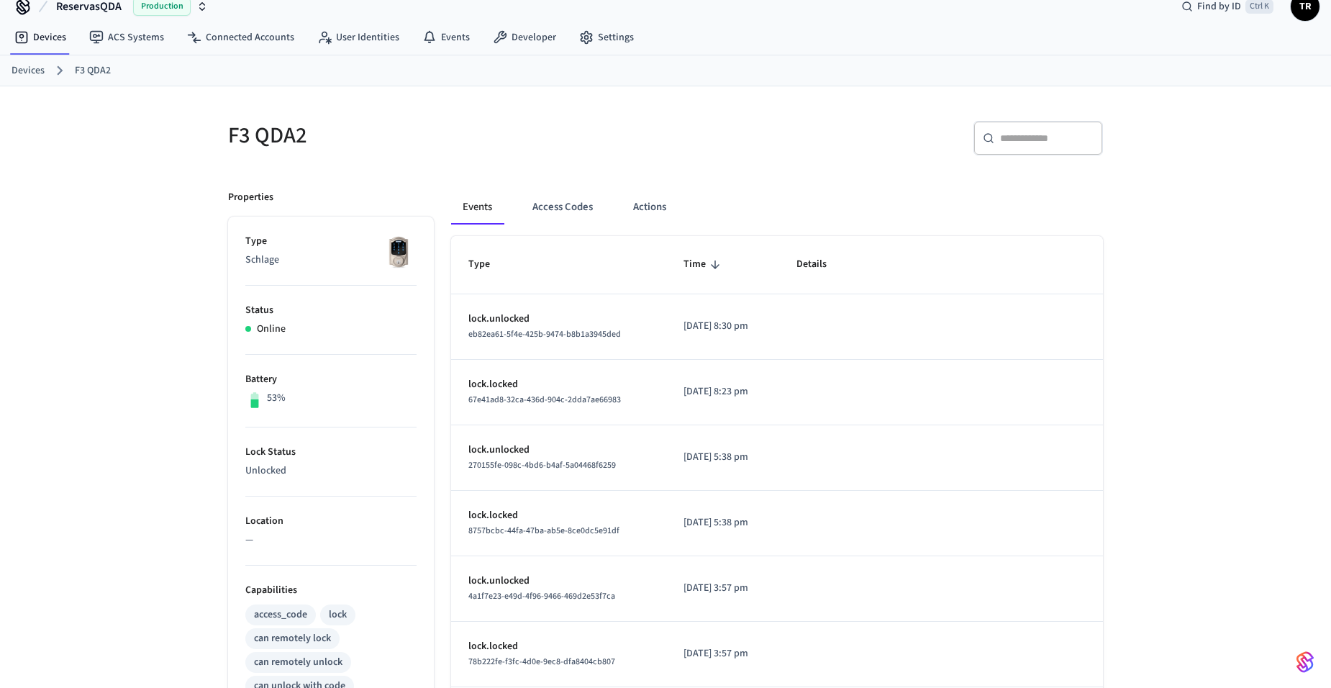
scroll to position [19, 0]
click at [21, 70] on link "Devices" at bounding box center [28, 71] width 33 height 15
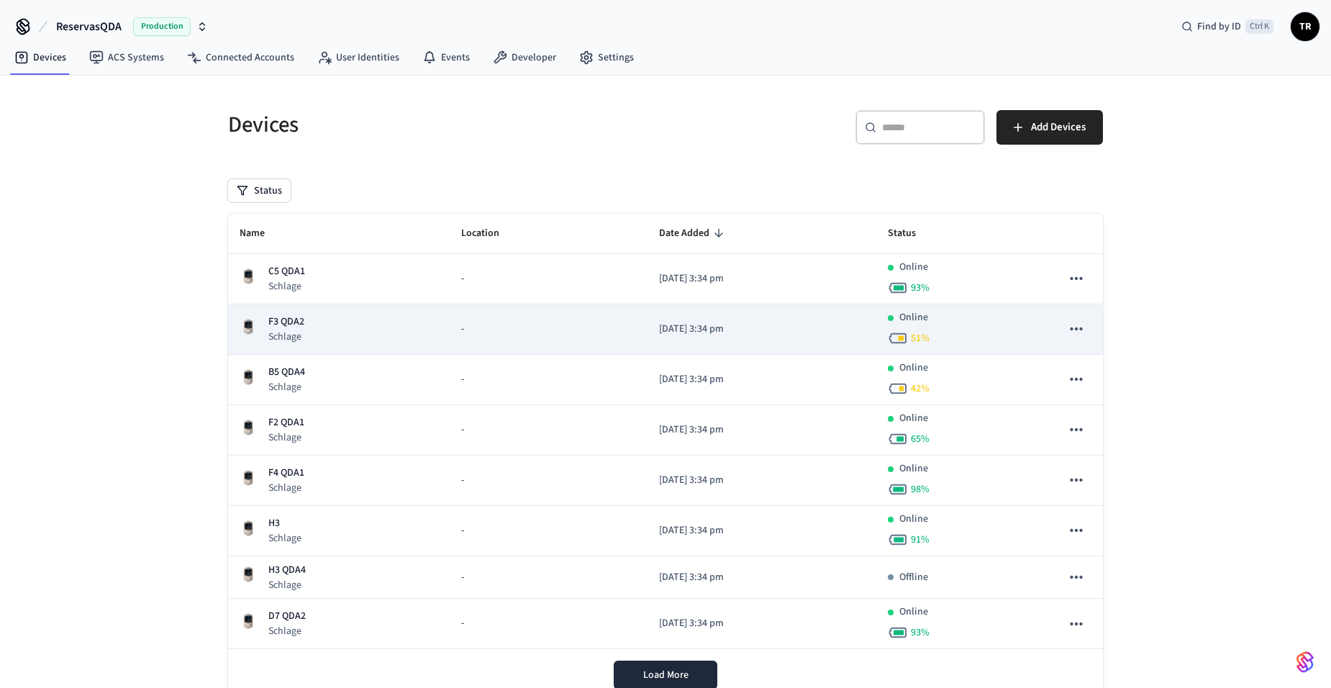
click at [288, 318] on p "F3 QDA2" at bounding box center [286, 321] width 36 height 15
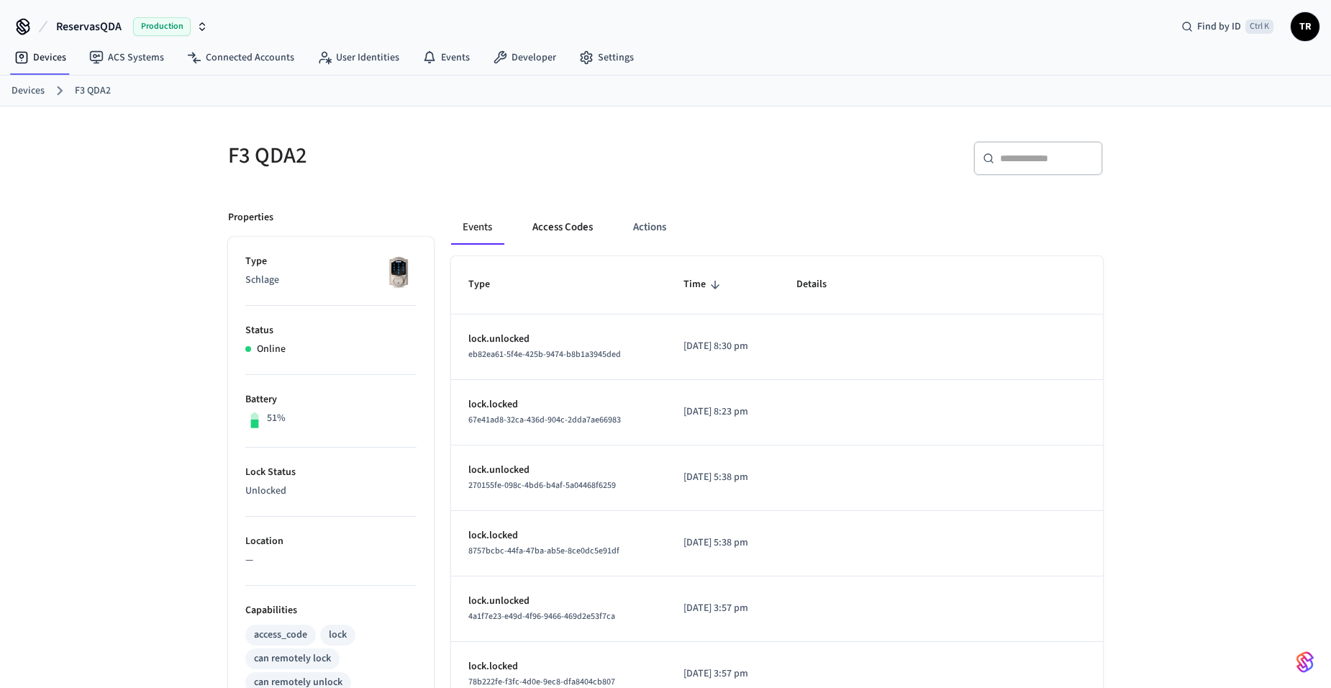
click at [569, 229] on button "Access Codes" at bounding box center [562, 227] width 83 height 35
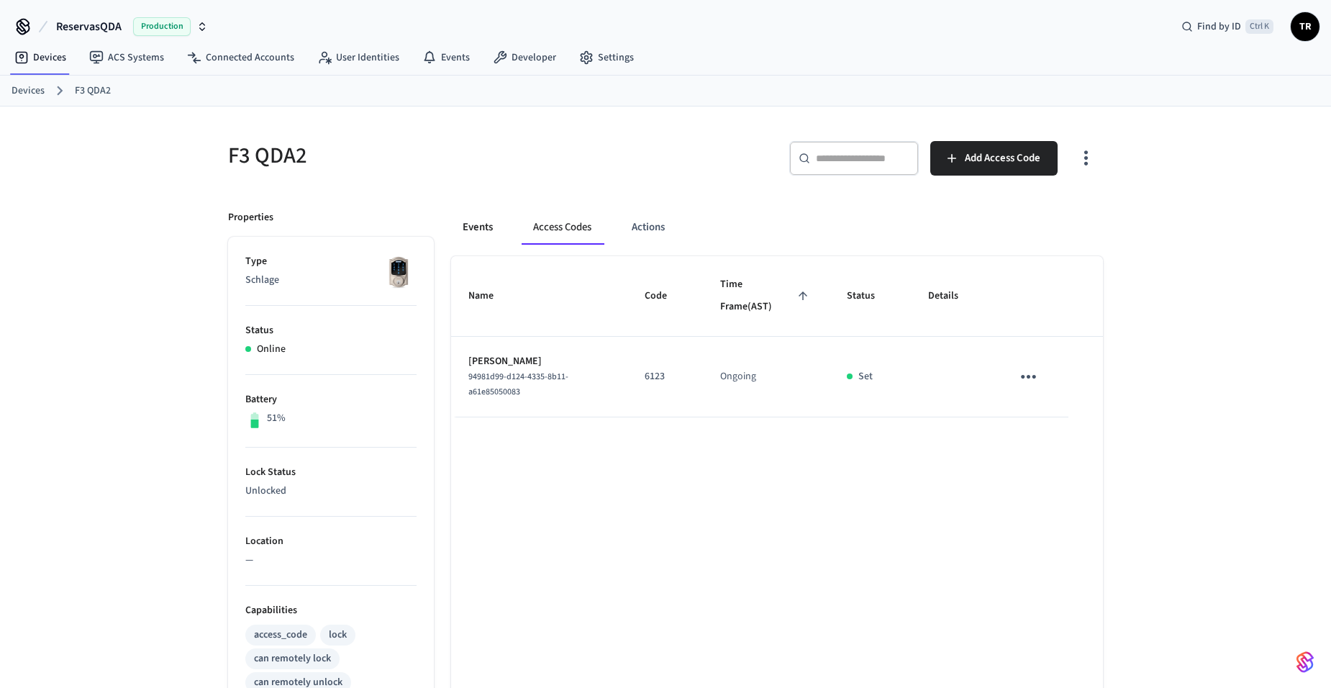
click at [465, 228] on button "Events" at bounding box center [477, 227] width 53 height 35
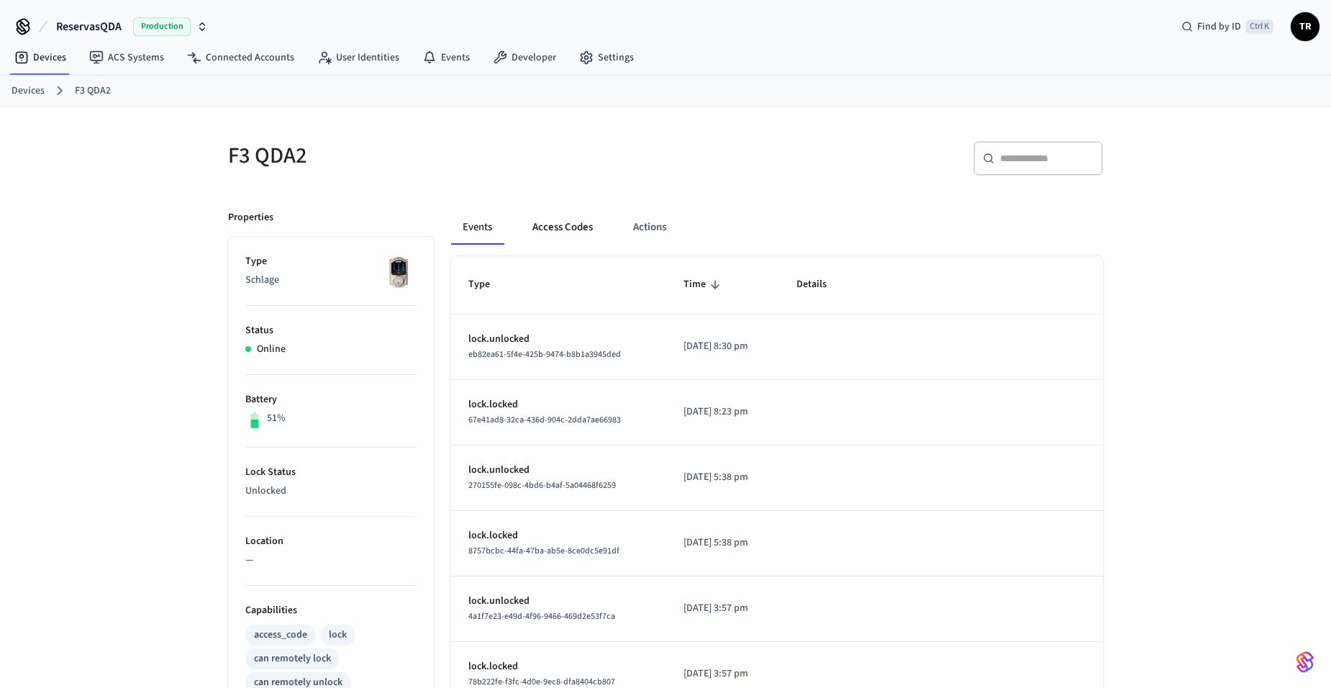
click at [540, 216] on button "Access Codes" at bounding box center [562, 227] width 83 height 35
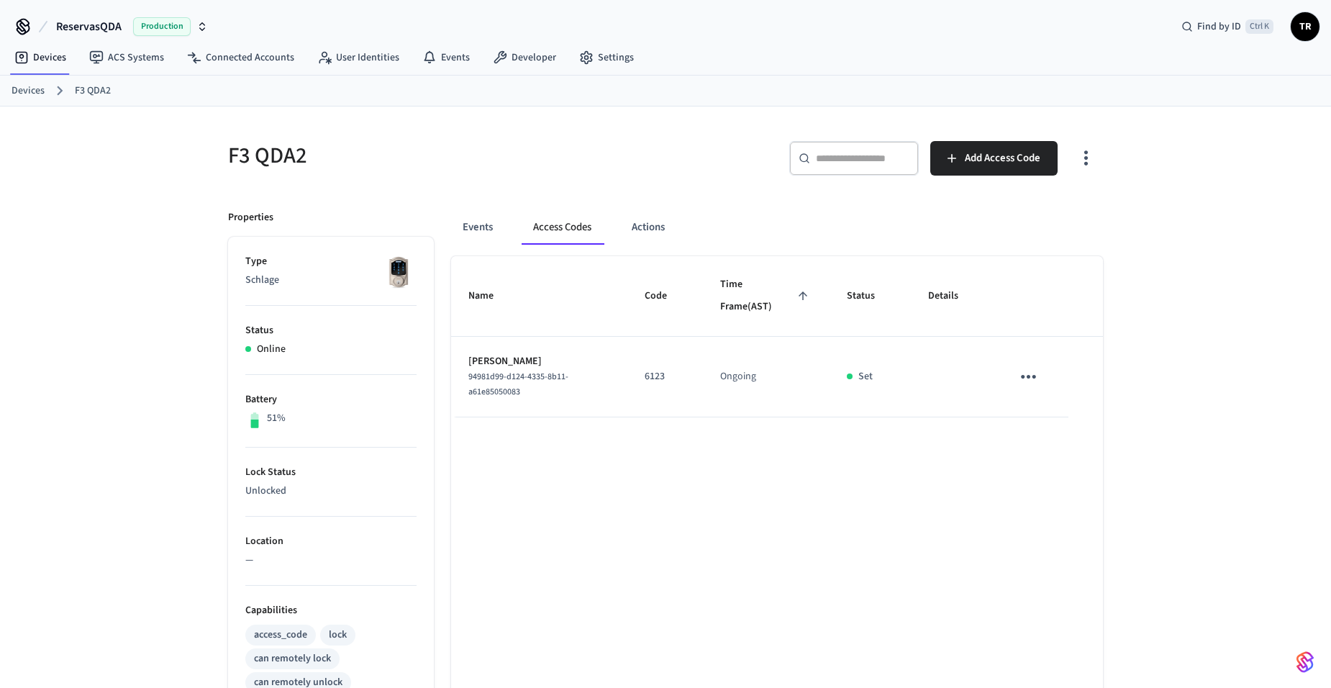
click at [35, 87] on link "Devices" at bounding box center [28, 90] width 33 height 15
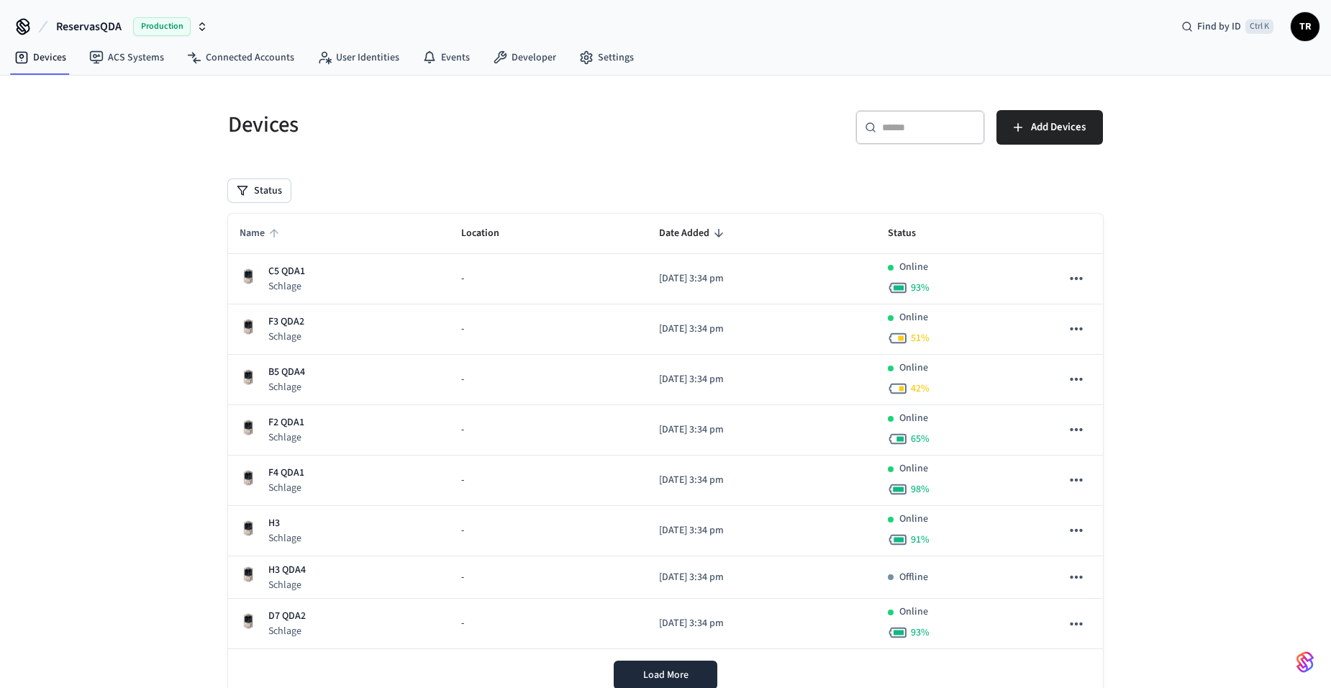
click at [272, 229] on icon "sticky table" at bounding box center [274, 233] width 13 height 13
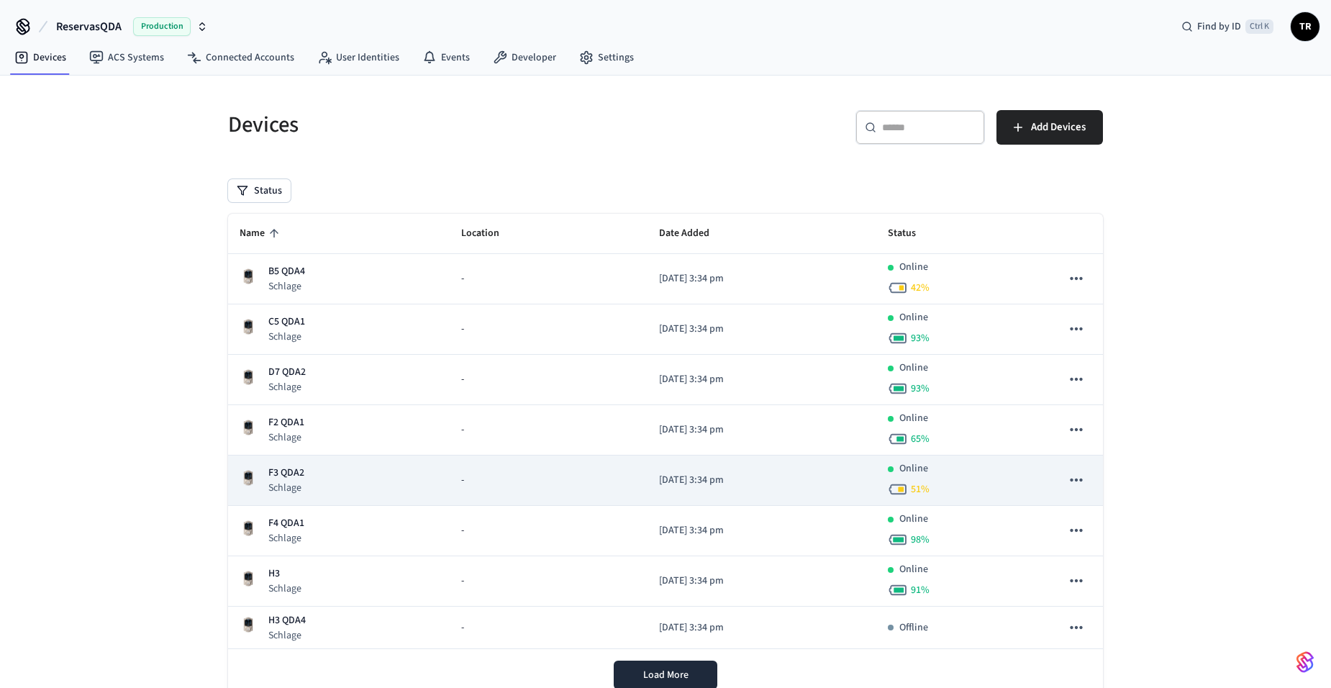
click at [270, 486] on p "Schlage" at bounding box center [286, 488] width 36 height 14
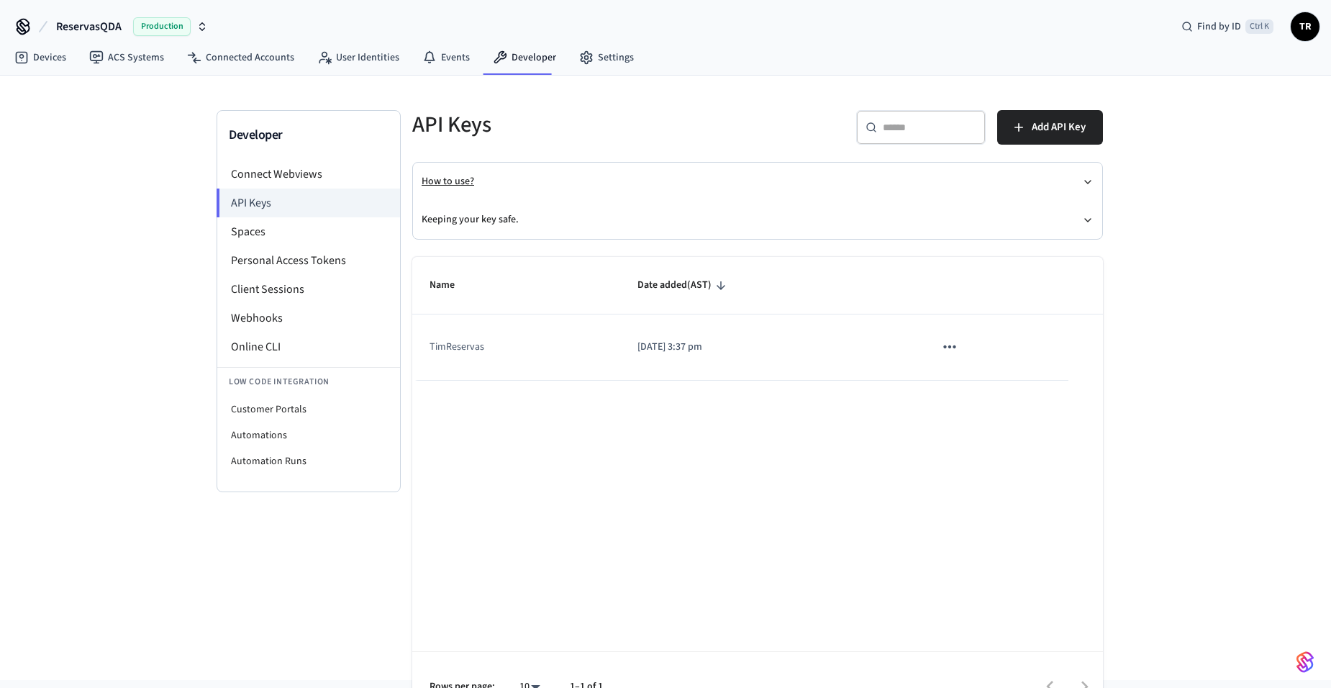
click at [506, 185] on button "How to use?" at bounding box center [758, 182] width 672 height 38
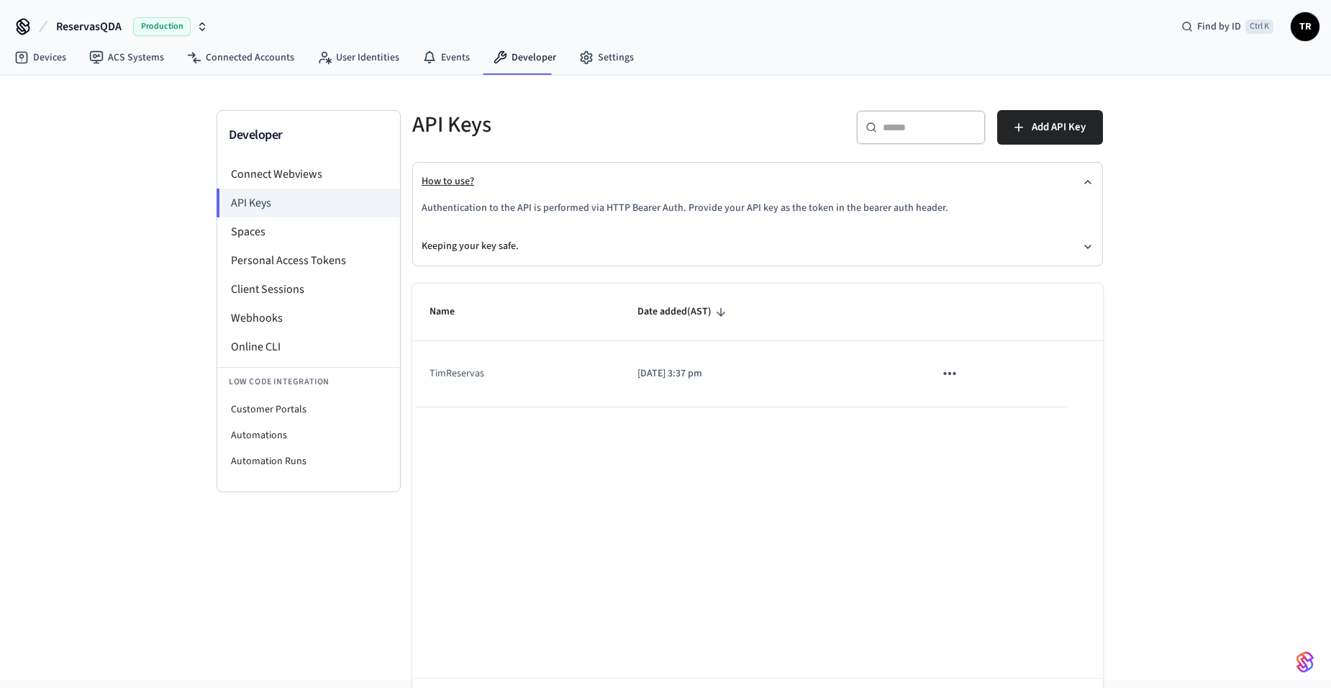
click at [506, 185] on button "How to use?" at bounding box center [758, 182] width 672 height 38
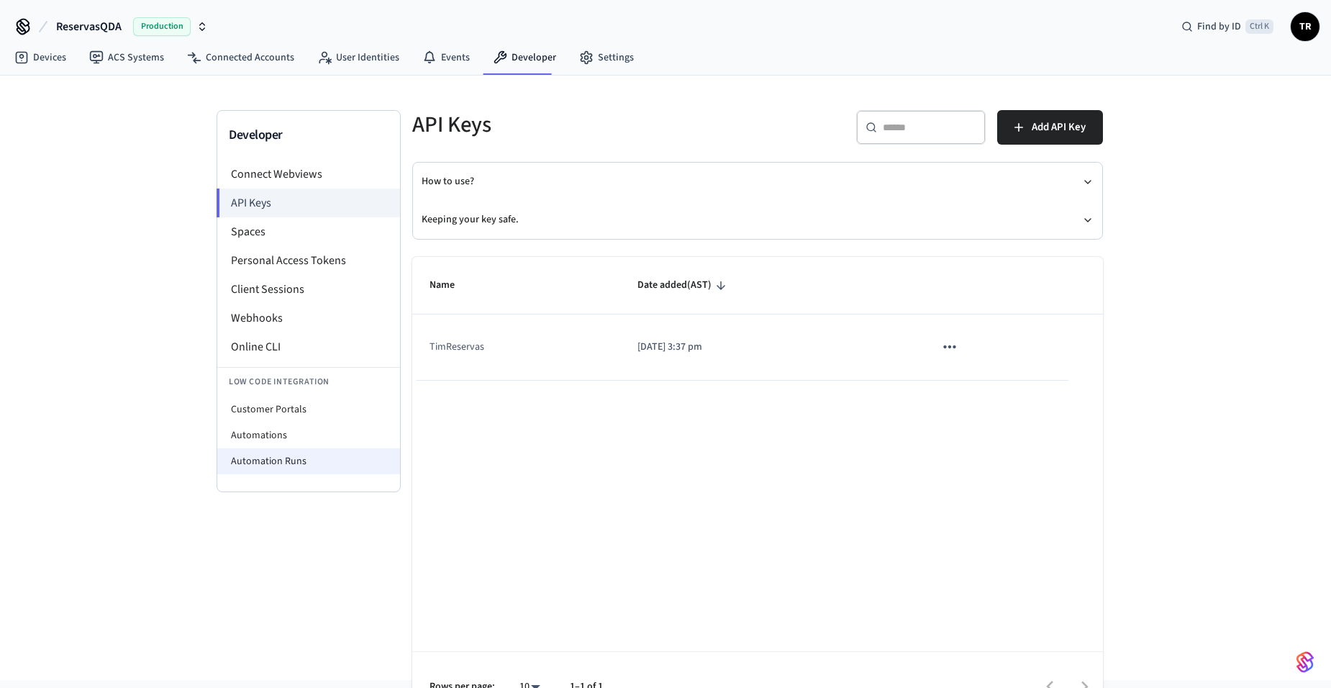
click at [280, 449] on li "Automation Runs" at bounding box center [308, 461] width 183 height 26
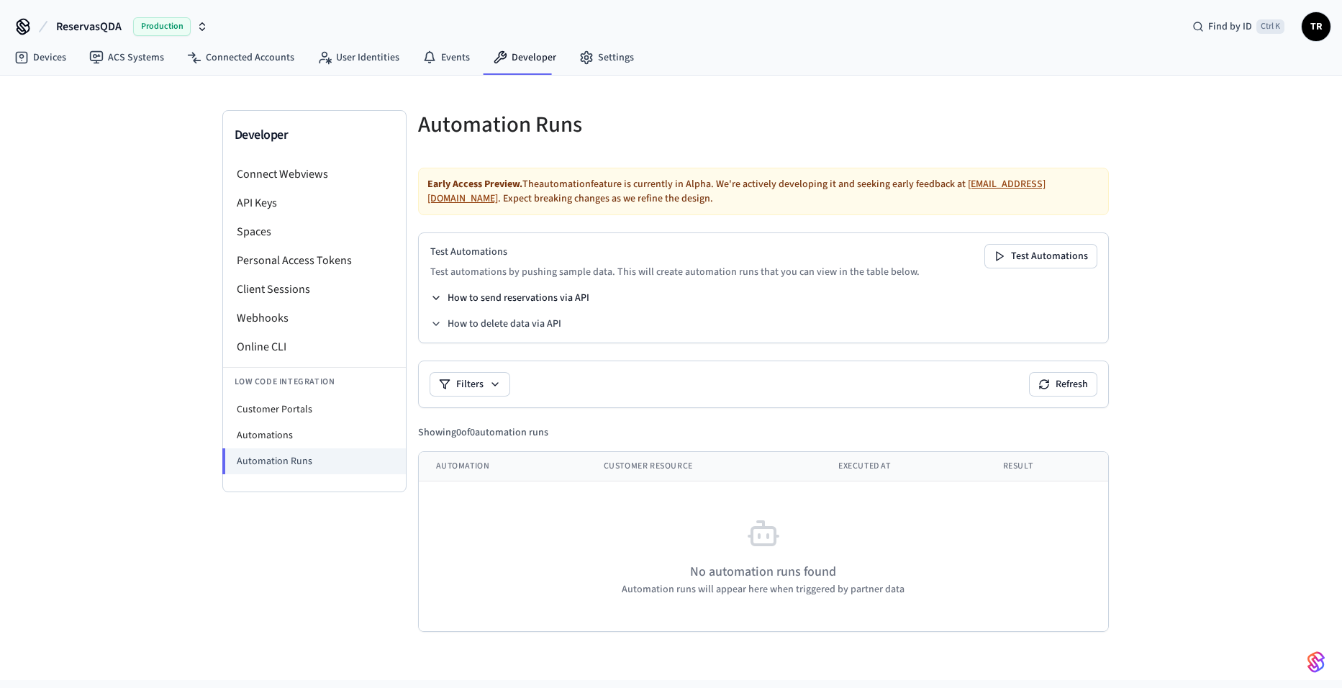
click at [496, 298] on button "How to send reservations via API" at bounding box center [509, 298] width 159 height 14
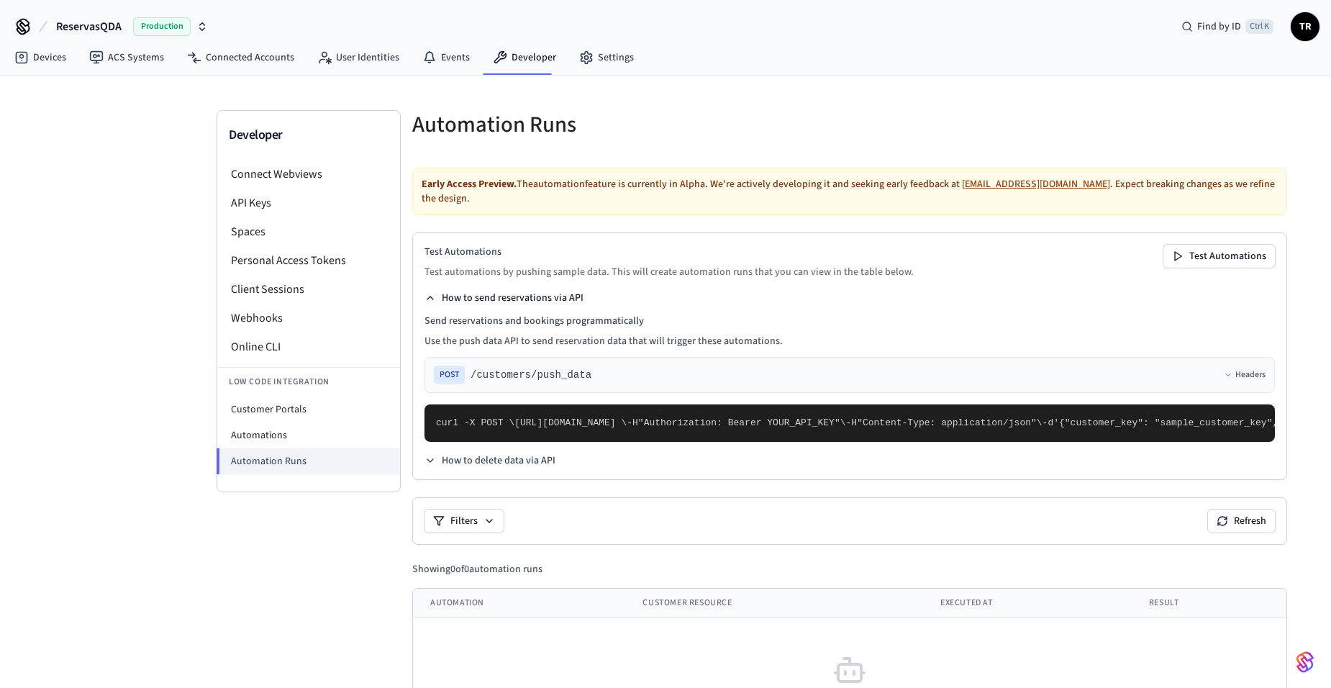
click at [496, 298] on button "How to send reservations via API" at bounding box center [503, 298] width 159 height 14
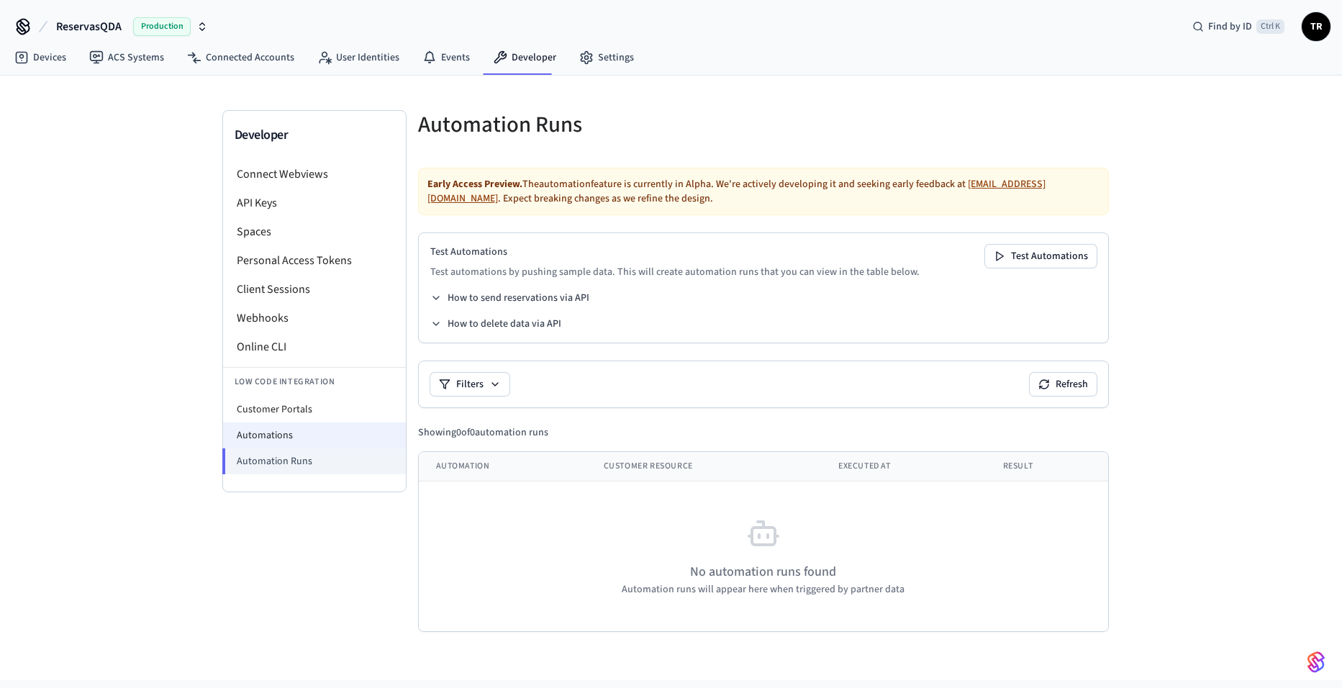
click at [301, 432] on li "Automations" at bounding box center [314, 435] width 183 height 26
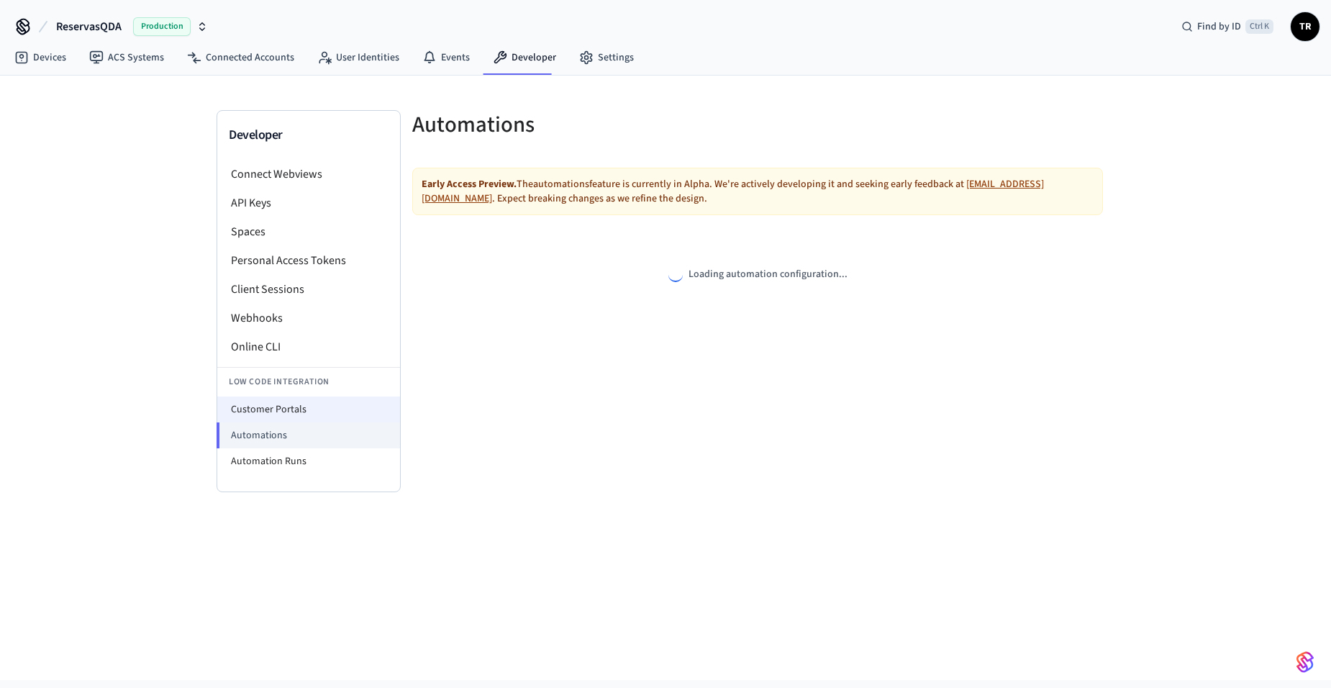
select select "**********"
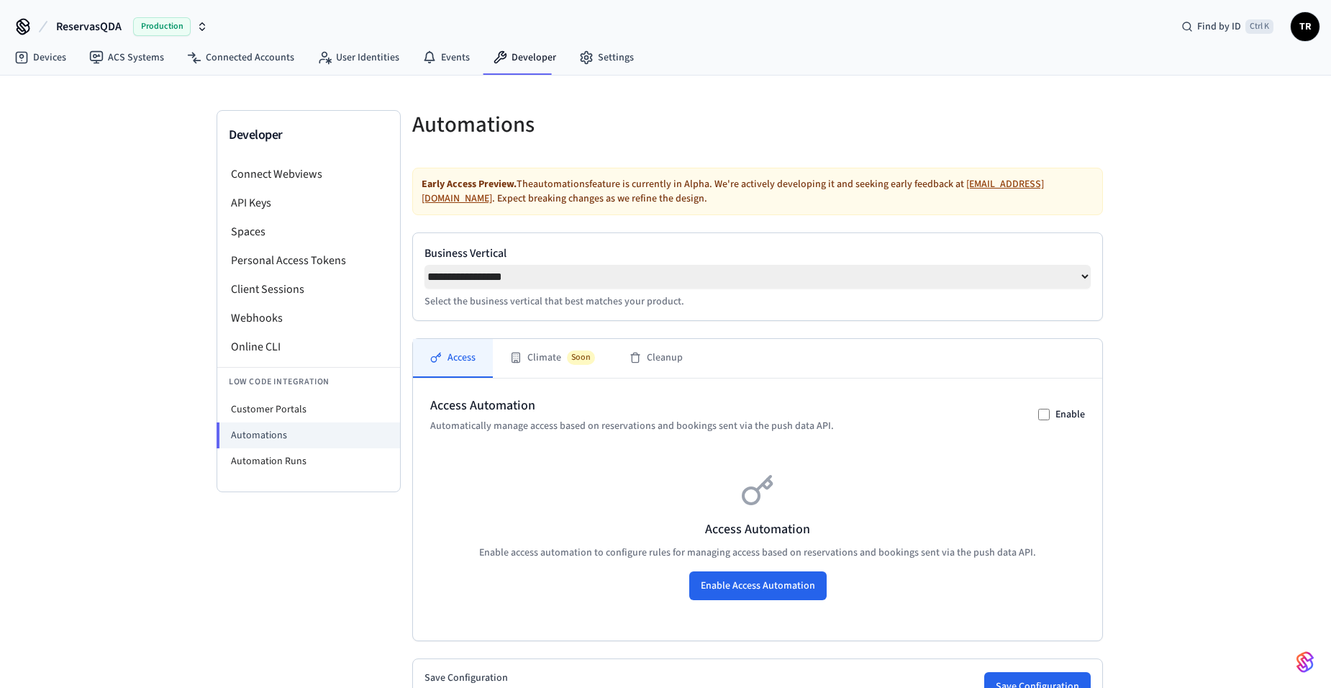
scroll to position [183, 0]
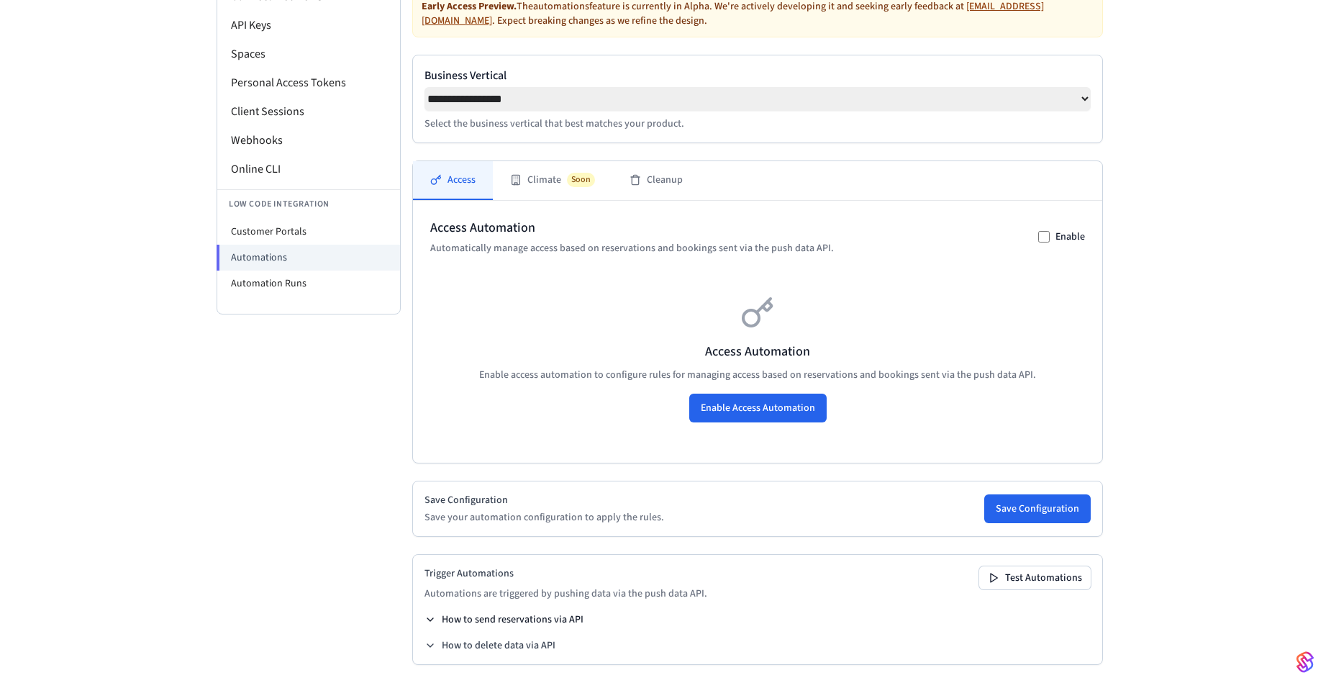
click at [524, 617] on button "How to send reservations via API" at bounding box center [503, 619] width 159 height 14
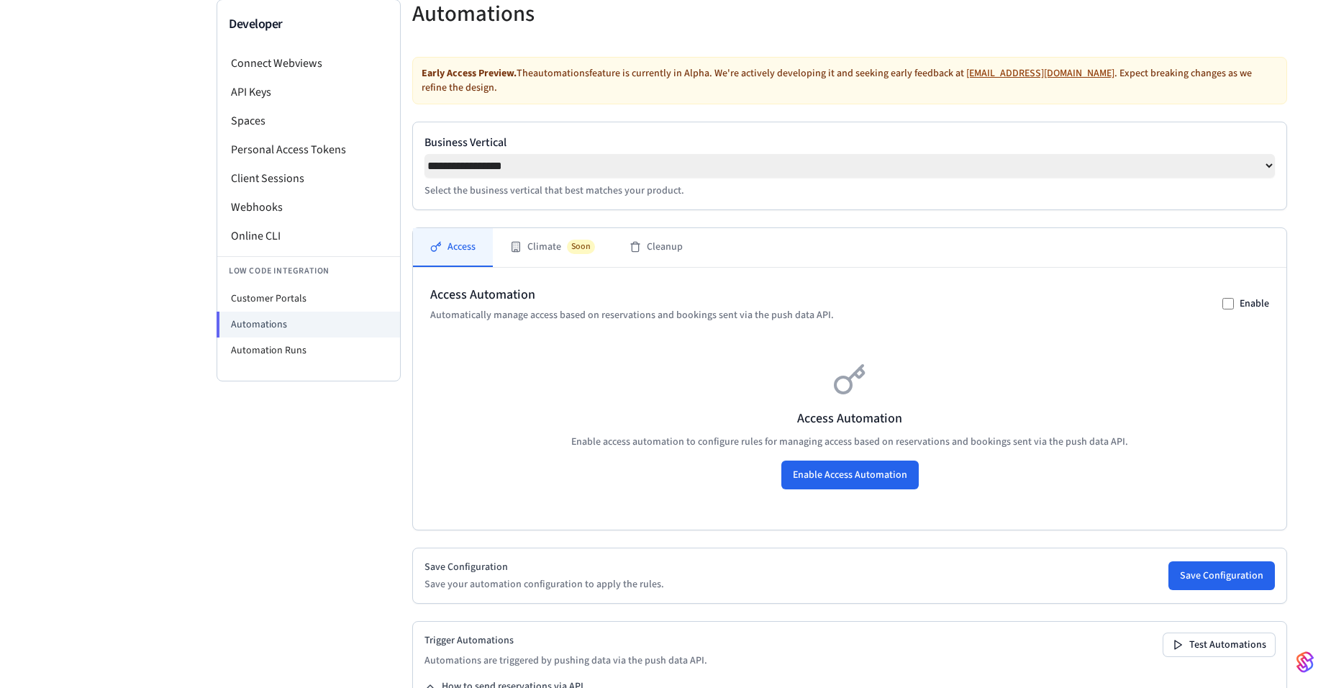
scroll to position [0, 0]
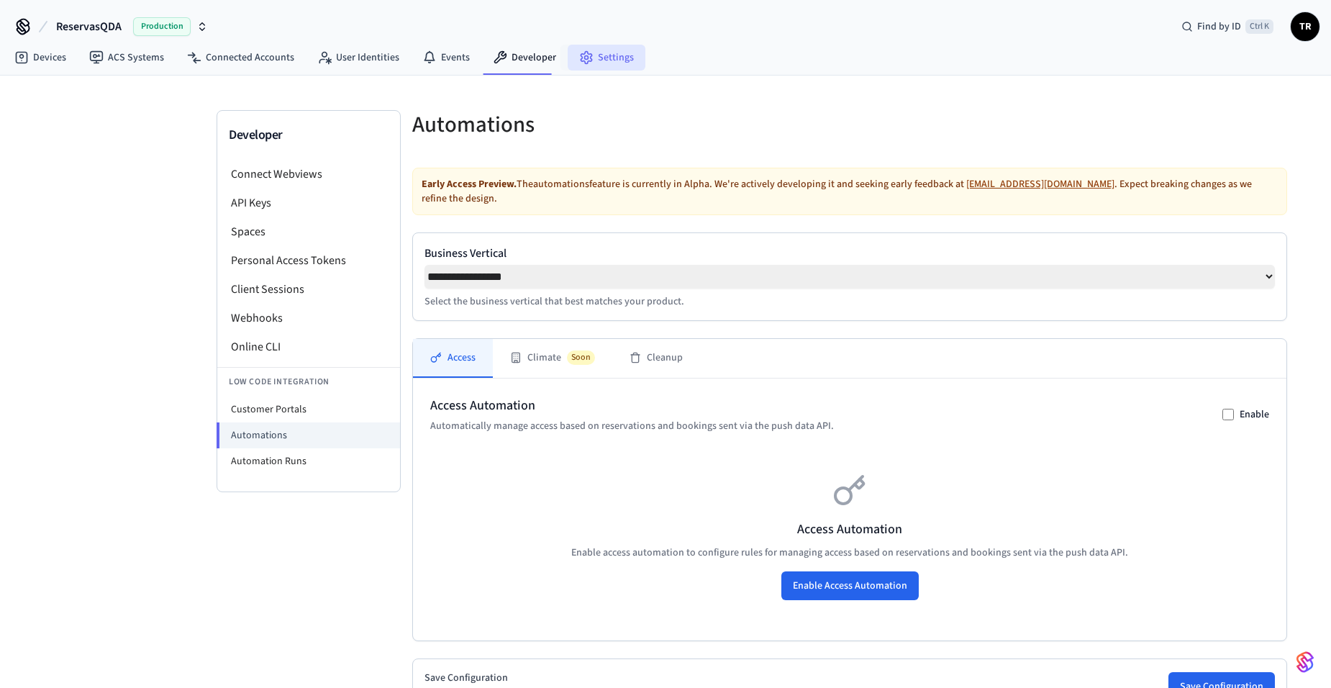
click at [593, 55] on link "Settings" at bounding box center [607, 58] width 78 height 26
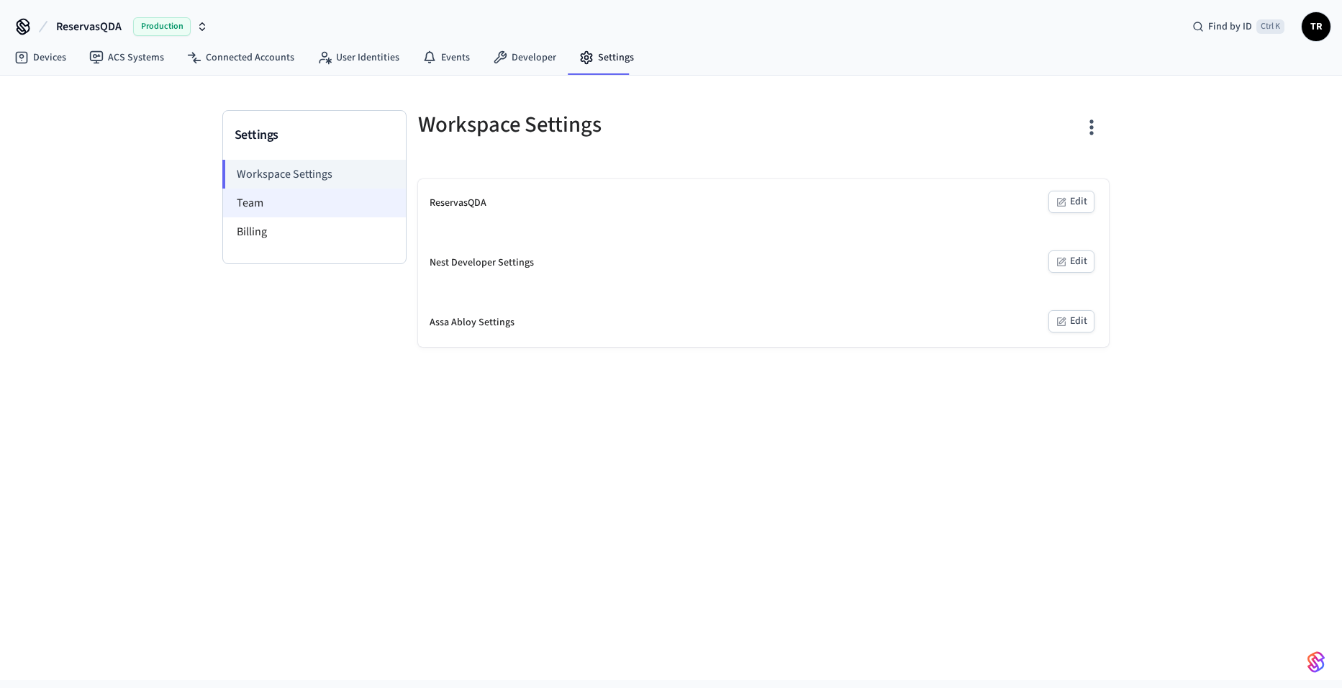
click at [237, 202] on li "Team" at bounding box center [314, 202] width 183 height 29
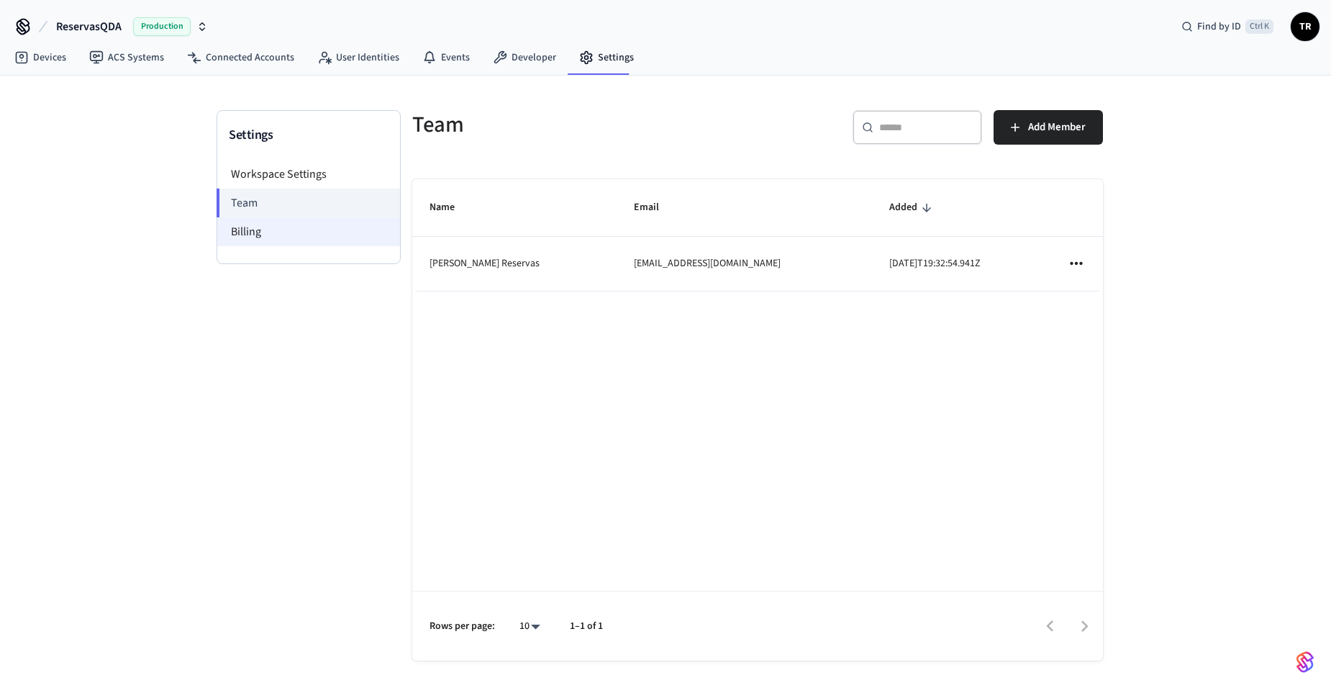
click at [249, 228] on li "Billing" at bounding box center [308, 231] width 183 height 29
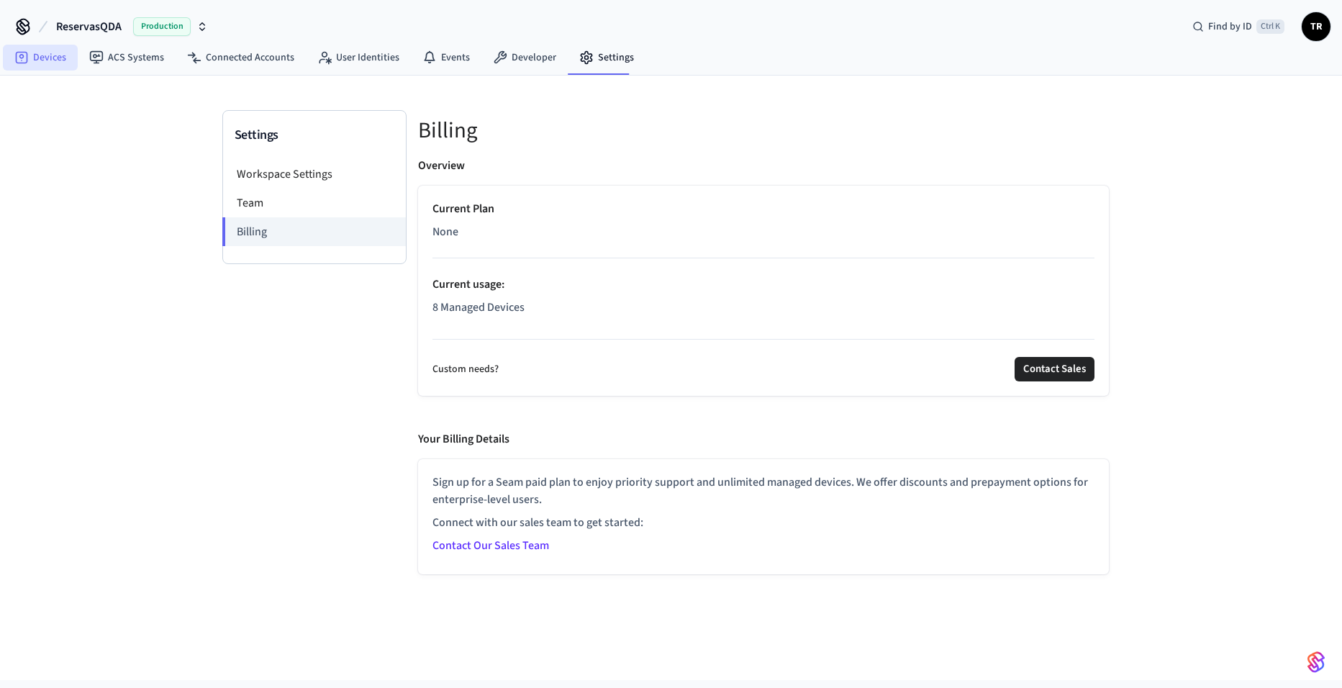
click at [35, 63] on link "Devices" at bounding box center [40, 58] width 75 height 26
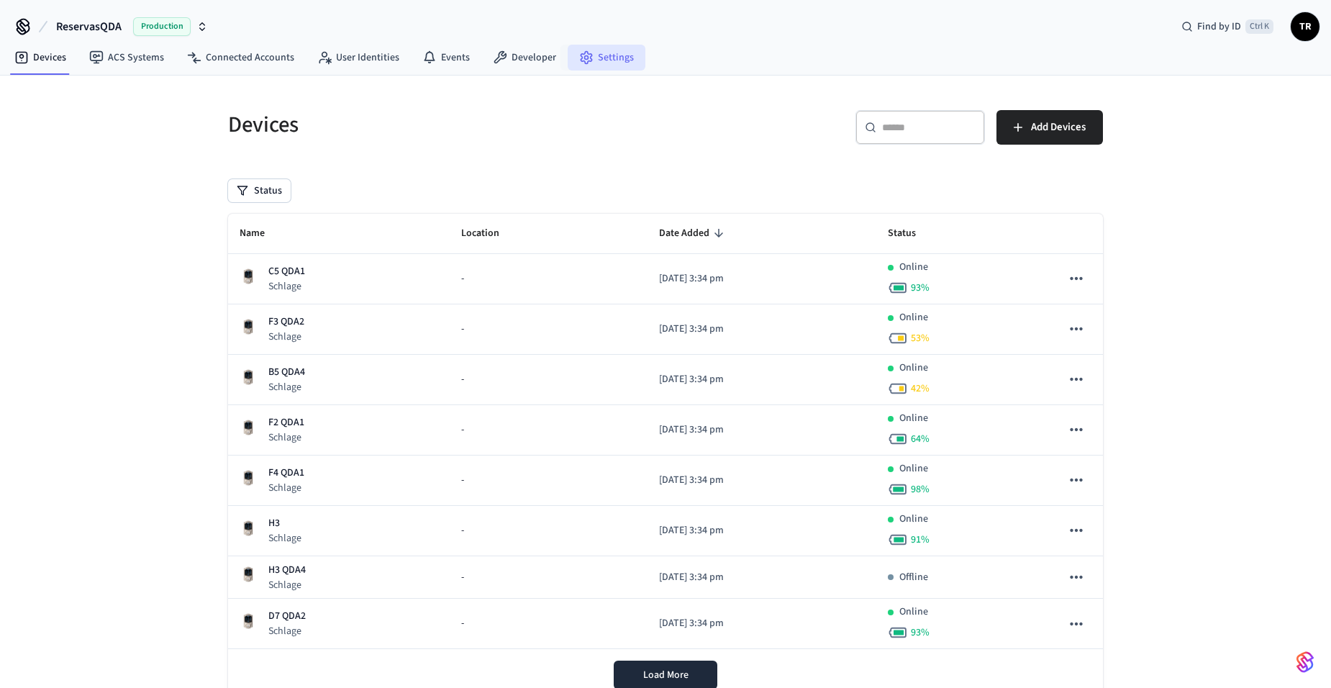
click at [614, 48] on link "Settings" at bounding box center [607, 58] width 78 height 26
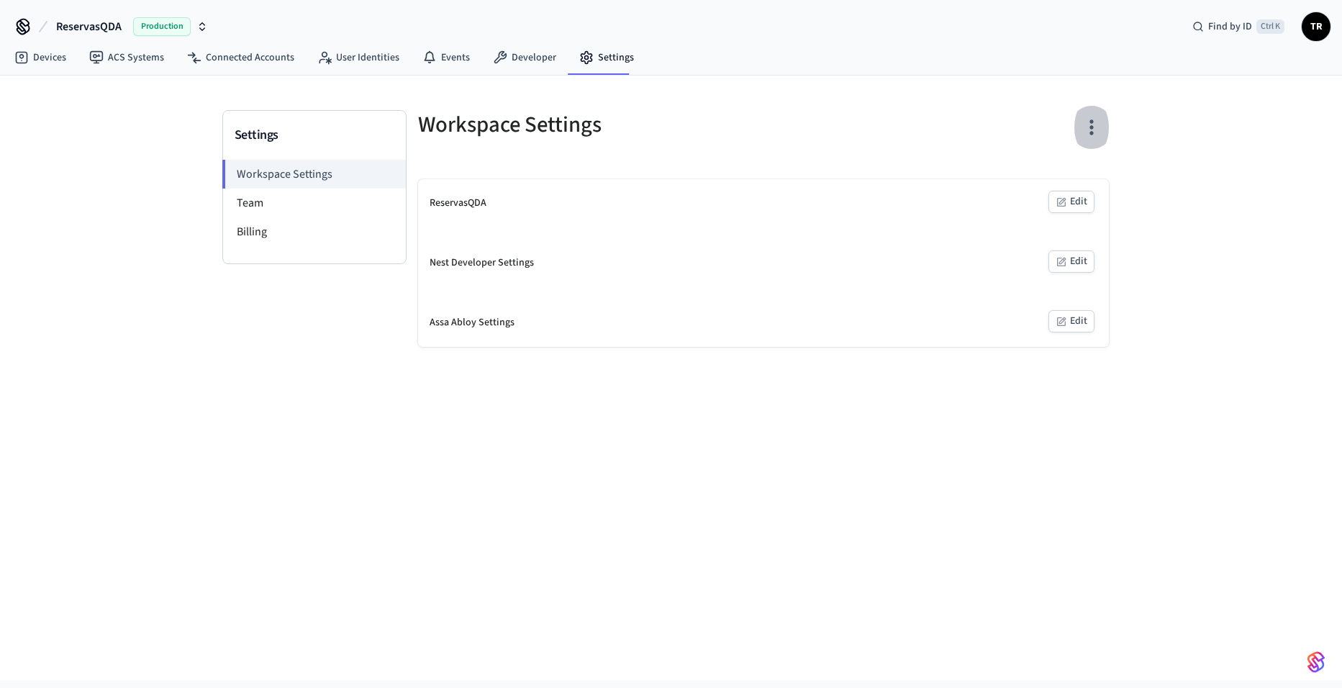
click at [1094, 127] on icon "button" at bounding box center [1091, 127] width 22 height 22
click at [1094, 127] on div at bounding box center [671, 344] width 1342 height 688
click at [493, 50] on link "Developer" at bounding box center [524, 58] width 86 height 26
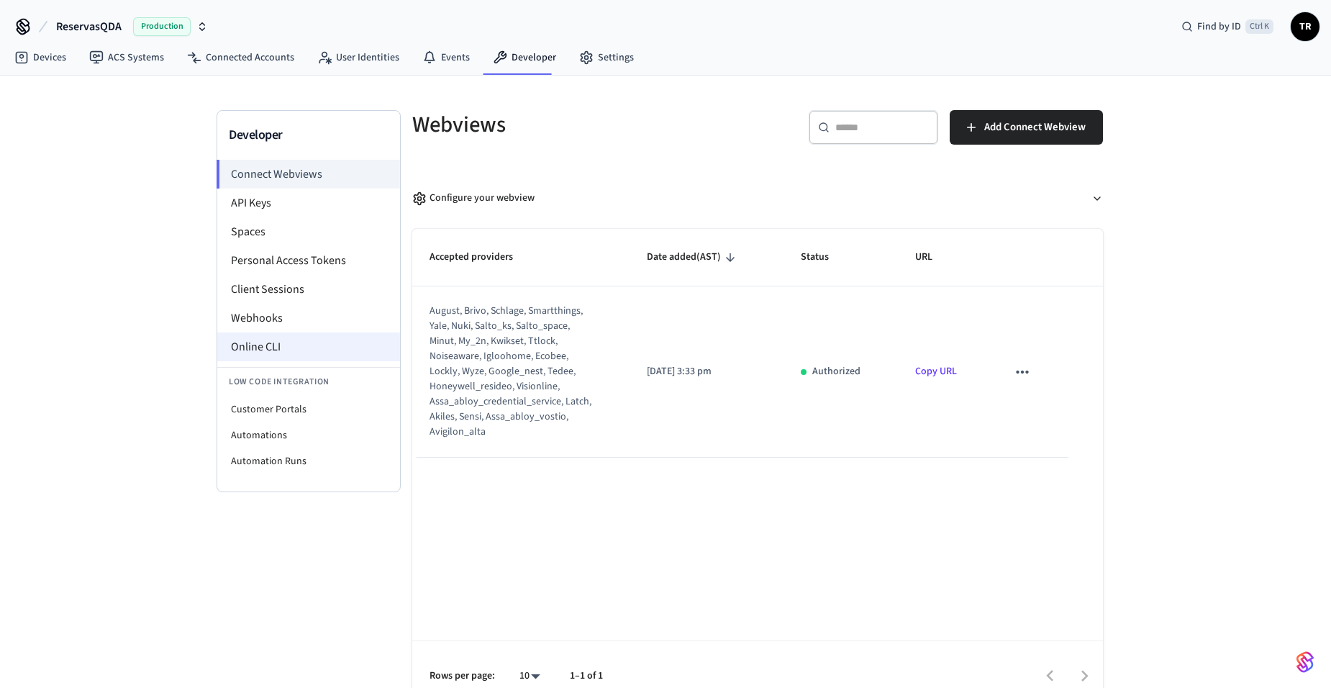
click at [332, 342] on li "Online CLI" at bounding box center [308, 346] width 183 height 29
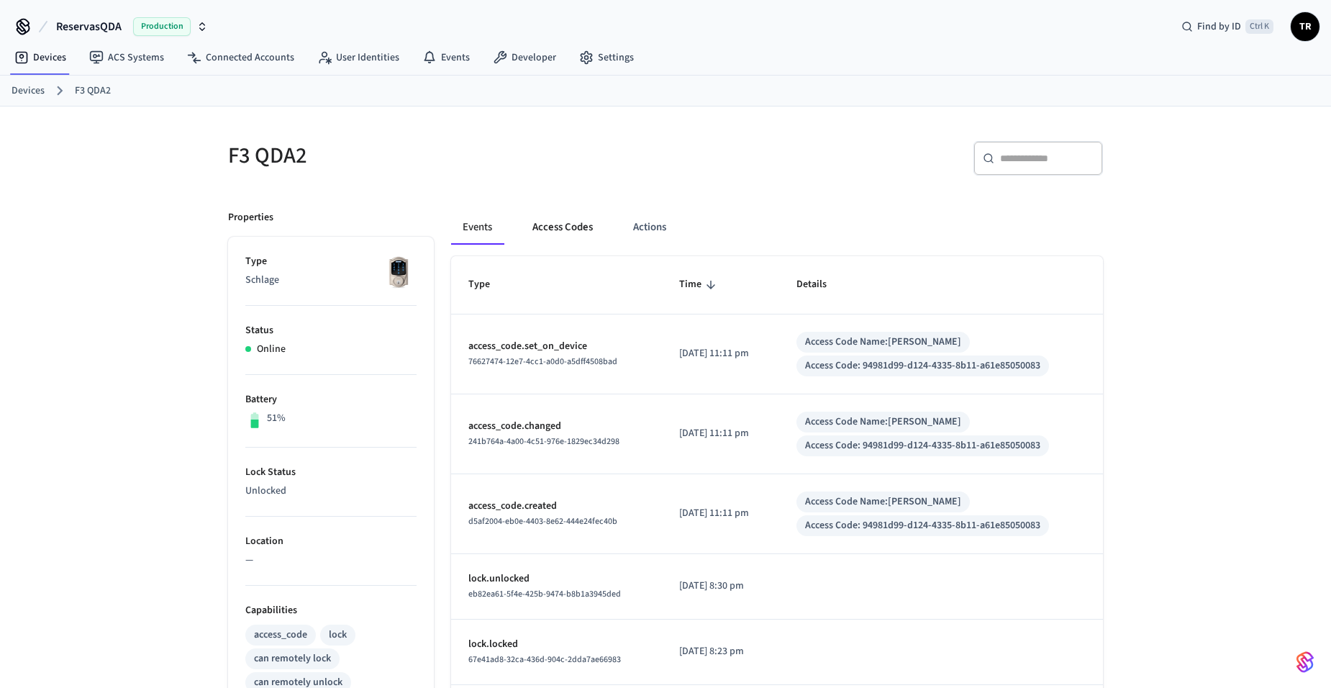
click at [552, 237] on button "Access Codes" at bounding box center [562, 227] width 83 height 35
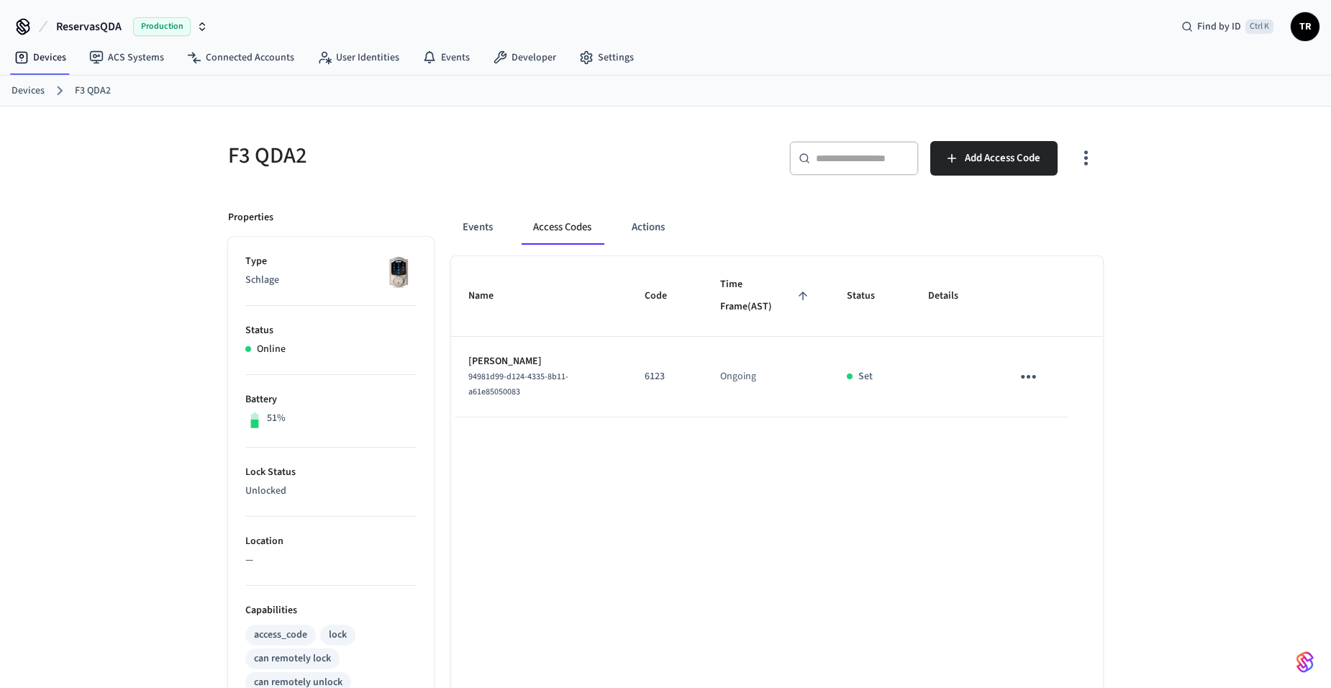
drag, startPoint x: 465, startPoint y: 222, endPoint x: 519, endPoint y: 232, distance: 55.0
click at [467, 222] on button "Events" at bounding box center [477, 227] width 53 height 35
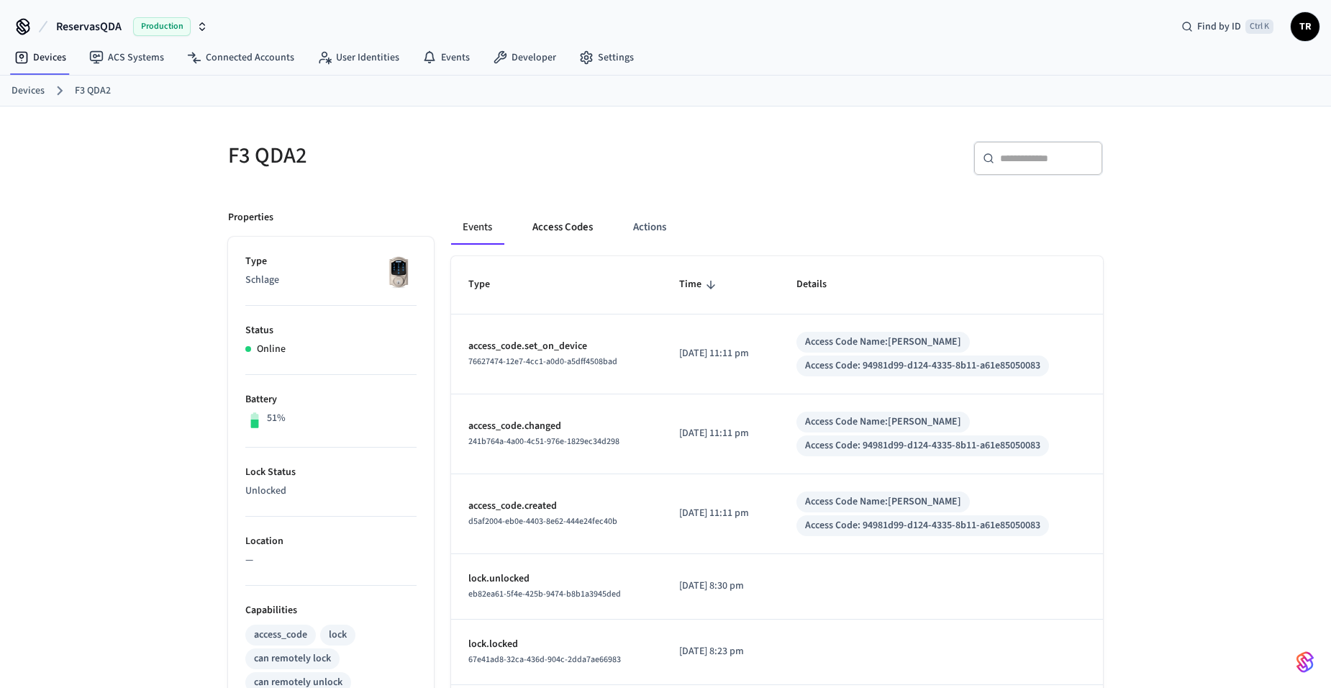
click at [552, 226] on button "Access Codes" at bounding box center [562, 227] width 83 height 35
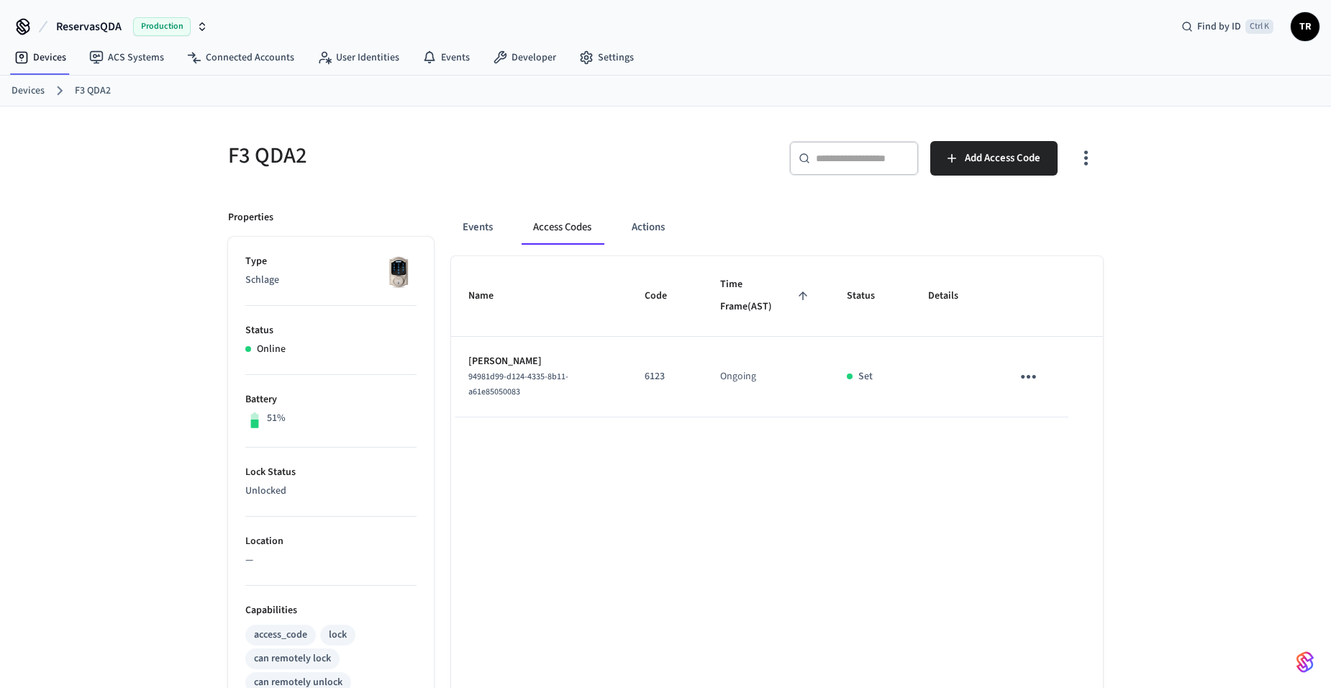
click at [1032, 382] on icon "sticky table" at bounding box center [1028, 376] width 22 height 22
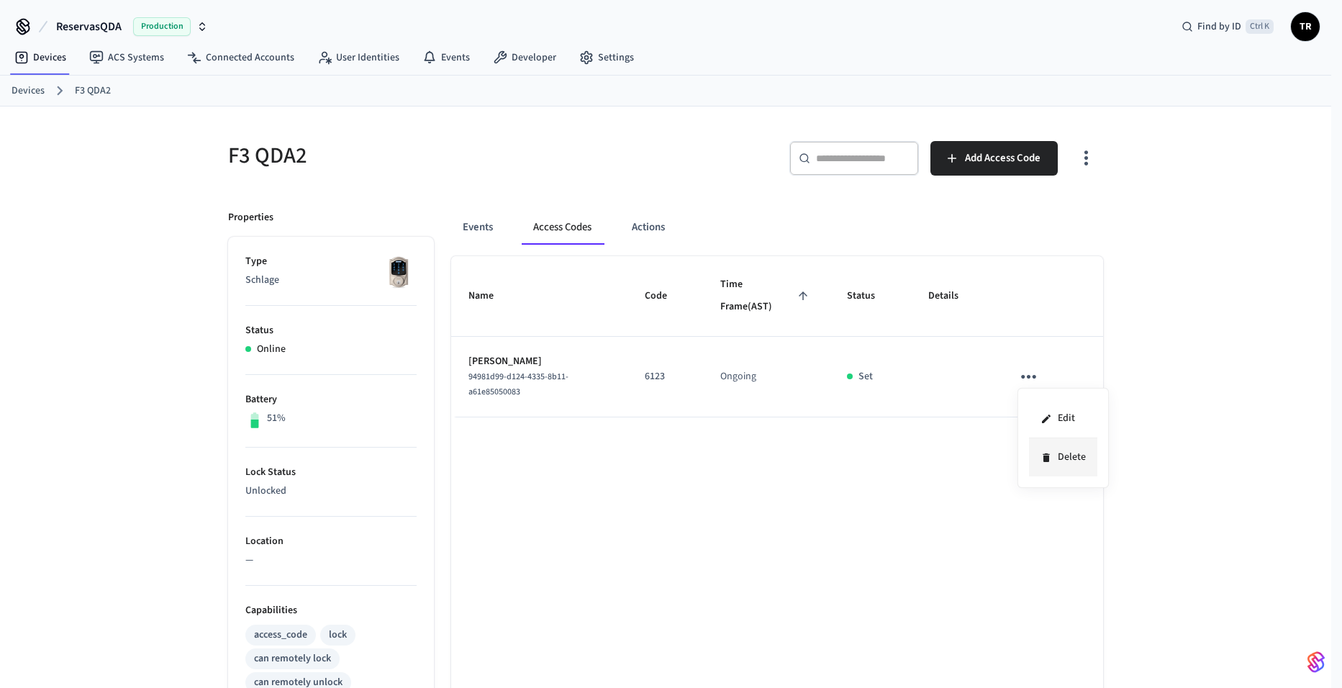
click at [1078, 466] on li "Delete" at bounding box center [1063, 457] width 68 height 38
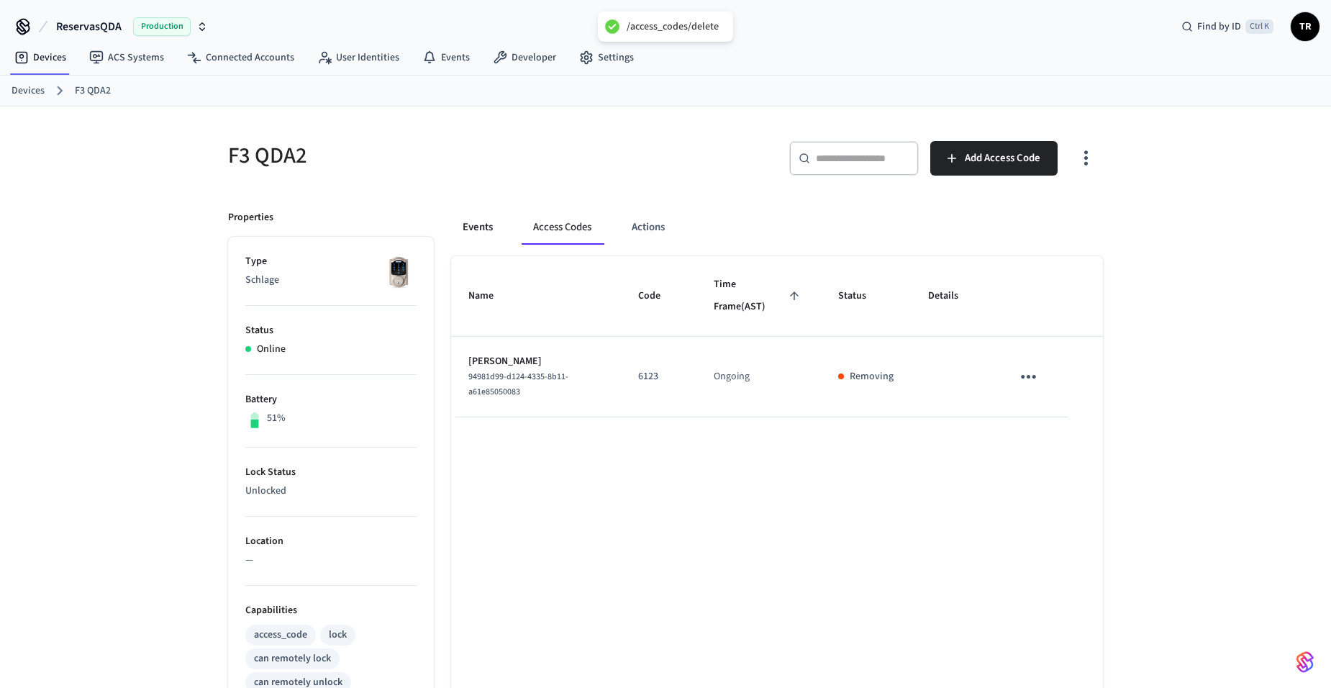
click at [490, 232] on button "Events" at bounding box center [477, 227] width 53 height 35
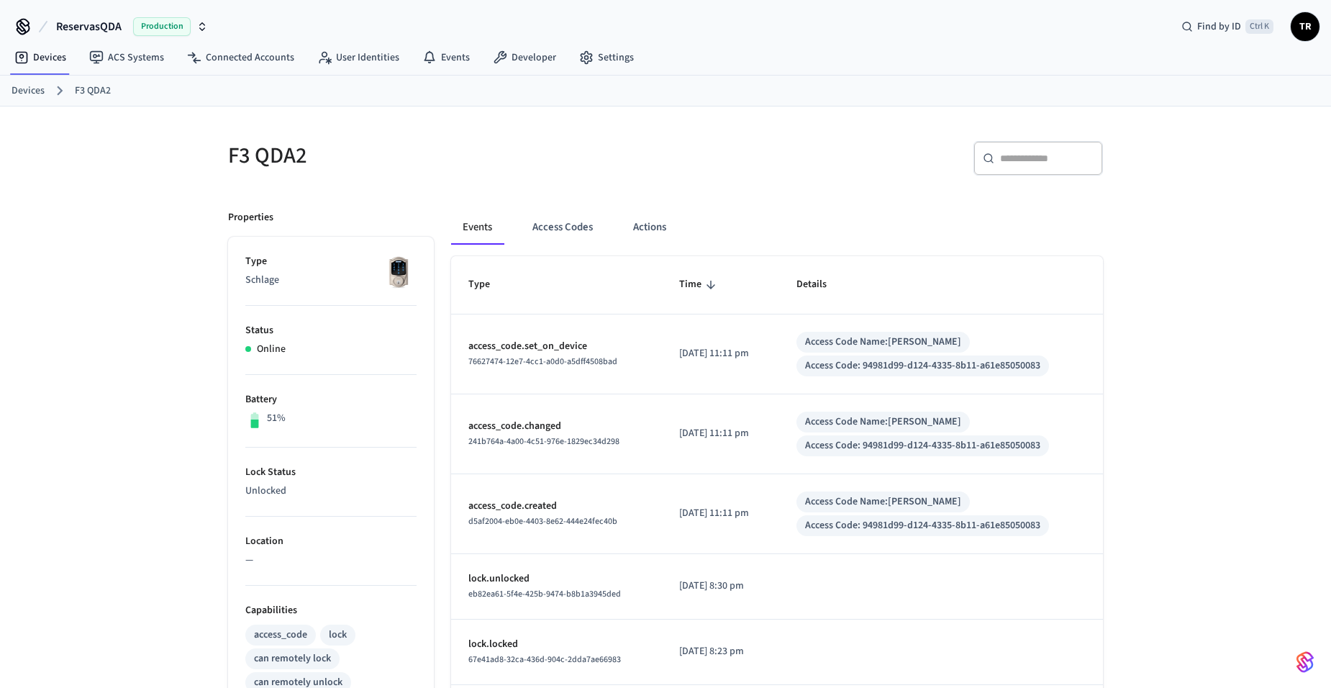
click at [43, 88] on link "Devices" at bounding box center [28, 90] width 33 height 15
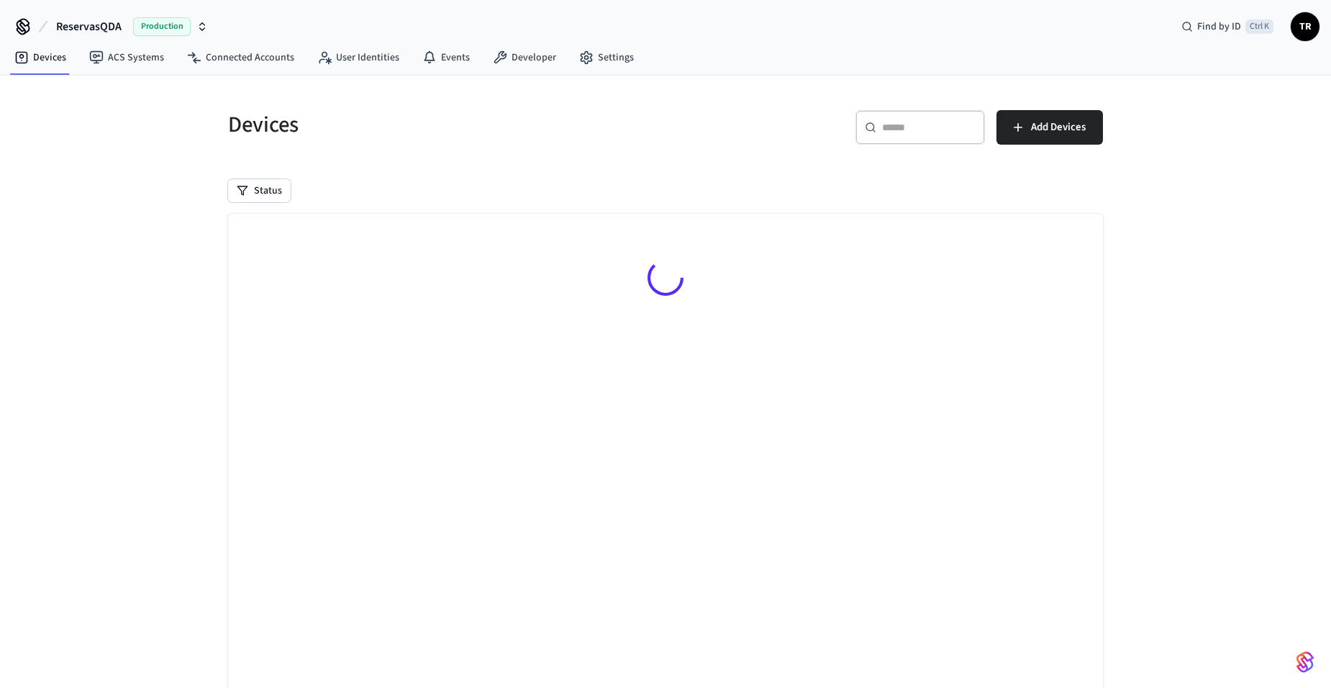
click at [29, 88] on div "Devices ​ ​ Add Devices Status Searching..." at bounding box center [665, 404] width 1331 height 657
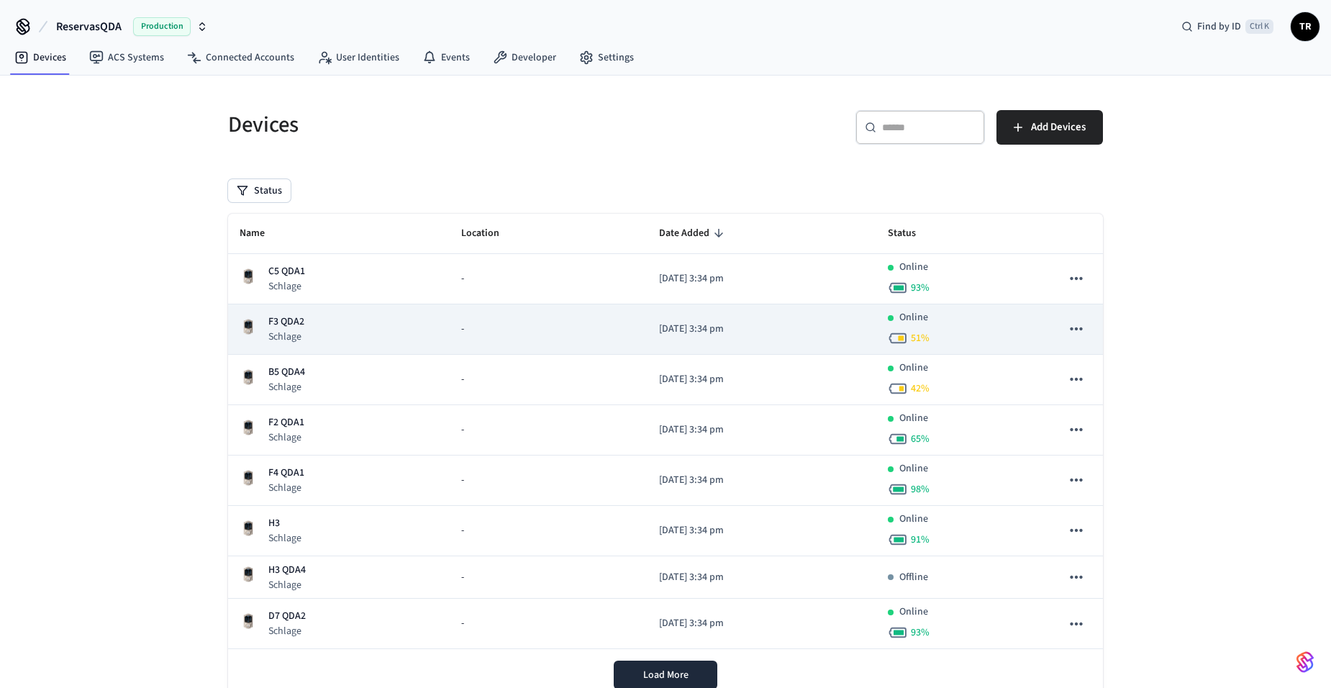
click at [316, 319] on div "F3 QDA2 Schlage" at bounding box center [339, 328] width 199 height 29
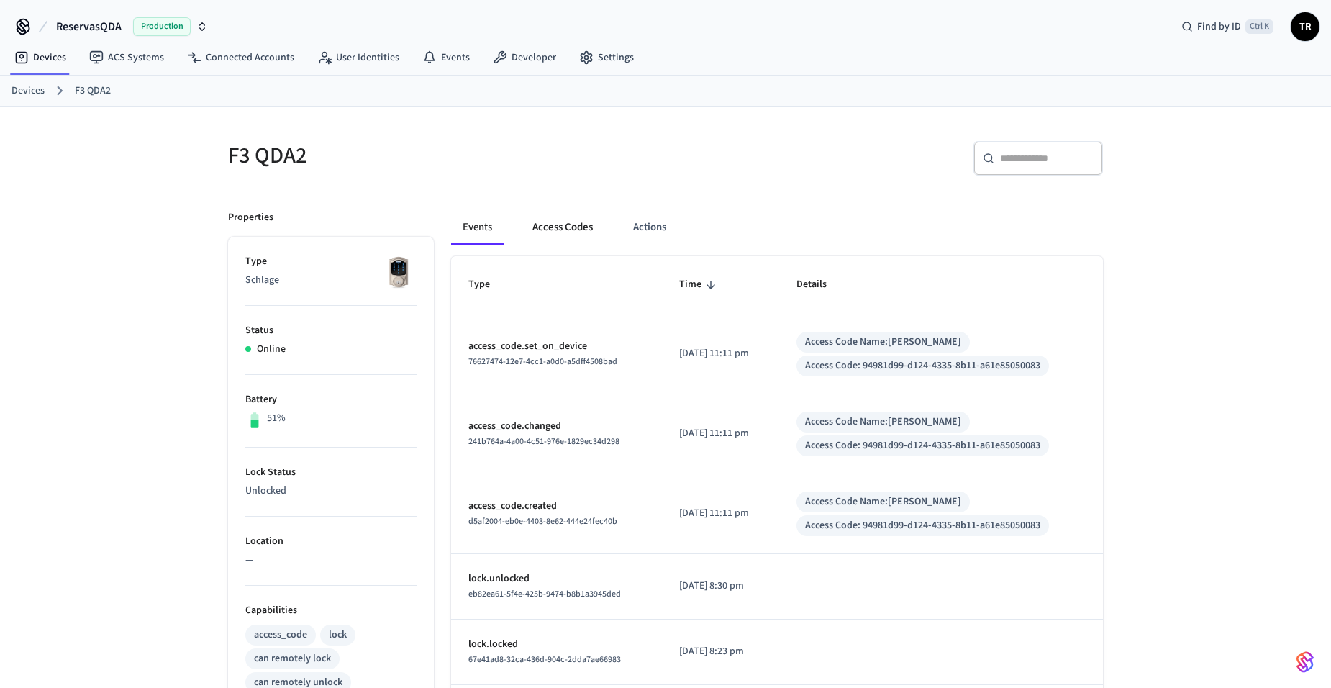
click at [568, 232] on button "Access Codes" at bounding box center [562, 227] width 83 height 35
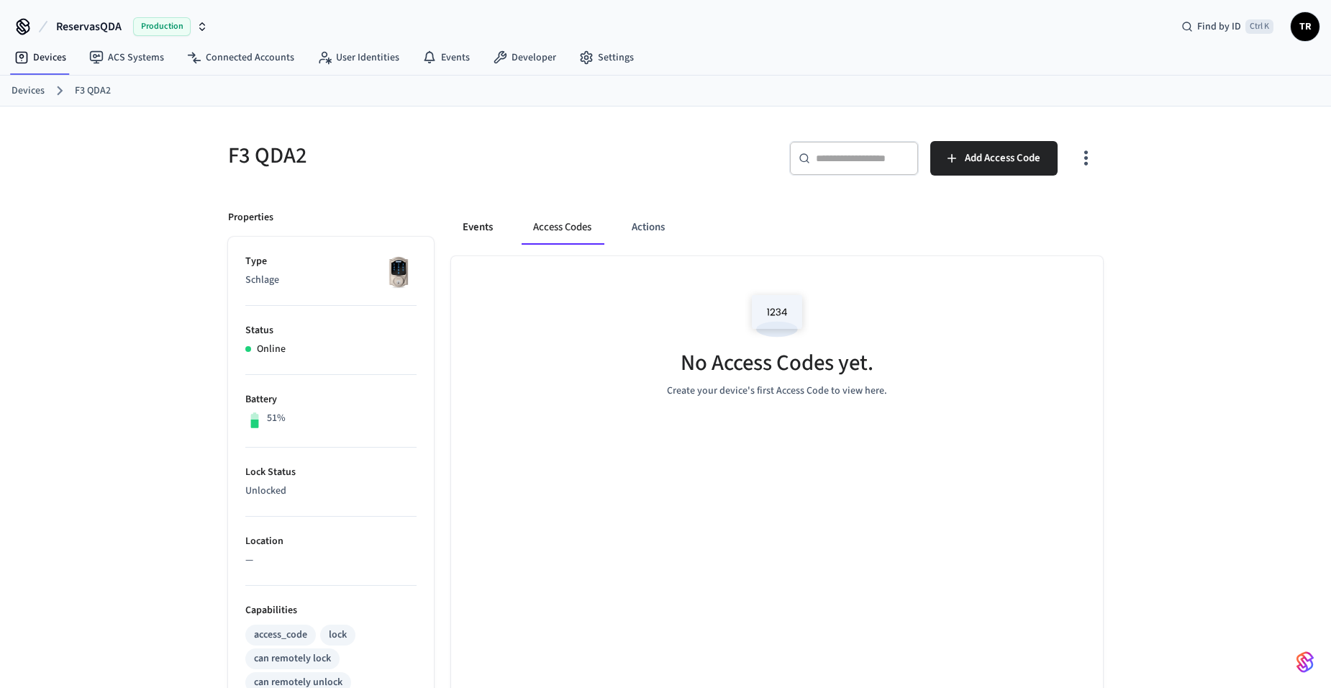
click at [463, 236] on button "Events" at bounding box center [477, 227] width 53 height 35
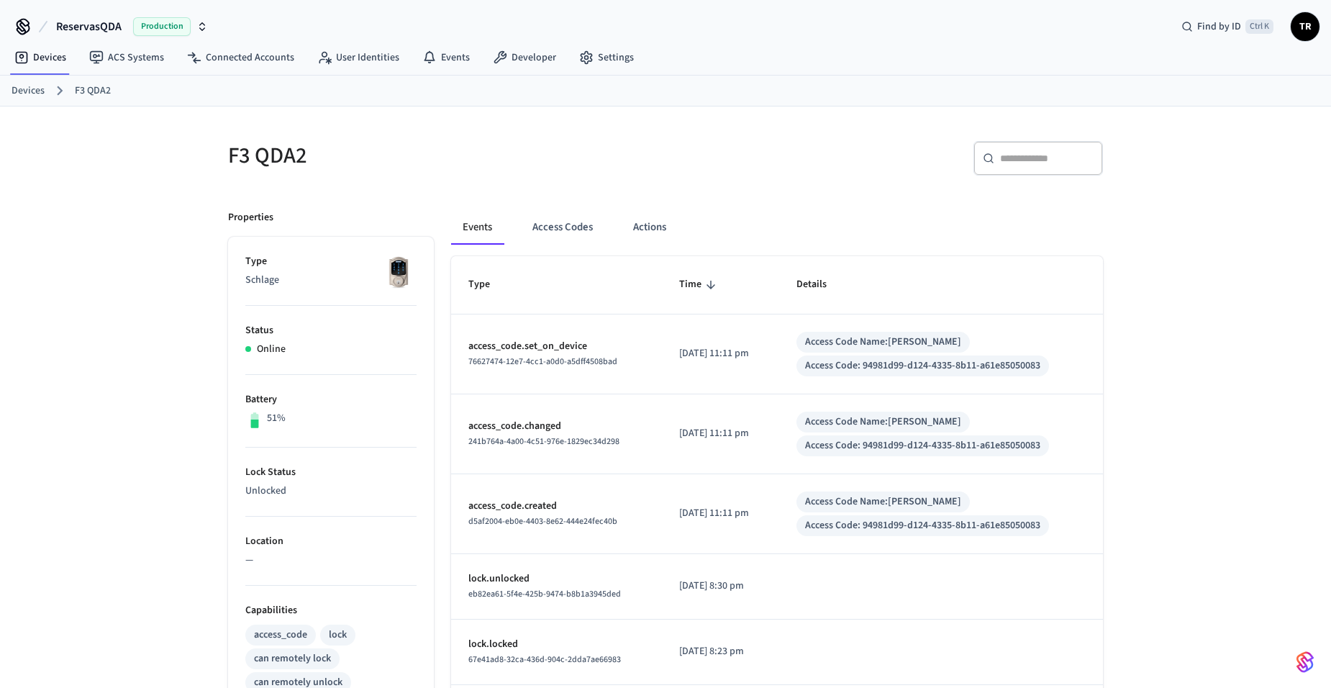
click at [35, 95] on link "Devices" at bounding box center [28, 90] width 33 height 15
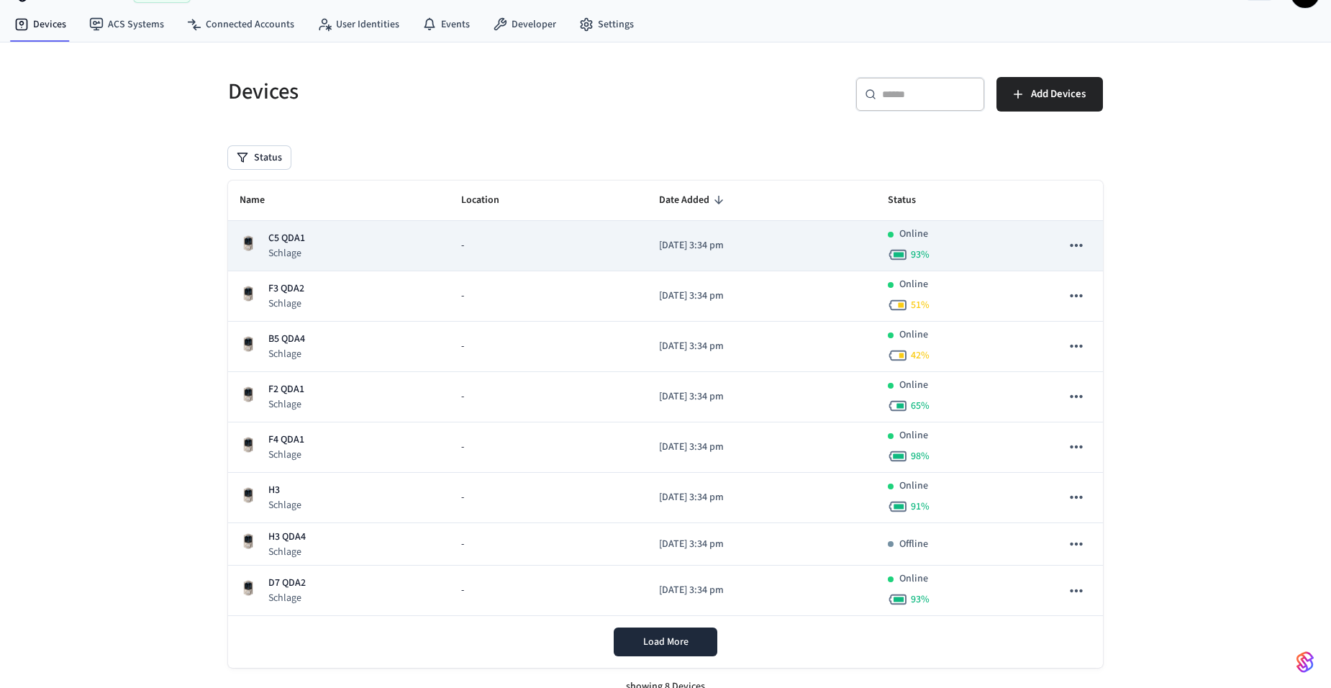
scroll to position [51, 0]
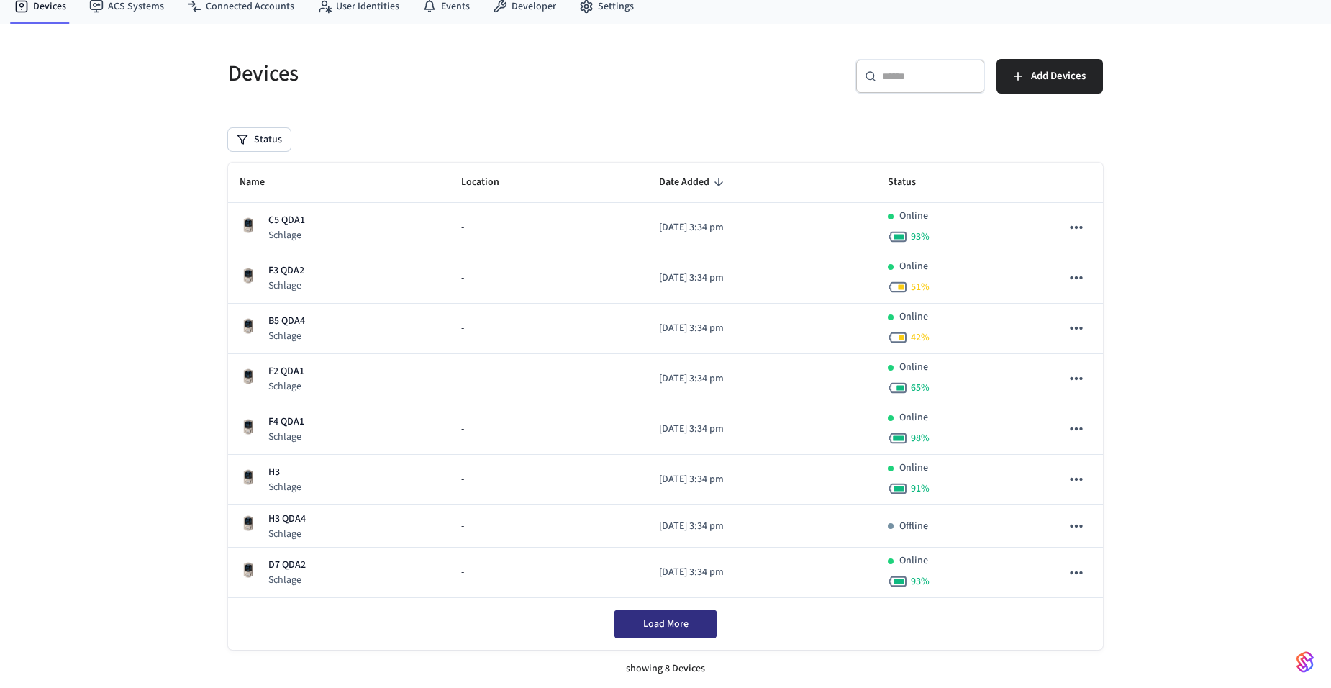
click at [639, 618] on button "Load More" at bounding box center [666, 623] width 104 height 29
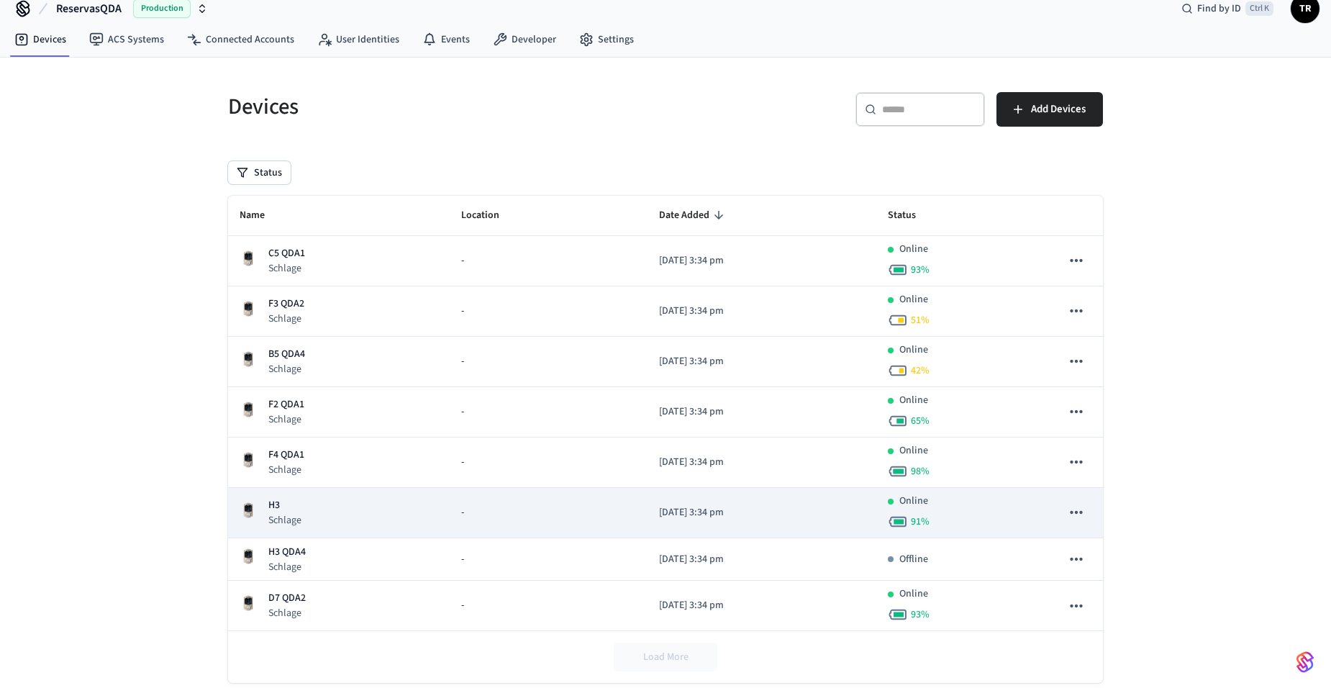
scroll to position [0, 0]
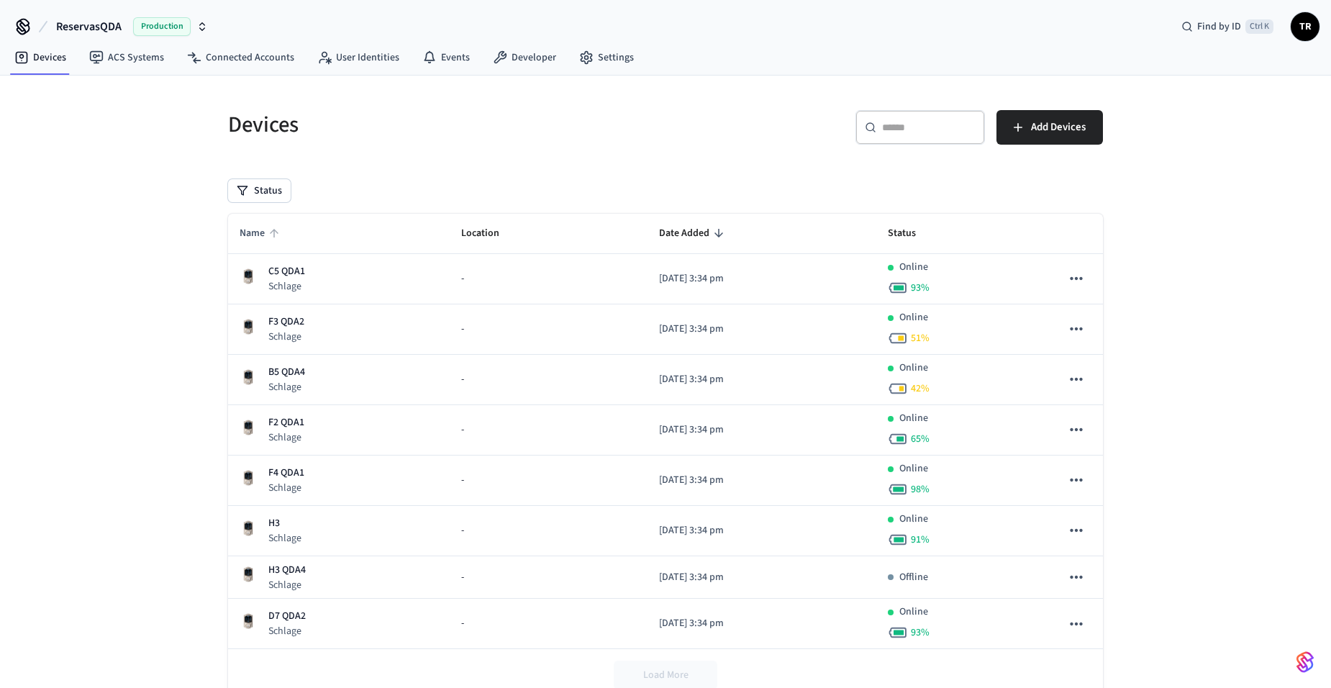
click at [263, 232] on span "Name" at bounding box center [262, 233] width 44 height 22
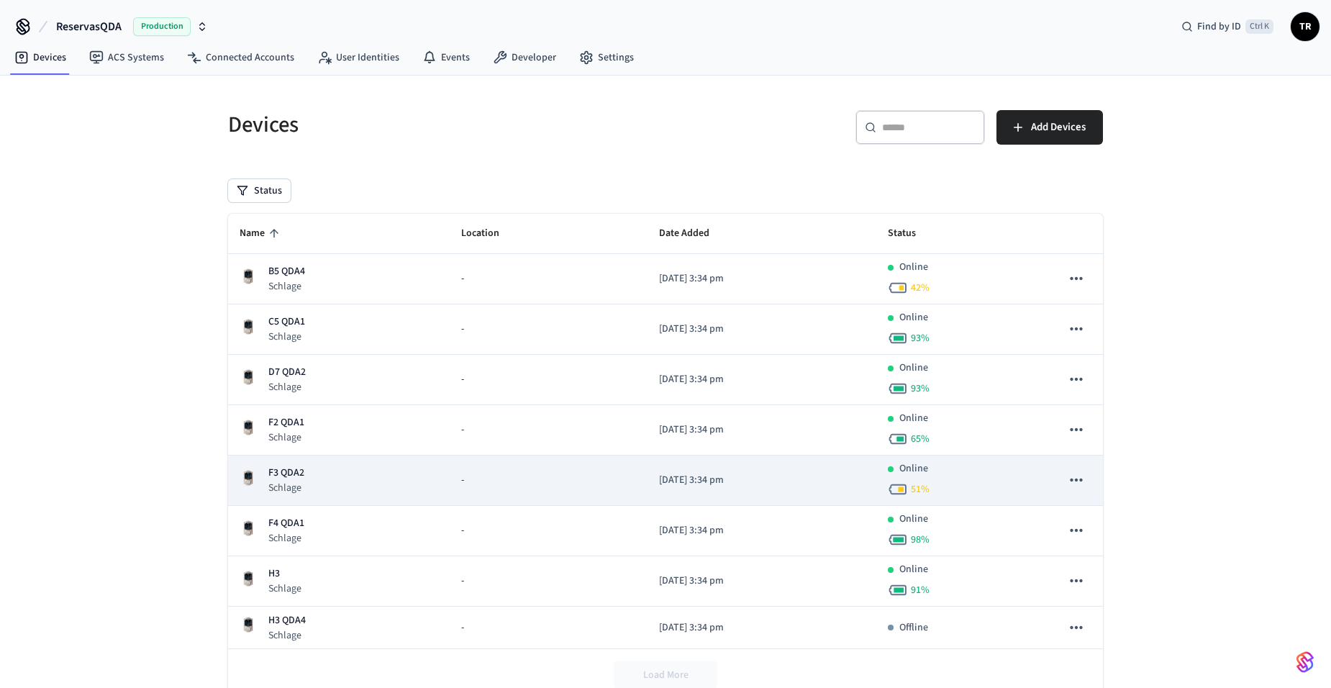
click at [304, 475] on div "F3 QDA2 Schlage" at bounding box center [339, 479] width 199 height 29
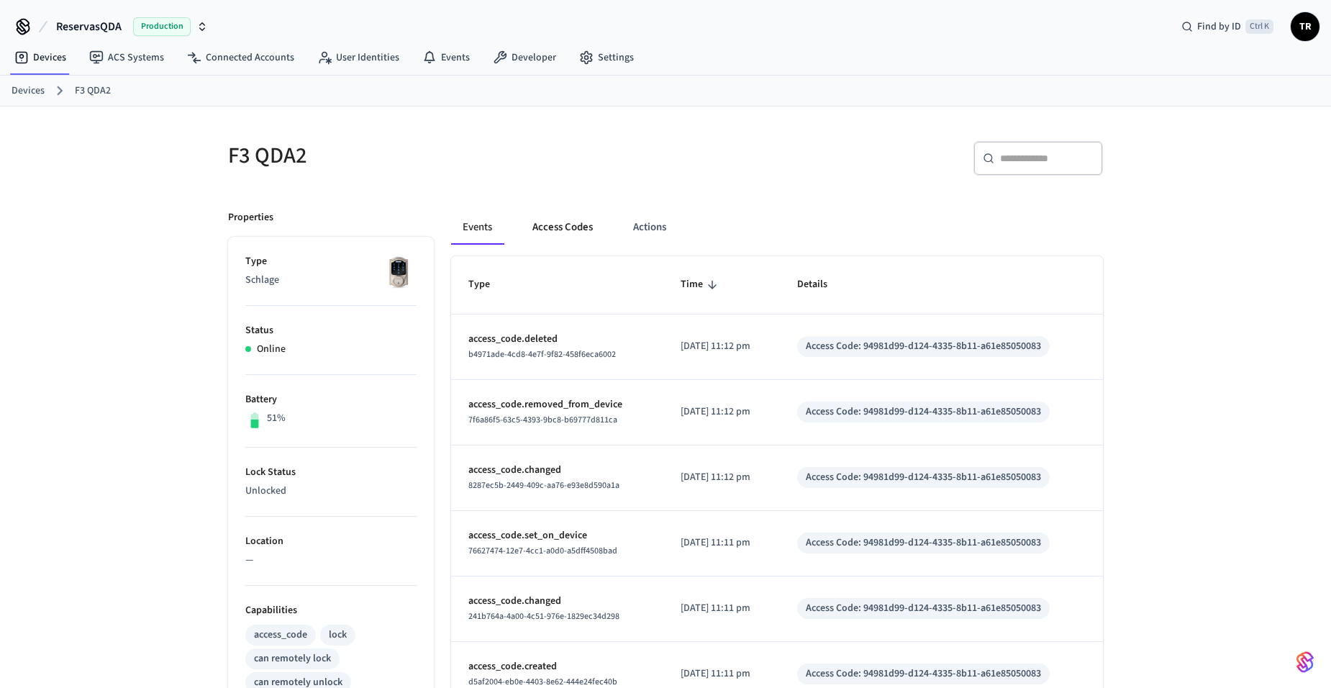
click at [548, 229] on button "Access Codes" at bounding box center [562, 227] width 83 height 35
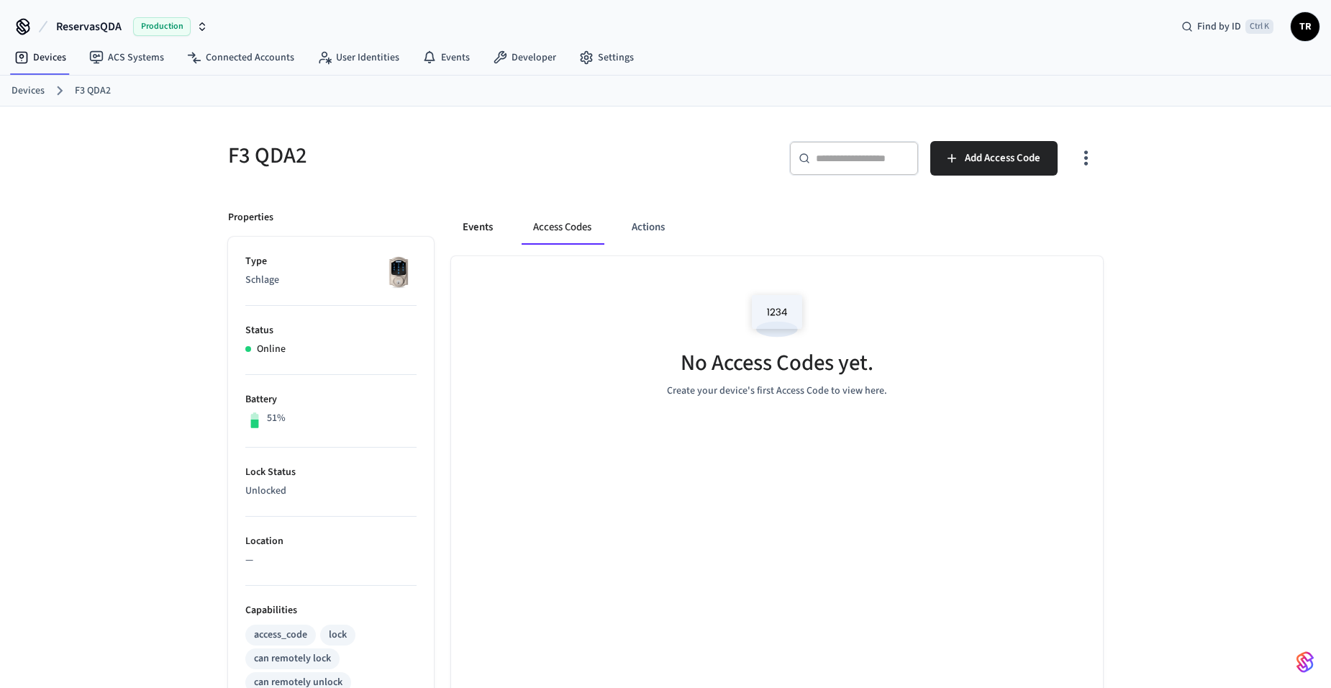
click at [498, 227] on button "Events" at bounding box center [477, 227] width 53 height 35
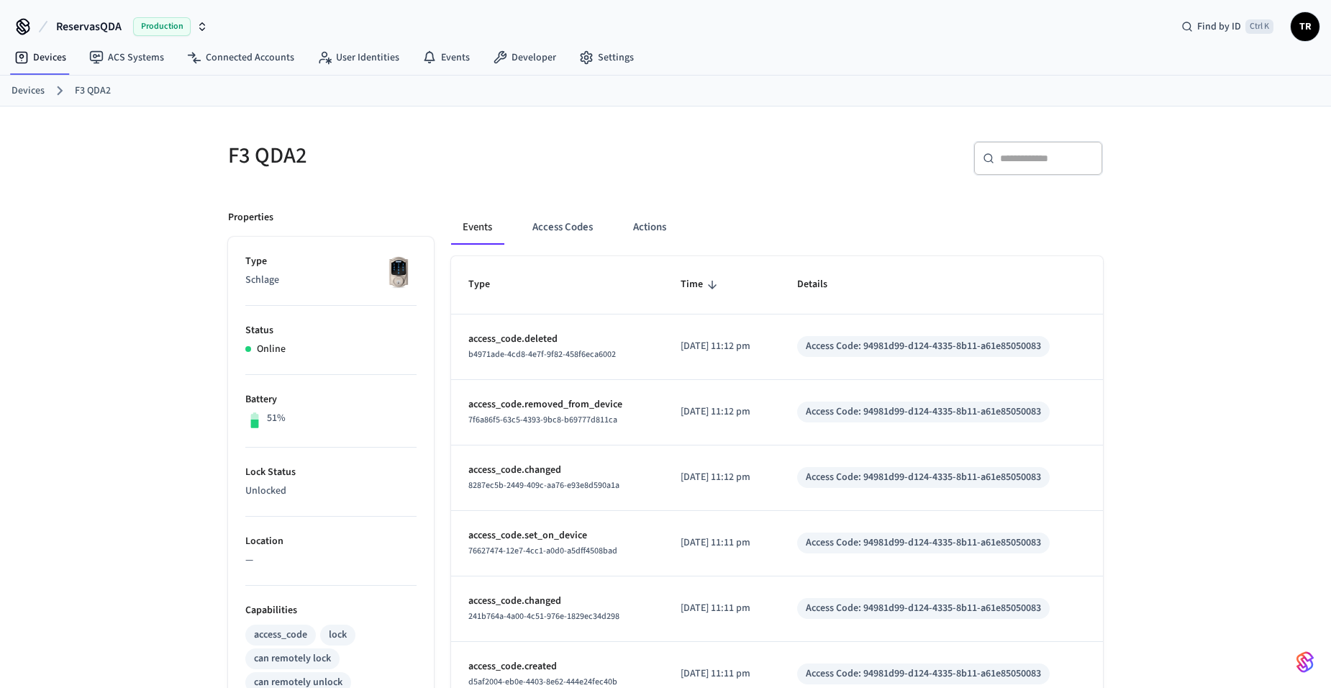
click at [17, 91] on link "Devices" at bounding box center [28, 90] width 33 height 15
